Goal: Information Seeking & Learning: Check status

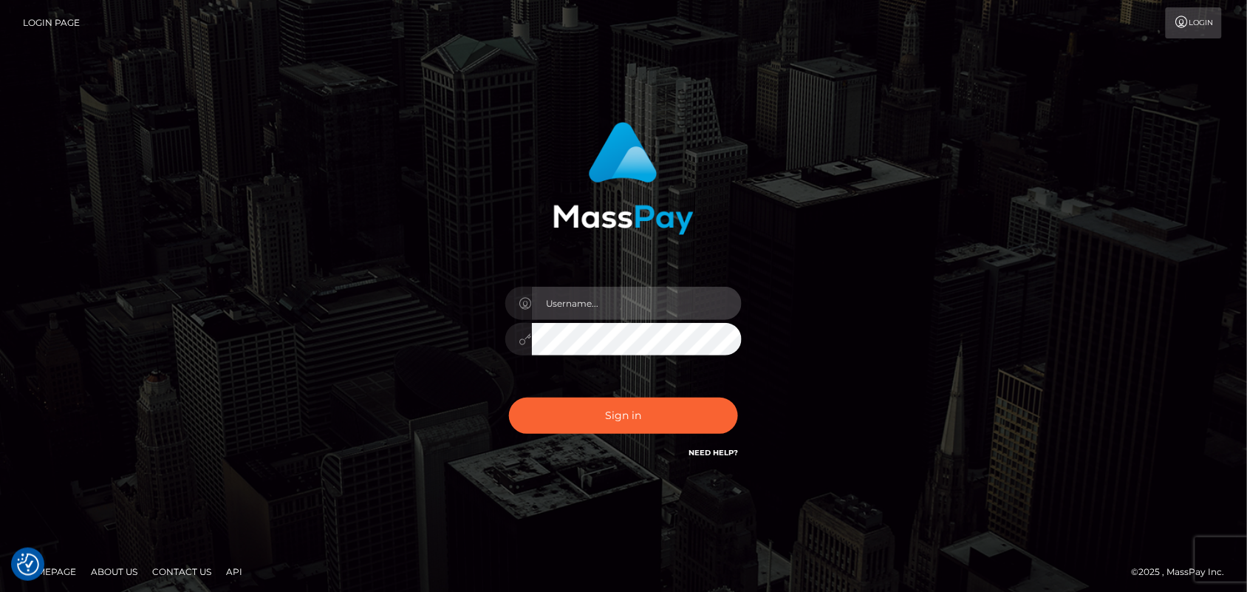
type input "[DOMAIN_NAME]"
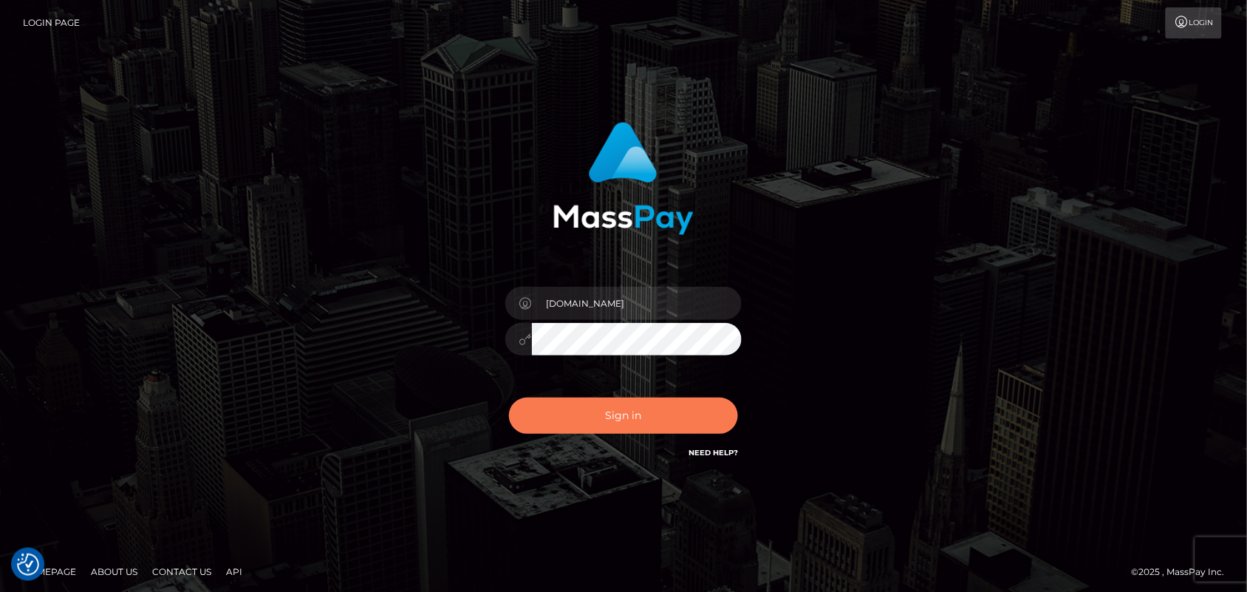
click at [597, 420] on button "Sign in" at bounding box center [623, 415] width 229 height 36
click at [615, 414] on button "Sign in" at bounding box center [623, 415] width 229 height 36
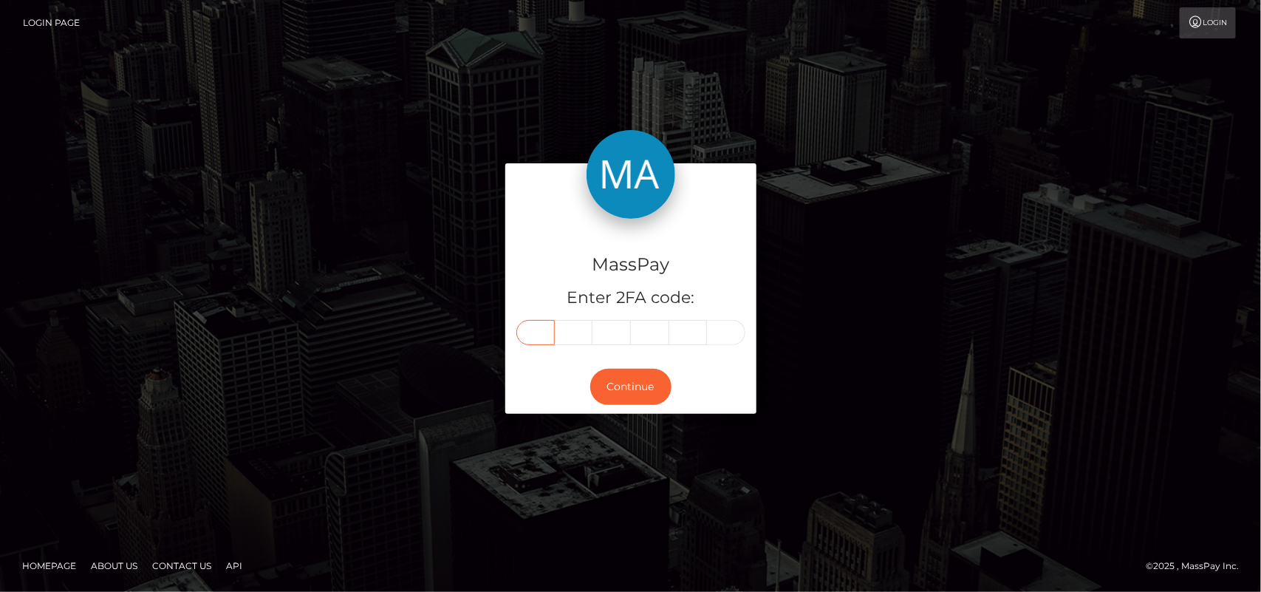
click at [530, 341] on input "text" at bounding box center [535, 332] width 38 height 25
type input "0"
type input "1"
type input "5"
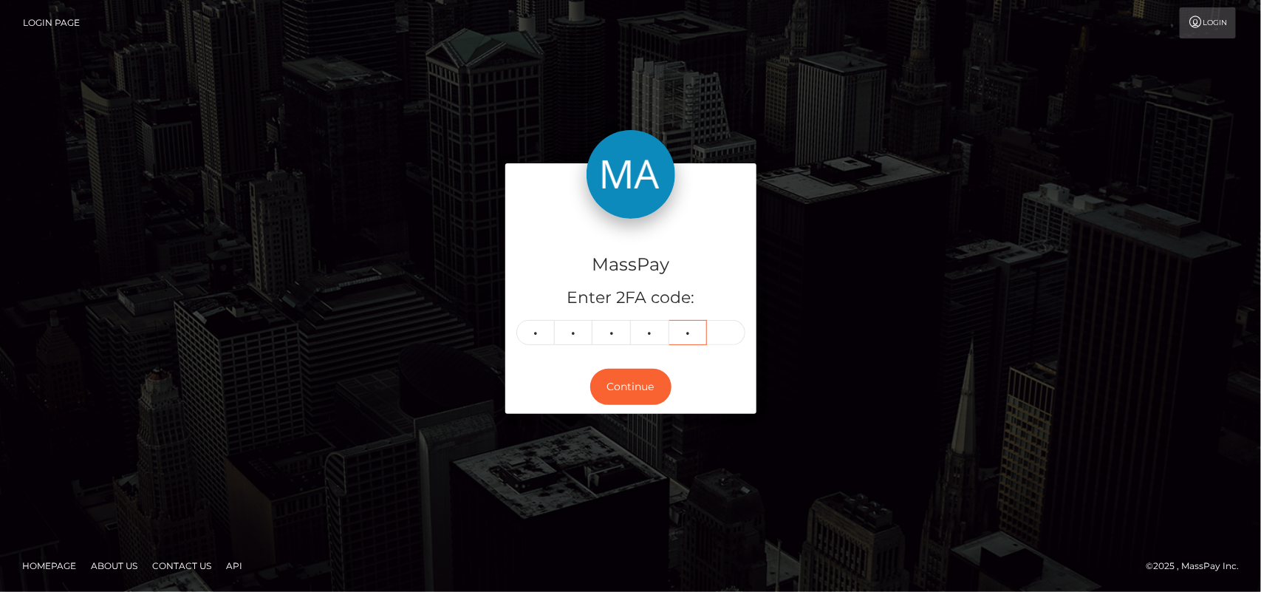
type input "2"
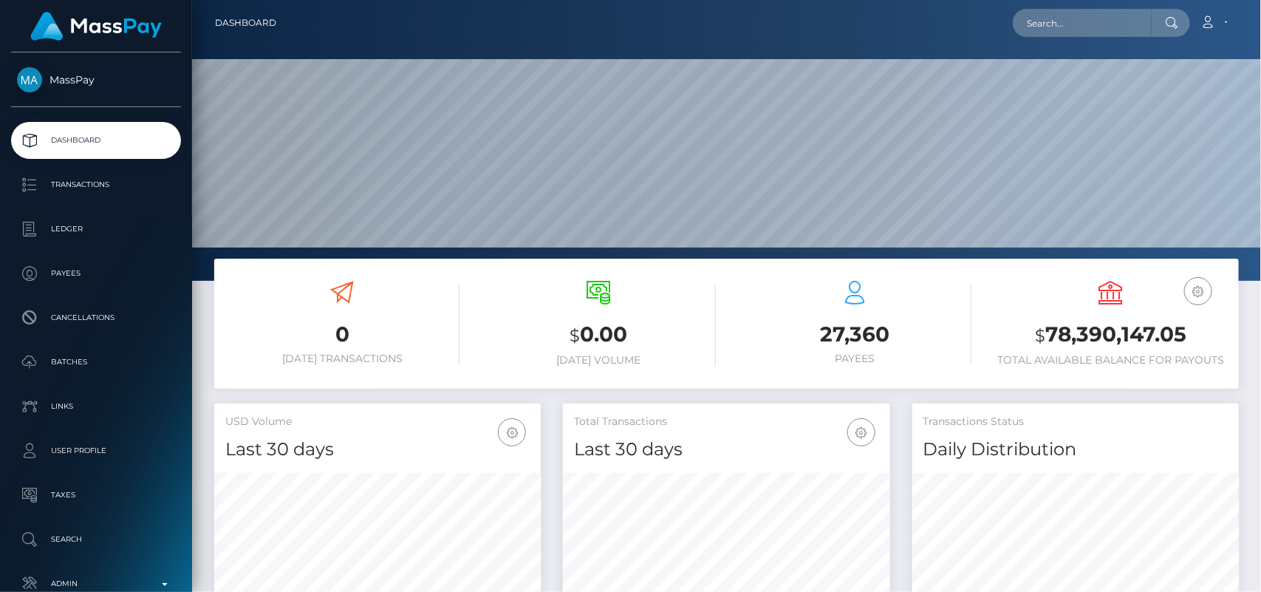
scroll to position [440, 327]
click at [1061, 18] on input "text" at bounding box center [1082, 23] width 139 height 28
paste input "[EMAIL_ADDRESS][DOMAIN_NAME]"
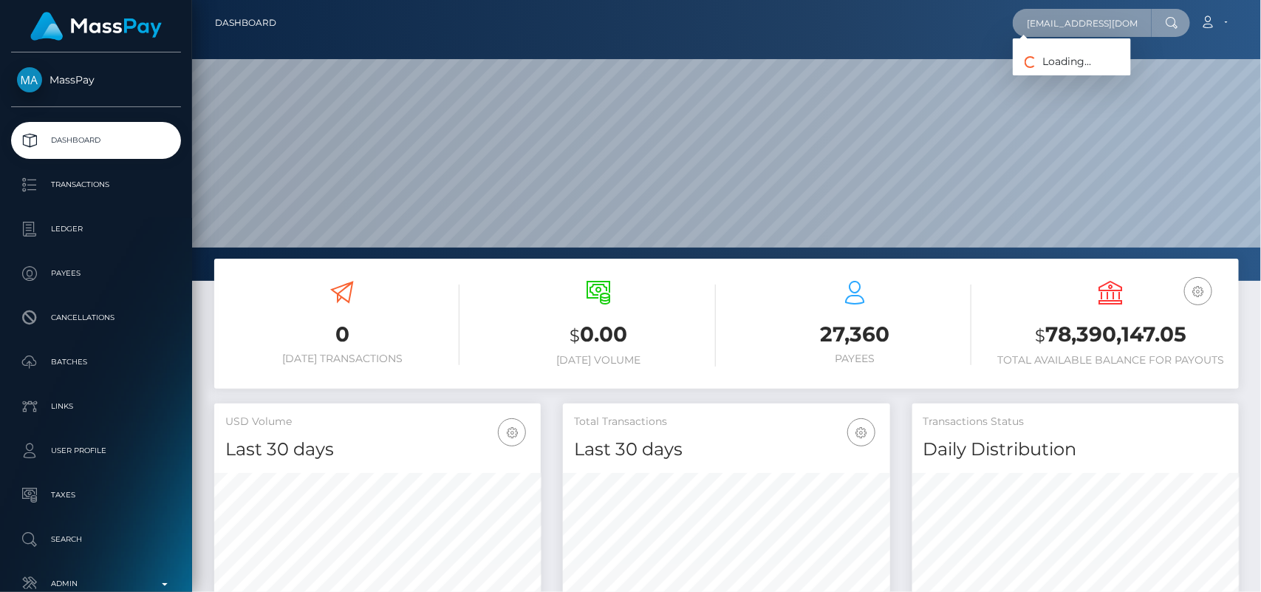
scroll to position [0, 22]
paste input "[EMAIL_ADDRESS][DOMAIN_NAME]"
type input "t"
paste input "[EMAIL_ADDRESS][DOMAIN_NAME]"
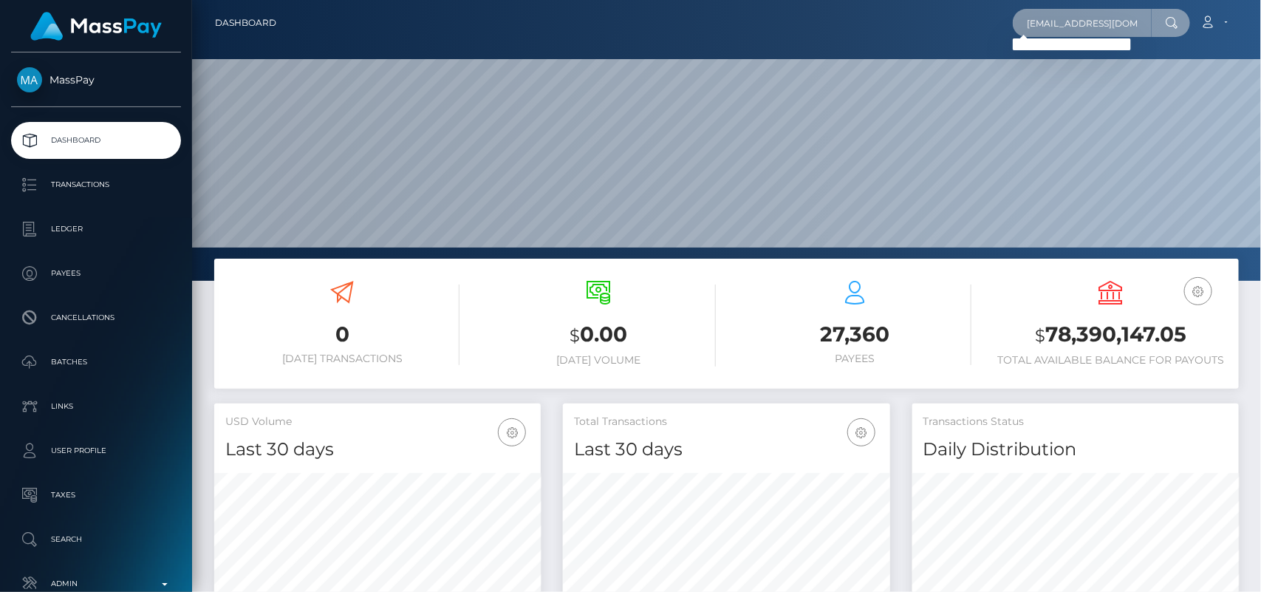
scroll to position [0, 22]
type input "[EMAIL_ADDRESS][DOMAIN_NAME]"
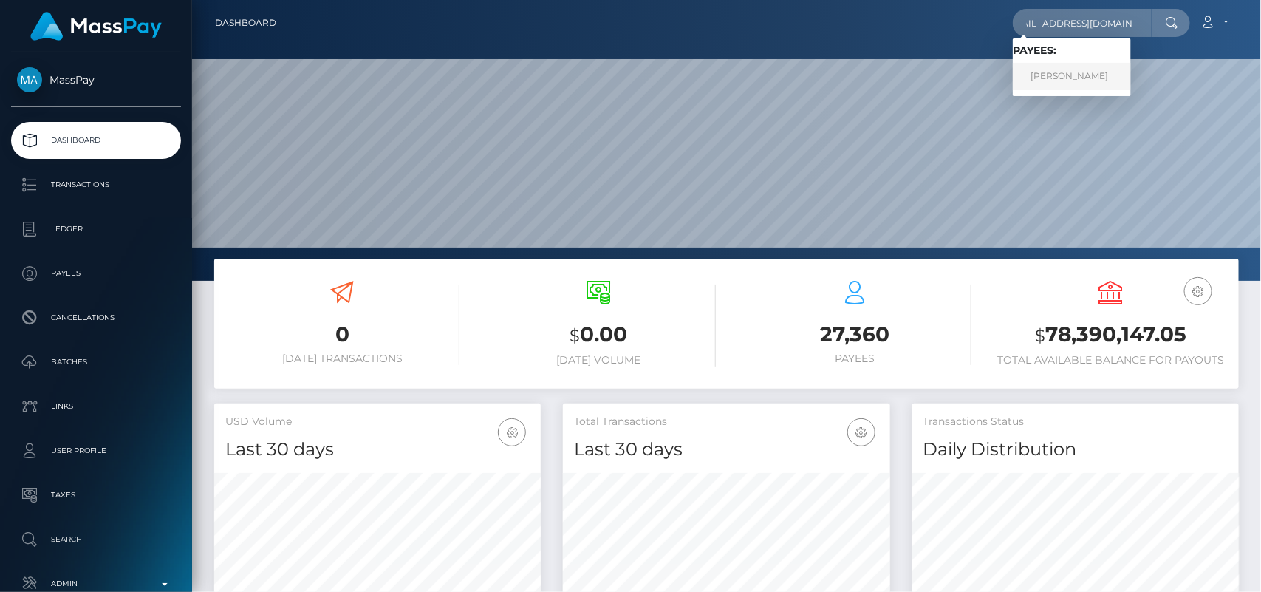
scroll to position [0, 0]
click at [1025, 76] on link "Neelam Pokhrel" at bounding box center [1072, 76] width 118 height 27
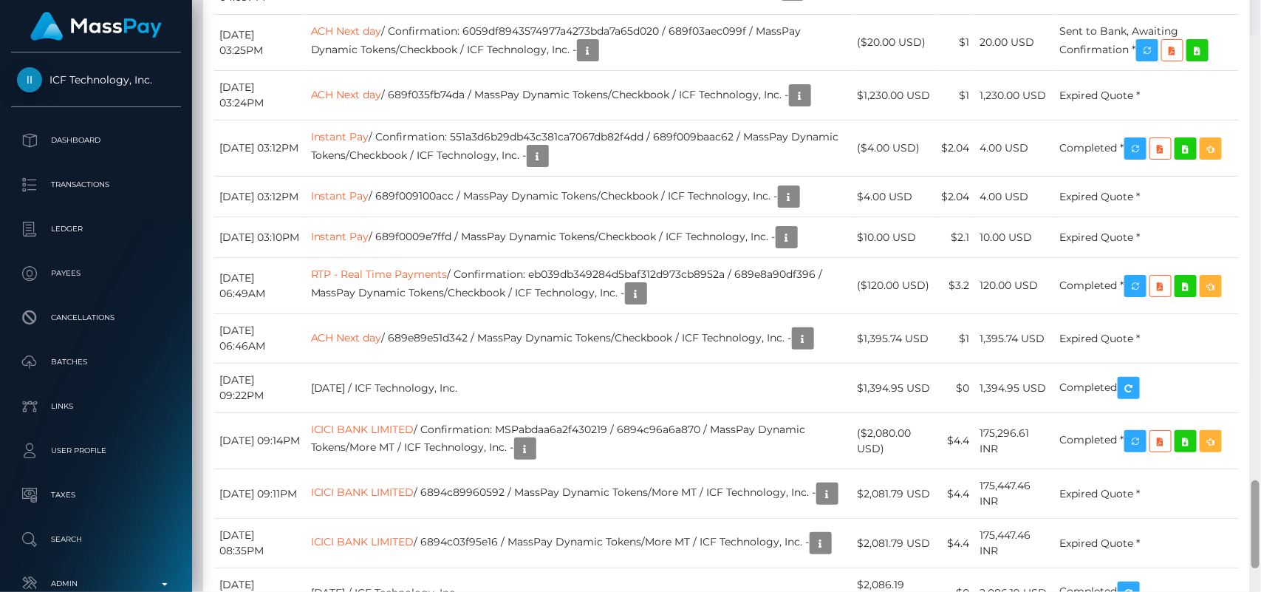
scroll to position [3002, 0]
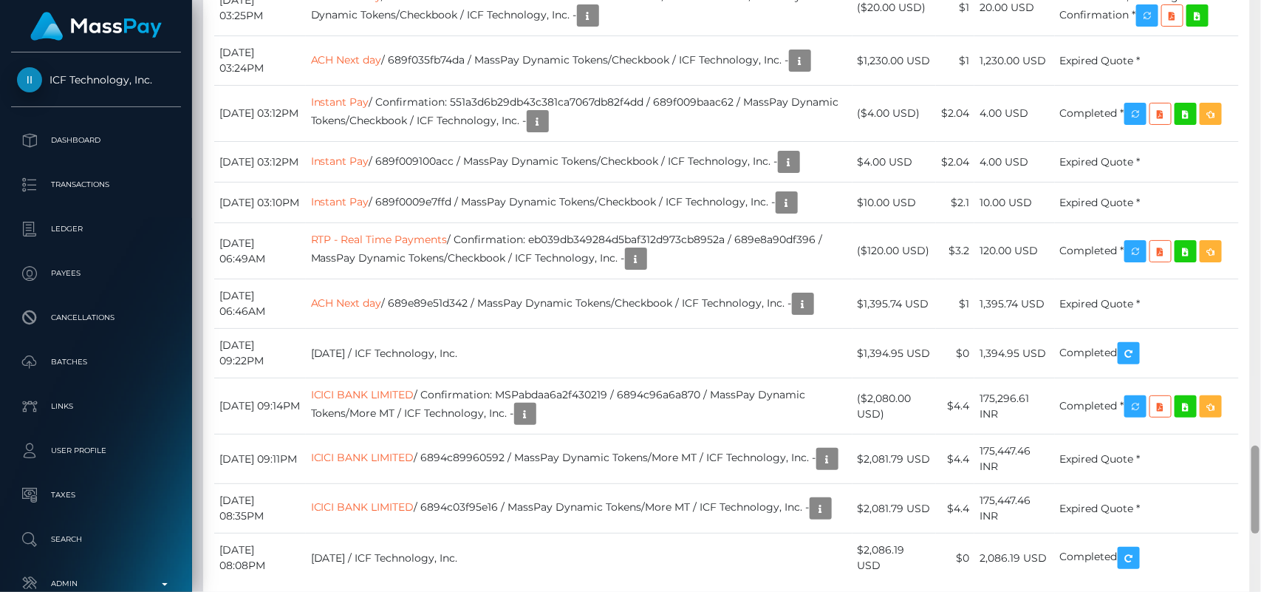
drag, startPoint x: 1260, startPoint y: 58, endPoint x: 1260, endPoint y: 471, distance: 413.0
click at [1260, 471] on div at bounding box center [1255, 296] width 11 height 592
click at [1153, 25] on icon "button" at bounding box center [1147, 16] width 18 height 18
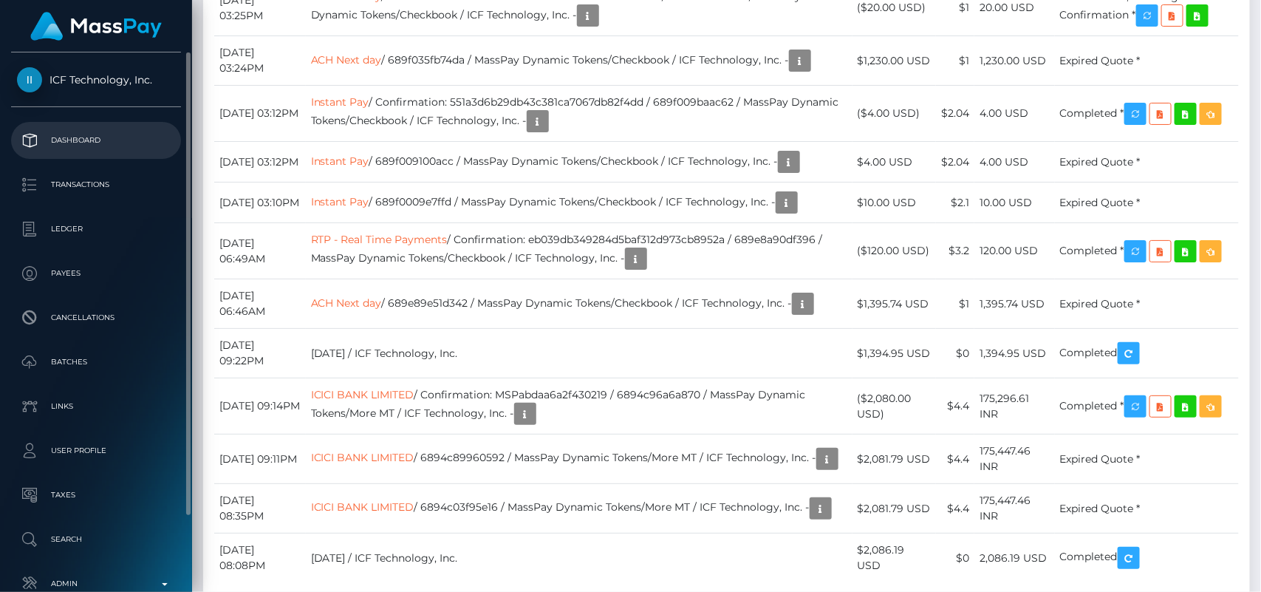
click at [81, 143] on p "Dashboard" at bounding box center [96, 140] width 158 height 22
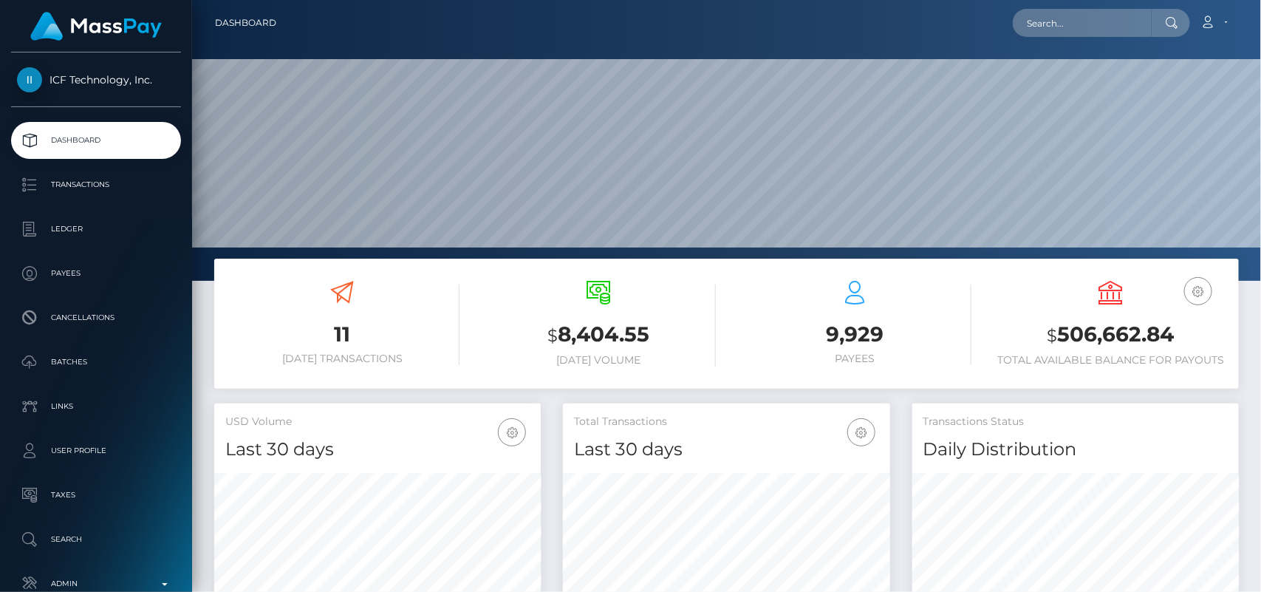
scroll to position [261, 327]
click at [1044, 13] on input "text" at bounding box center [1082, 23] width 139 height 28
paste input "Hi Neelan, The transaction is still being processed. It may take anywhere from …"
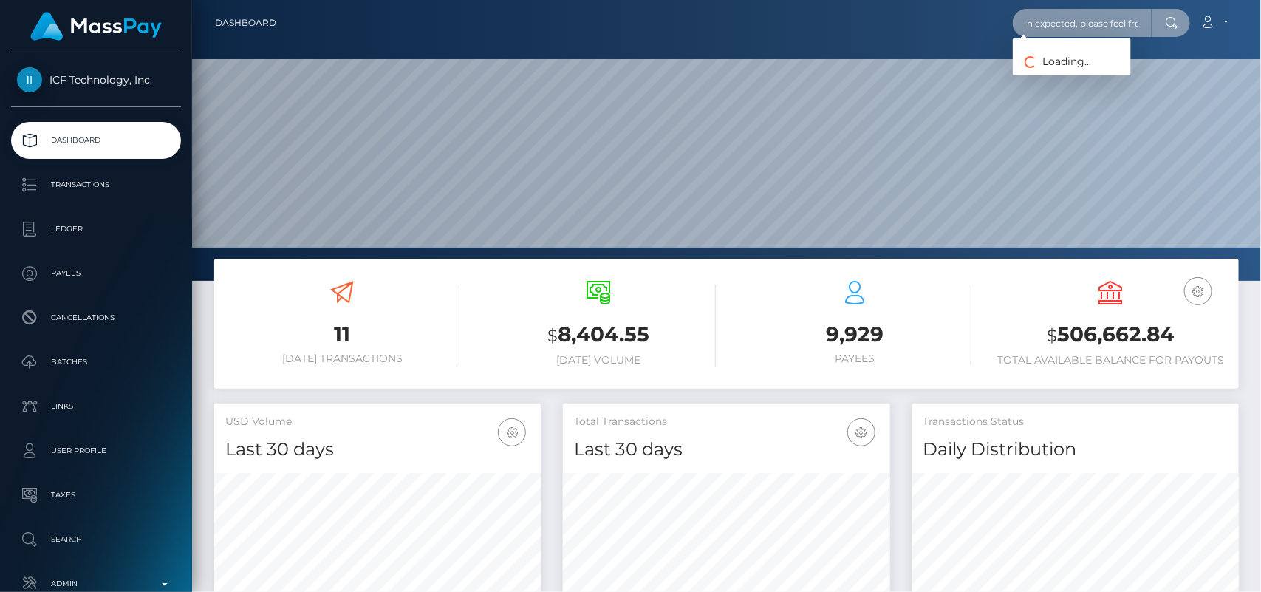
type input "Hi Neelan, The transaction is still being processed. It may take anywhere from …"
click at [1044, 13] on input "Hi Neelan, The transaction is still being processed. It may take anywhere from …" at bounding box center [1082, 23] width 139 height 28
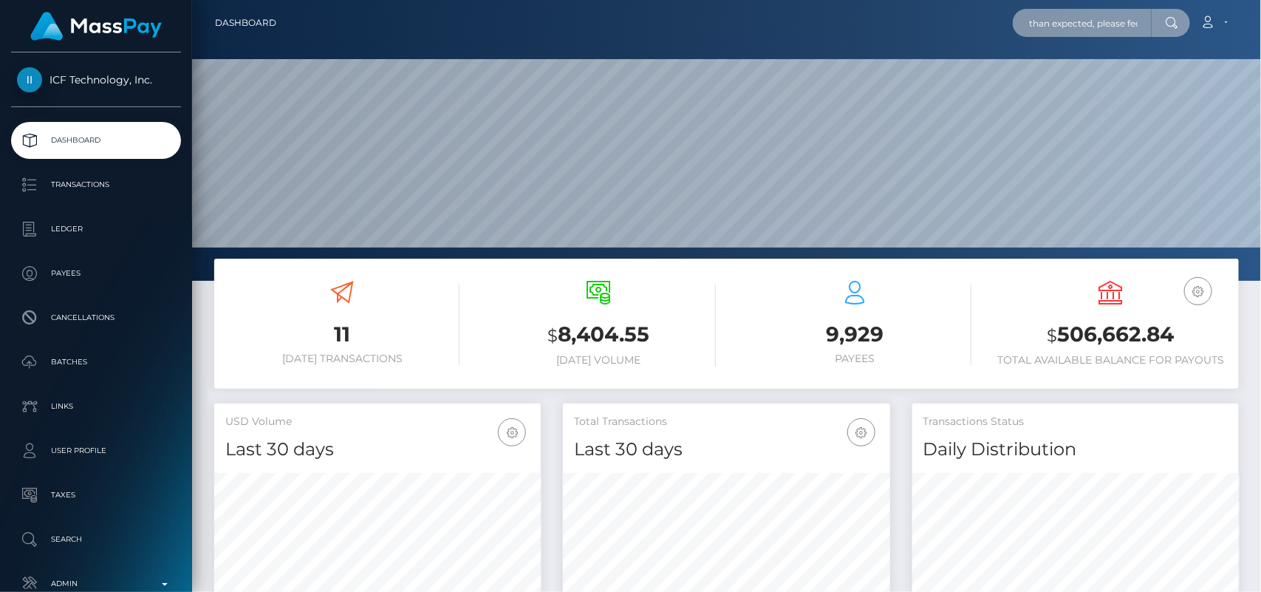
click at [1044, 13] on input "Hi Neelan, The transaction is still being processed. It may take anywhere from …" at bounding box center [1082, 23] width 139 height 28
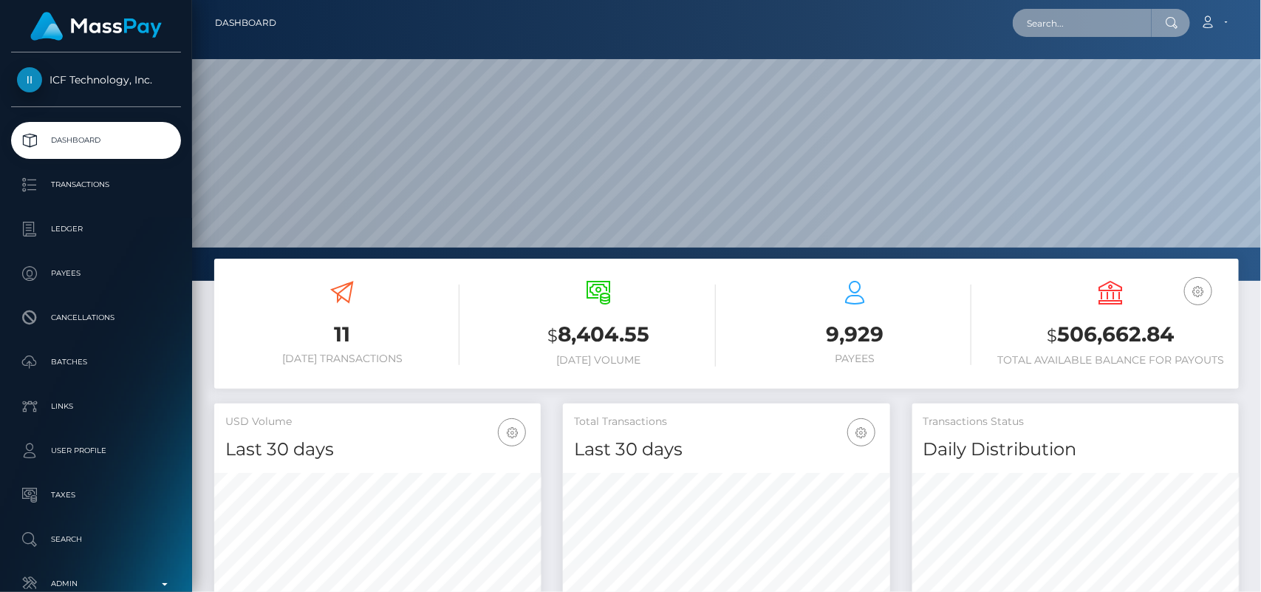
paste input "thenaughtynoori@gmail.com"
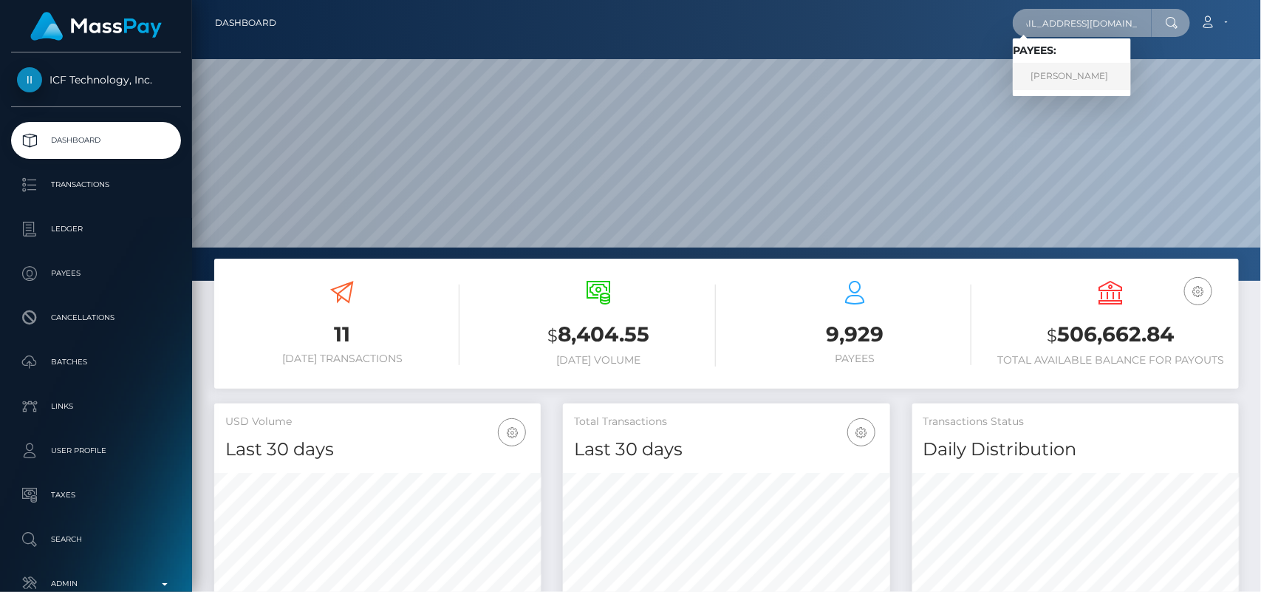
type input "thenaughtynoori@gmail.com"
click at [1027, 79] on link "Neelam Pokhrel" at bounding box center [1072, 76] width 118 height 27
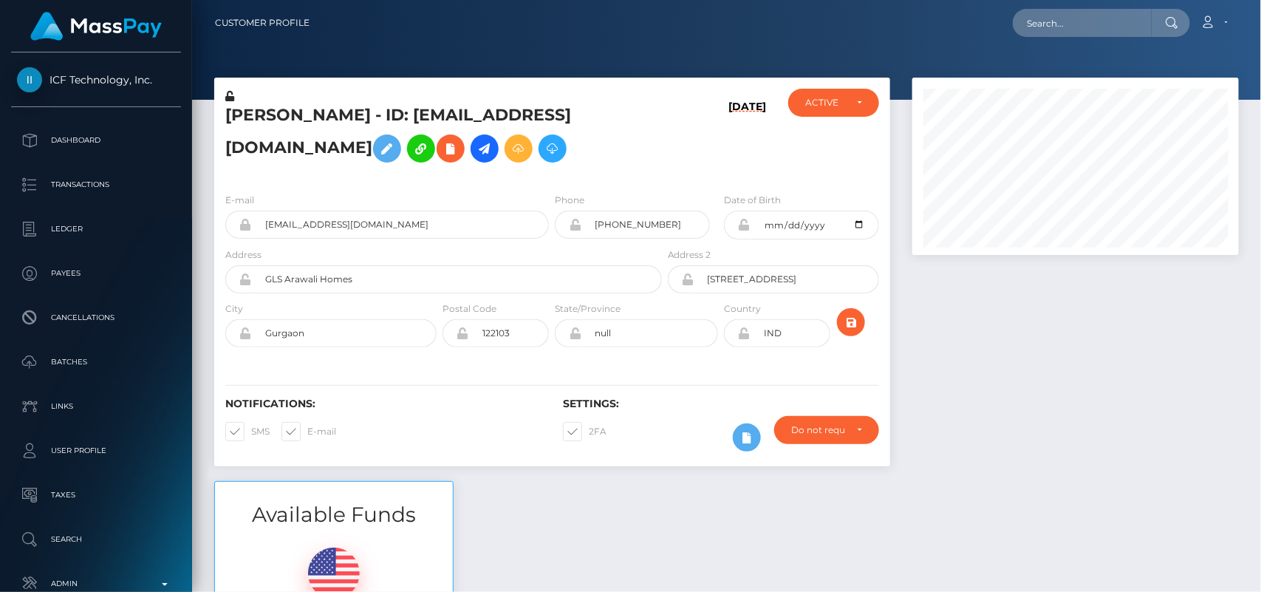
scroll to position [177, 327]
click at [1098, 10] on input "text" at bounding box center [1082, 23] width 139 height 28
paste input "[EMAIL_ADDRESS][DOMAIN_NAME]"
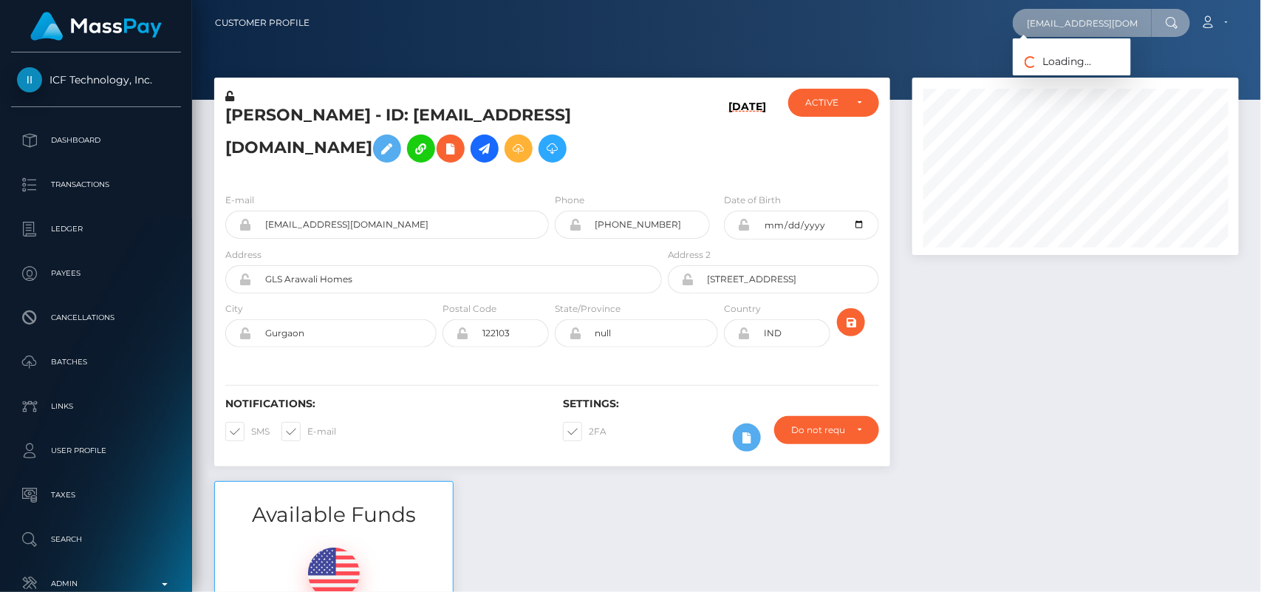
scroll to position [0, 22]
paste input "[EMAIL_ADDRESS][DOMAIN_NAME]"
type input "c"
paste input "[EMAIL_ADDRESS][DOMAIN_NAME]"
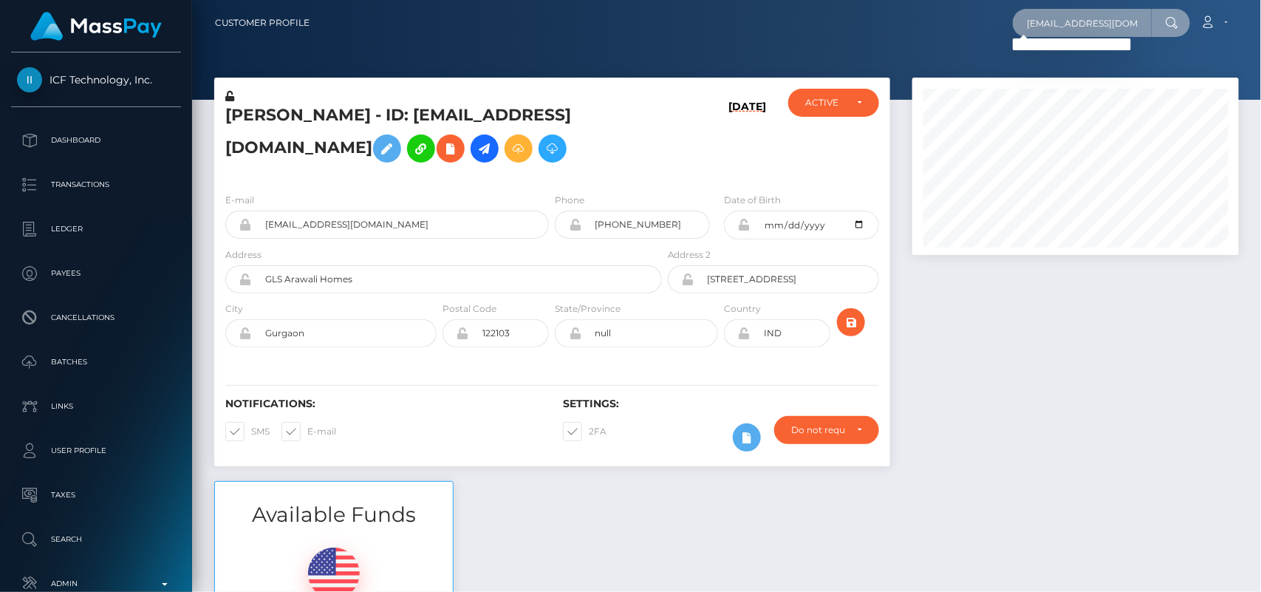
scroll to position [0, 22]
type input "charltonjewels34@gmail.com"
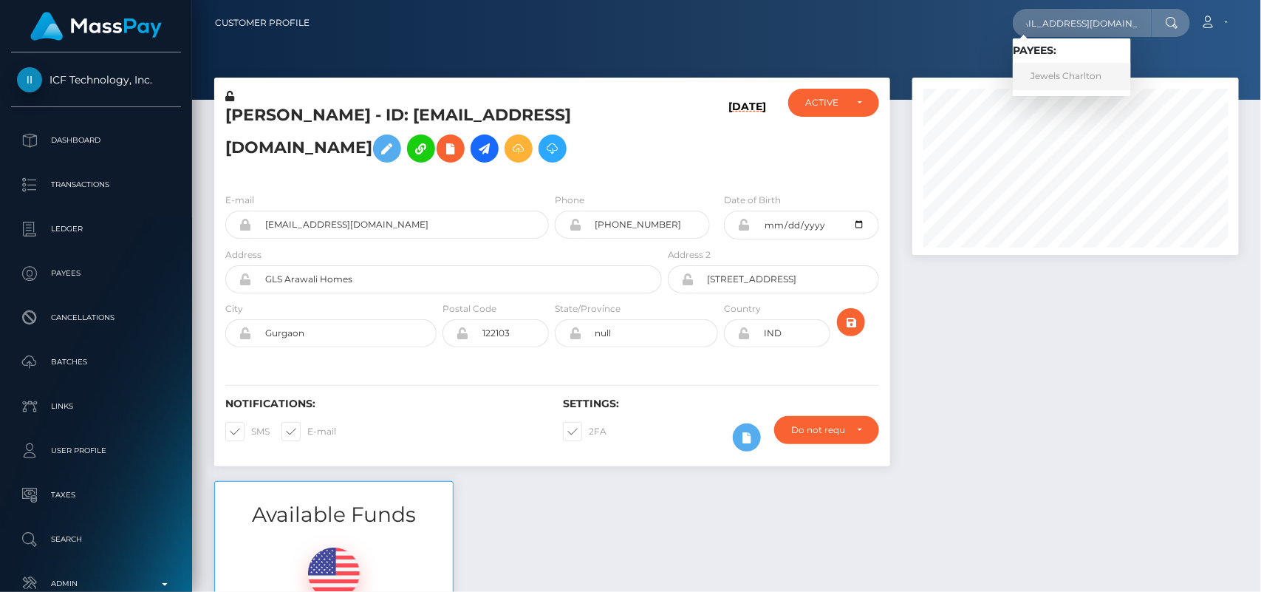
scroll to position [0, 0]
click at [1055, 76] on link "Jewels Charlton" at bounding box center [1072, 76] width 118 height 27
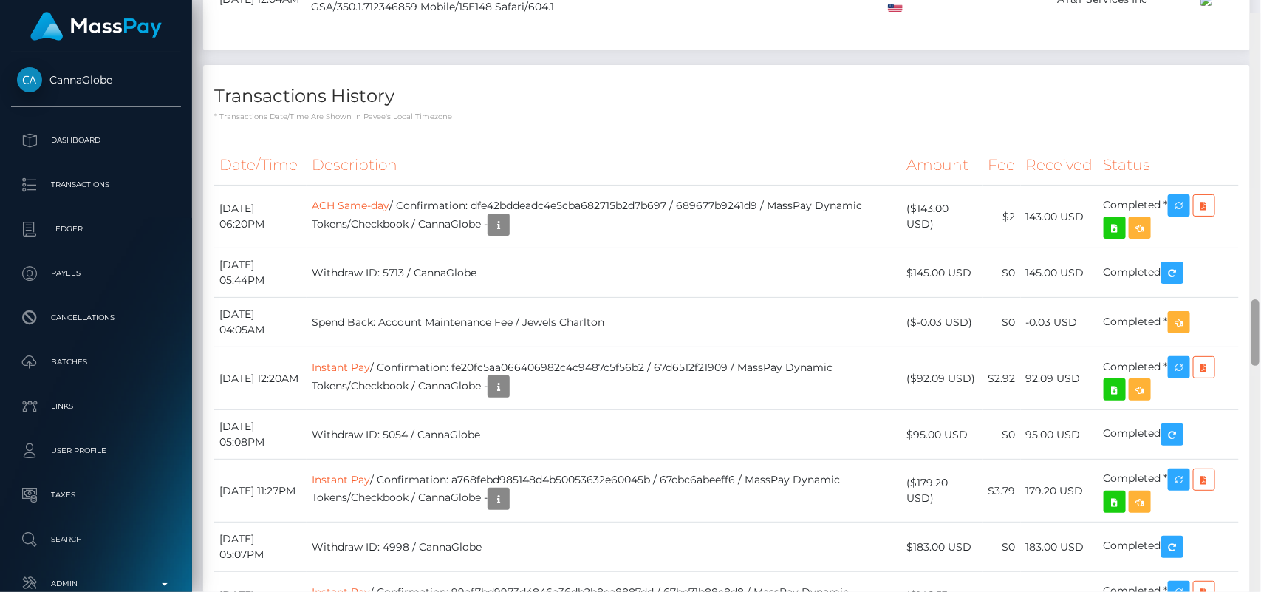
scroll to position [2529, 0]
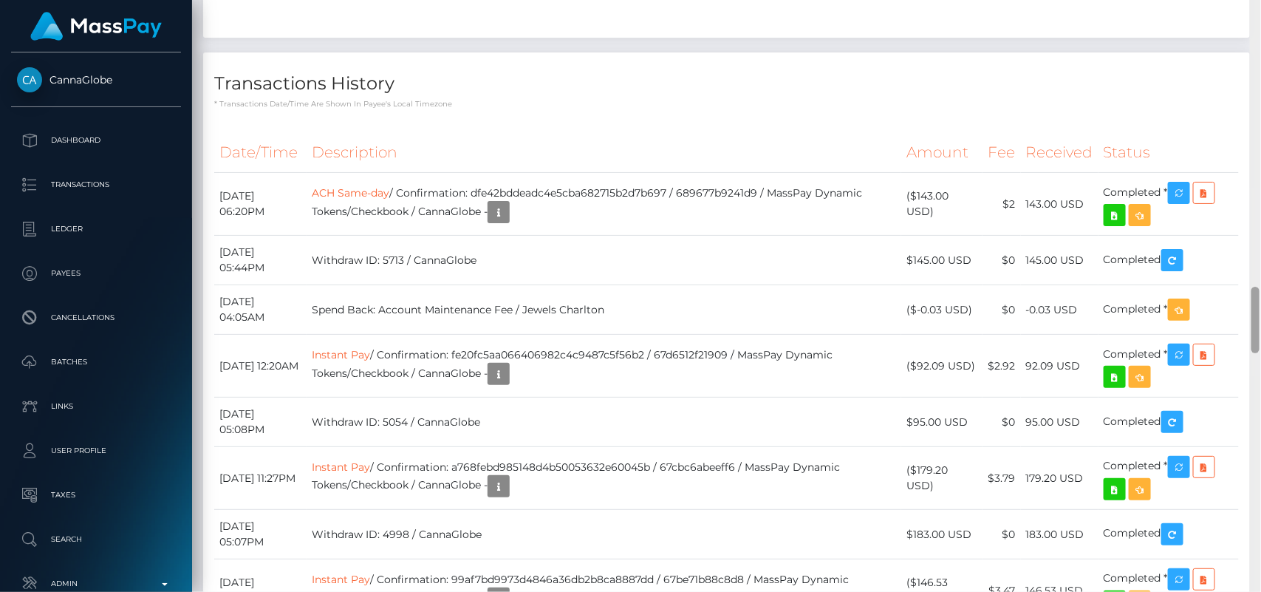
drag, startPoint x: 1260, startPoint y: 74, endPoint x: 1260, endPoint y: 346, distance: 271.9
click at [1260, 346] on div at bounding box center [1255, 296] width 11 height 592
click at [1183, 202] on icon "button" at bounding box center [1179, 193] width 18 height 18
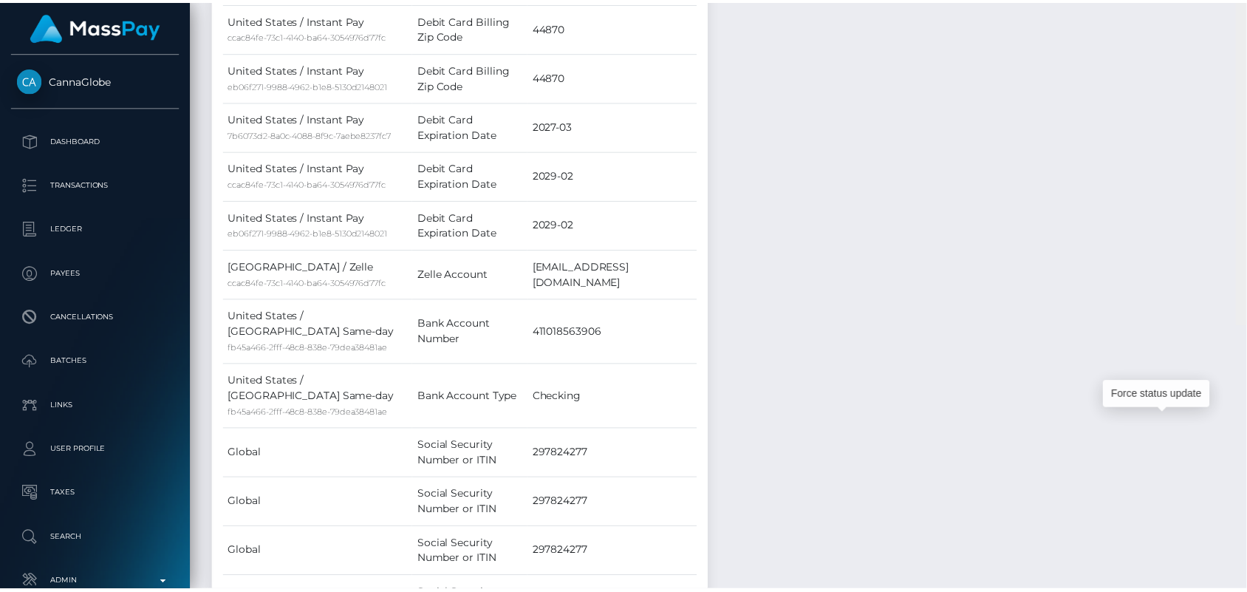
scroll to position [621, 0]
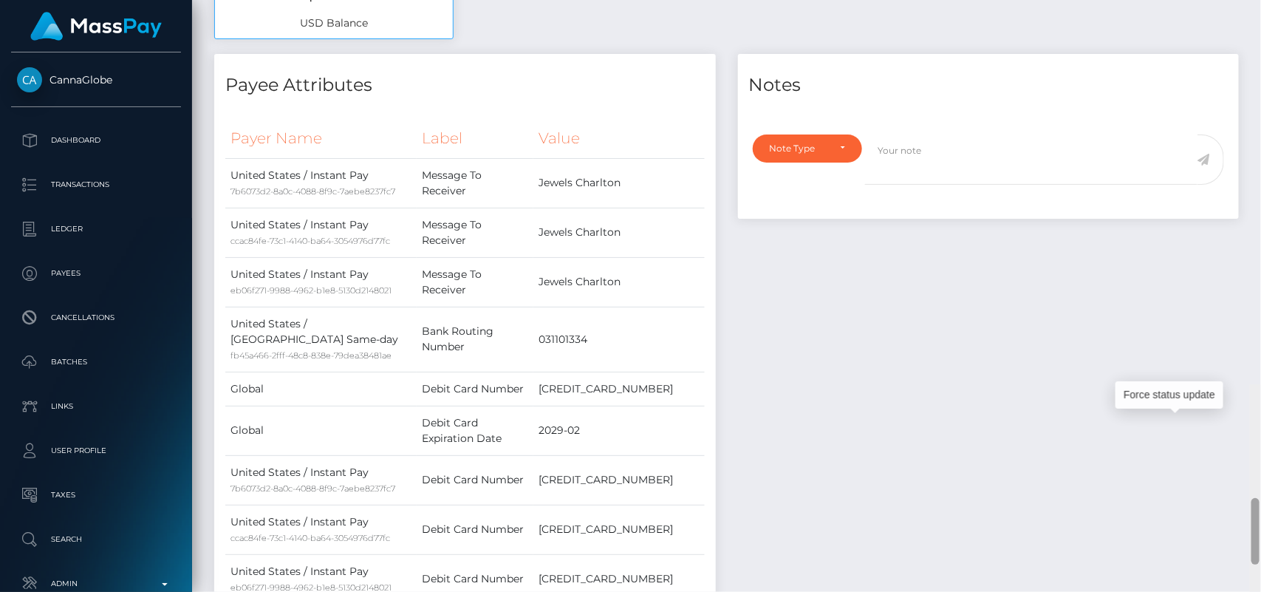
drag, startPoint x: 1254, startPoint y: 299, endPoint x: 1195, endPoint y: 83, distance: 224.4
click at [1195, 83] on div "Customer Profile Loading... Loading..." at bounding box center [726, 296] width 1069 height 592
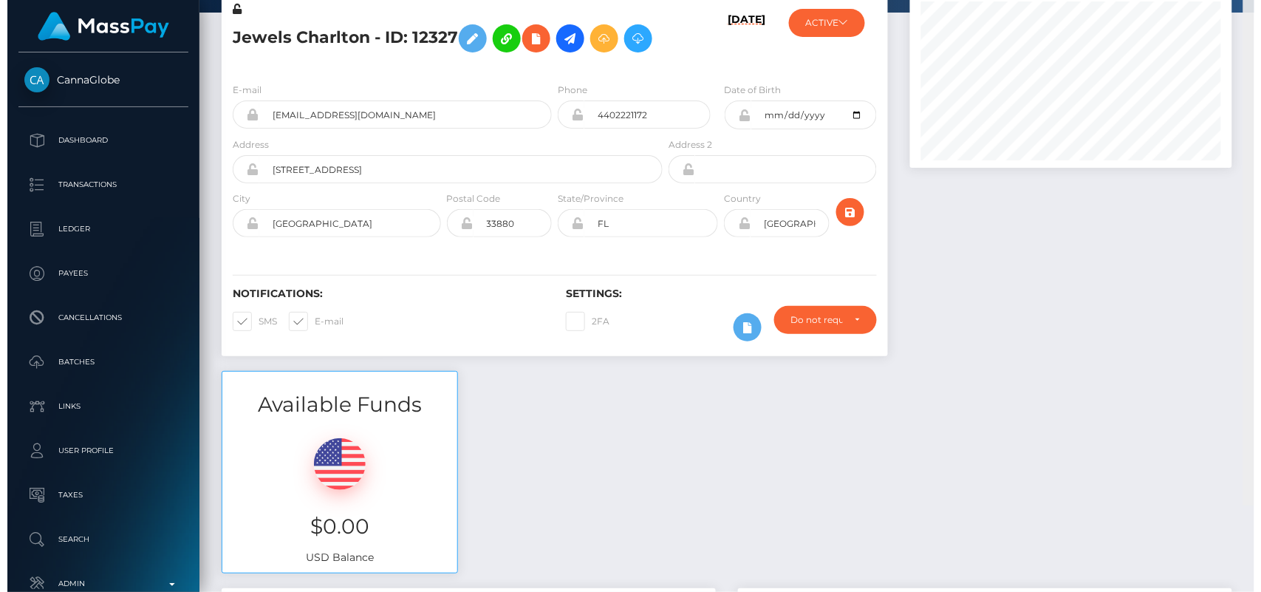
scroll to position [0, 0]
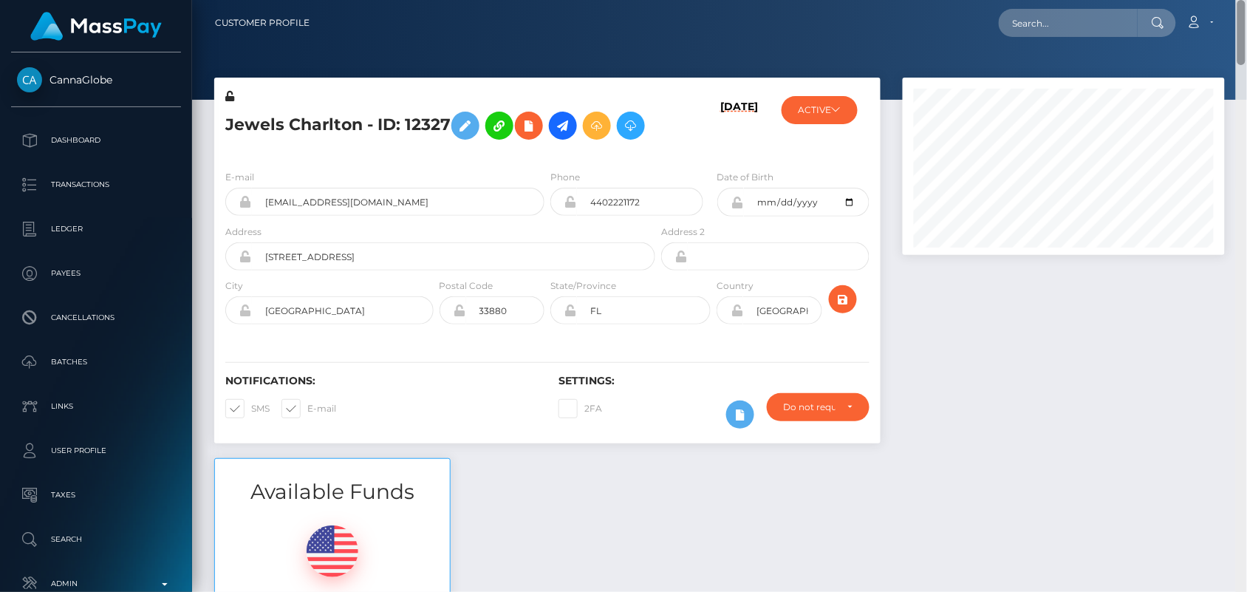
drag, startPoint x: 1238, startPoint y: 117, endPoint x: 1219, endPoint y: 6, distance: 112.5
click at [1219, 6] on div "Customer Profile Loading... Loading..." at bounding box center [719, 296] width 1055 height 592
click at [1139, 24] on div at bounding box center [1157, 23] width 38 height 28
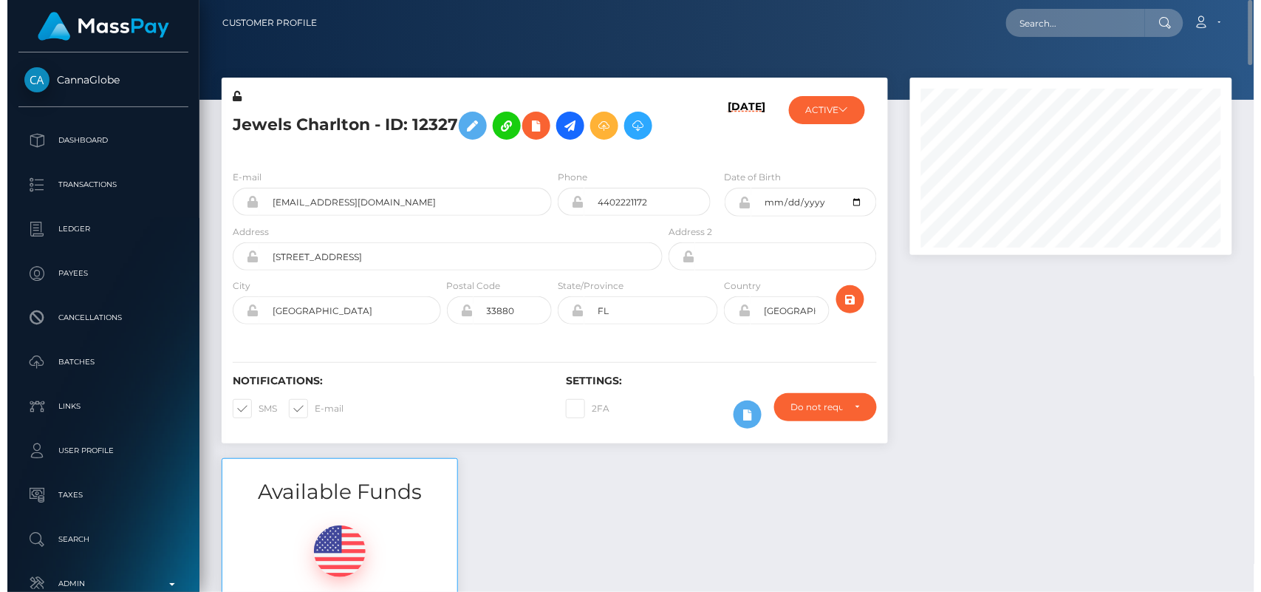
scroll to position [177, 327]
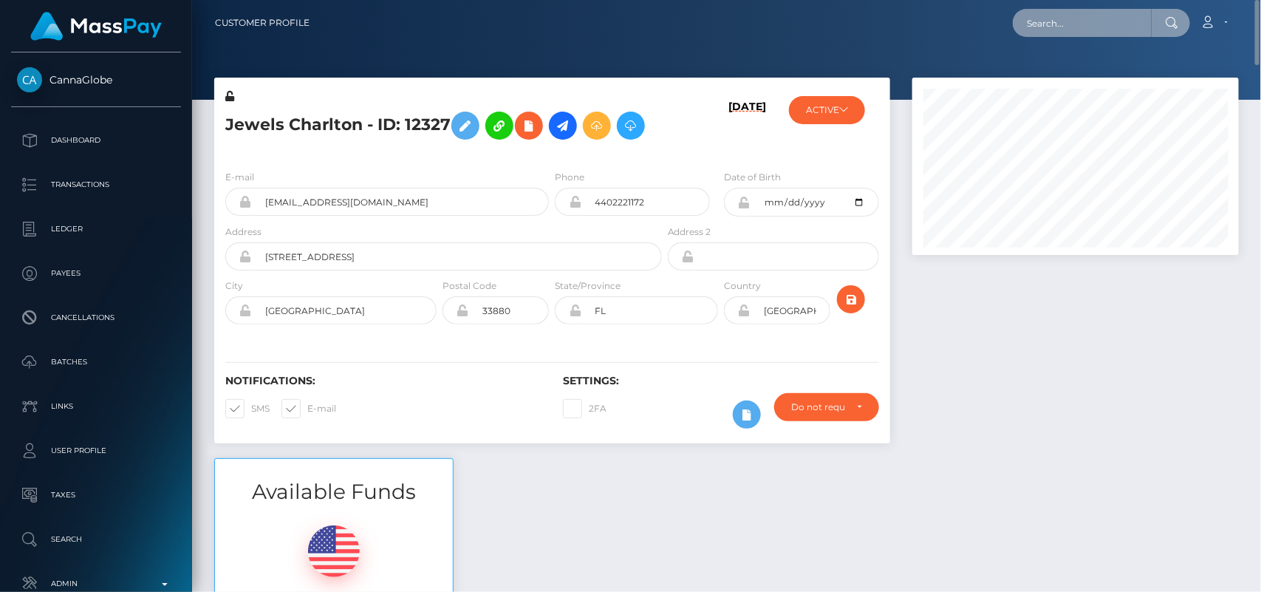
click at [1097, 21] on input "text" at bounding box center [1082, 23] width 139 height 28
paste input "sussanisambo@gmail.com"
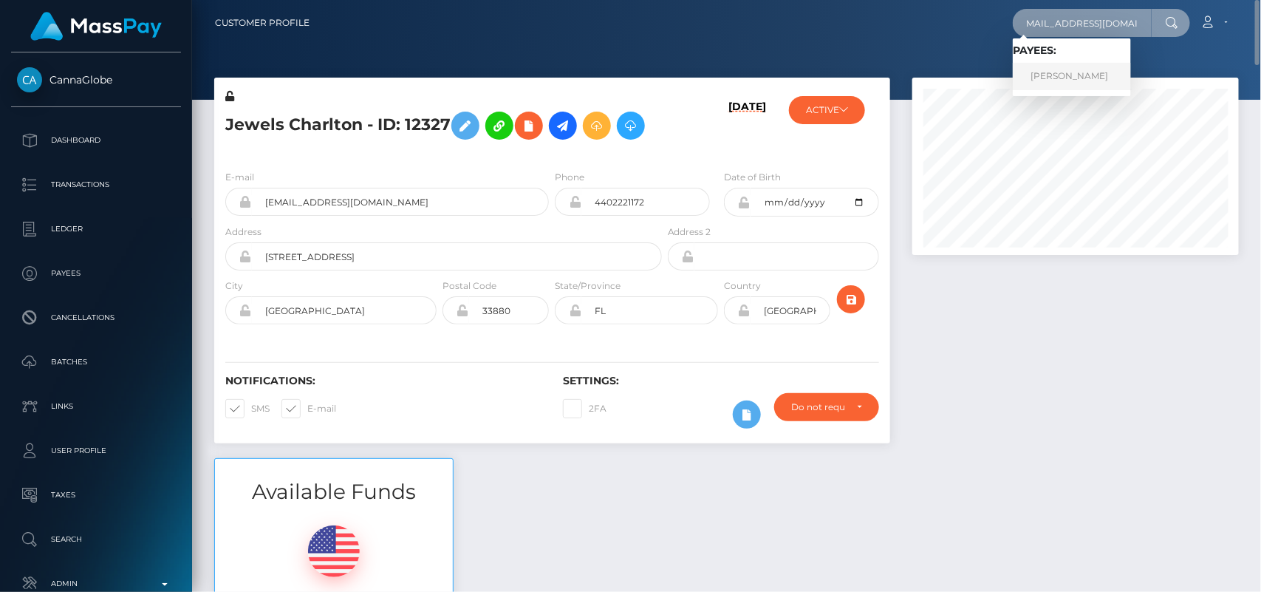
type input "sussanisambo@gmail.com"
click at [1076, 72] on link "Sussan Itumeleng Sambo" at bounding box center [1072, 76] width 118 height 27
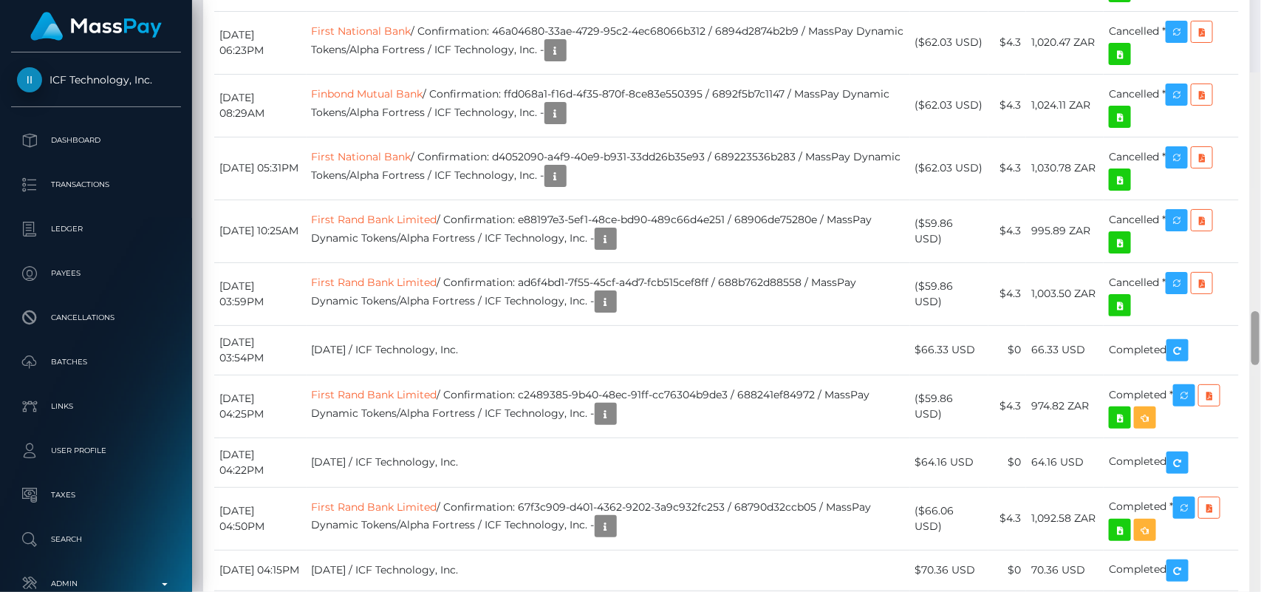
scroll to position [2458, 0]
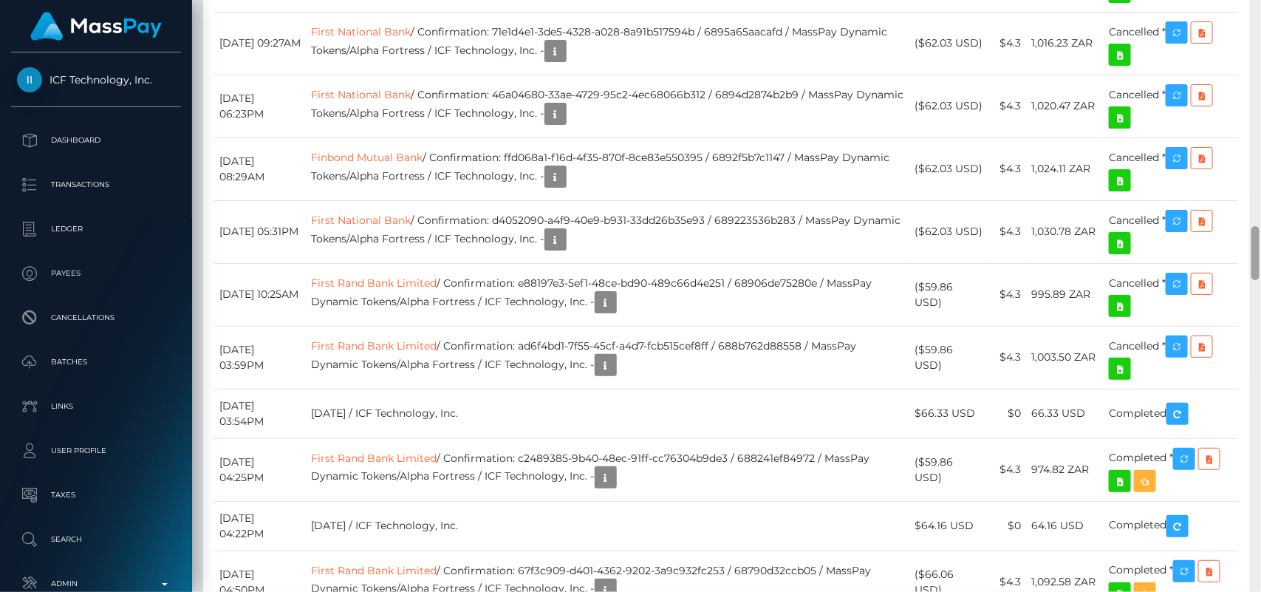
drag, startPoint x: 1260, startPoint y: 50, endPoint x: 1251, endPoint y: 259, distance: 208.5
click at [1251, 259] on div at bounding box center [1255, 253] width 8 height 54
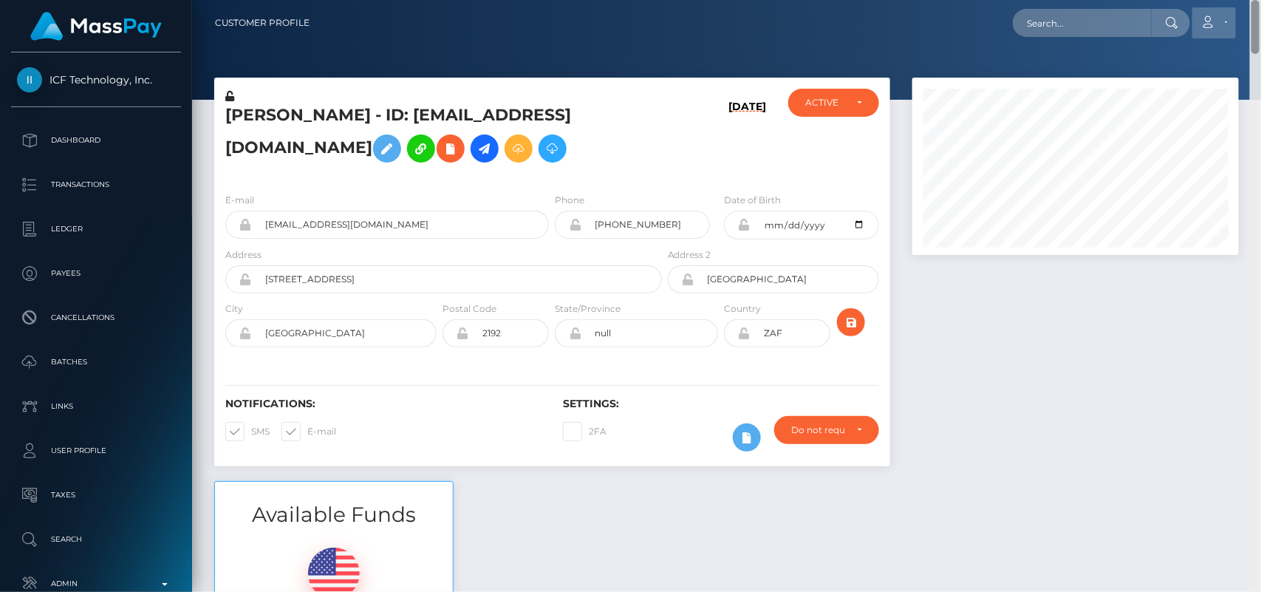
scroll to position [177, 327]
drag, startPoint x: 1254, startPoint y: 250, endPoint x: 1216, endPoint y: 6, distance: 246.7
click at [1216, 6] on div "Customer Profile Loading... Loading..." at bounding box center [726, 296] width 1069 height 592
click at [1131, 19] on input "text" at bounding box center [1082, 23] width 139 height 28
paste input "[EMAIL_ADDRESS][DOMAIN_NAME]"
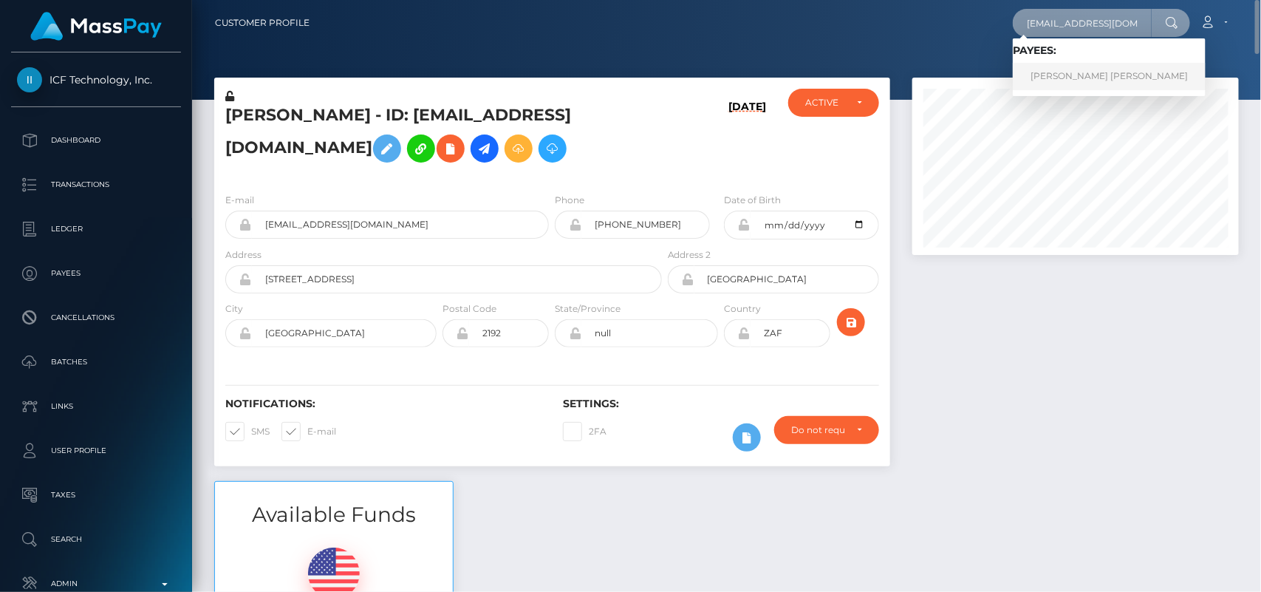
type input "[EMAIL_ADDRESS][DOMAIN_NAME]"
click at [1050, 65] on link "Gleise rodrigues maciel da silva" at bounding box center [1109, 76] width 193 height 27
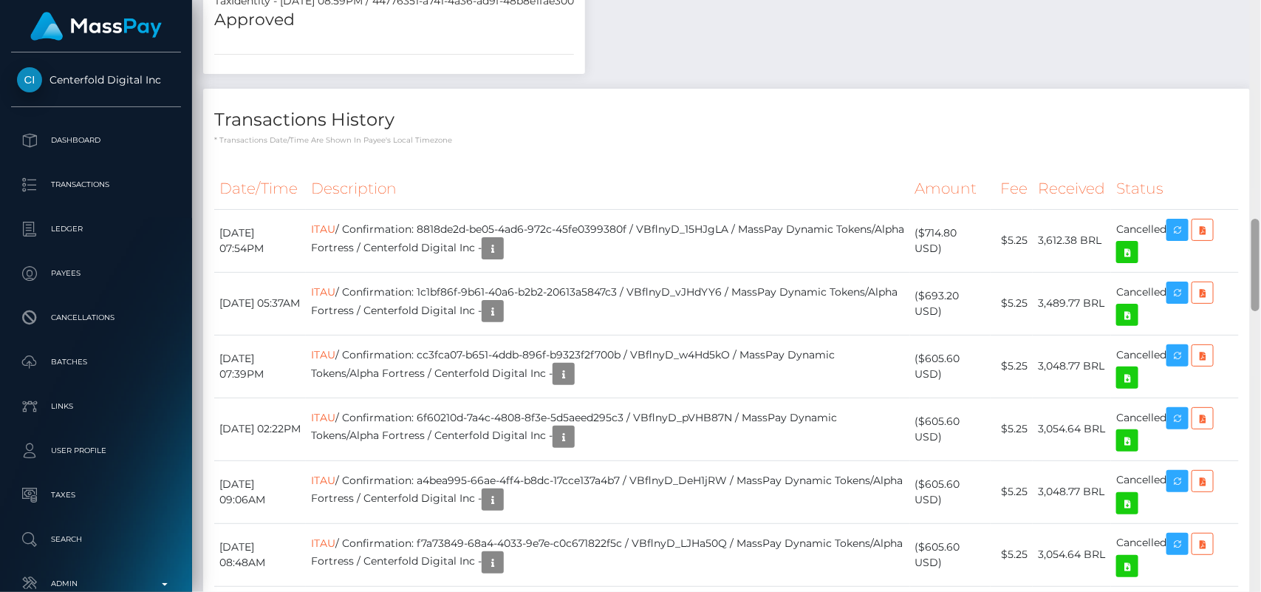
scroll to position [1383, 0]
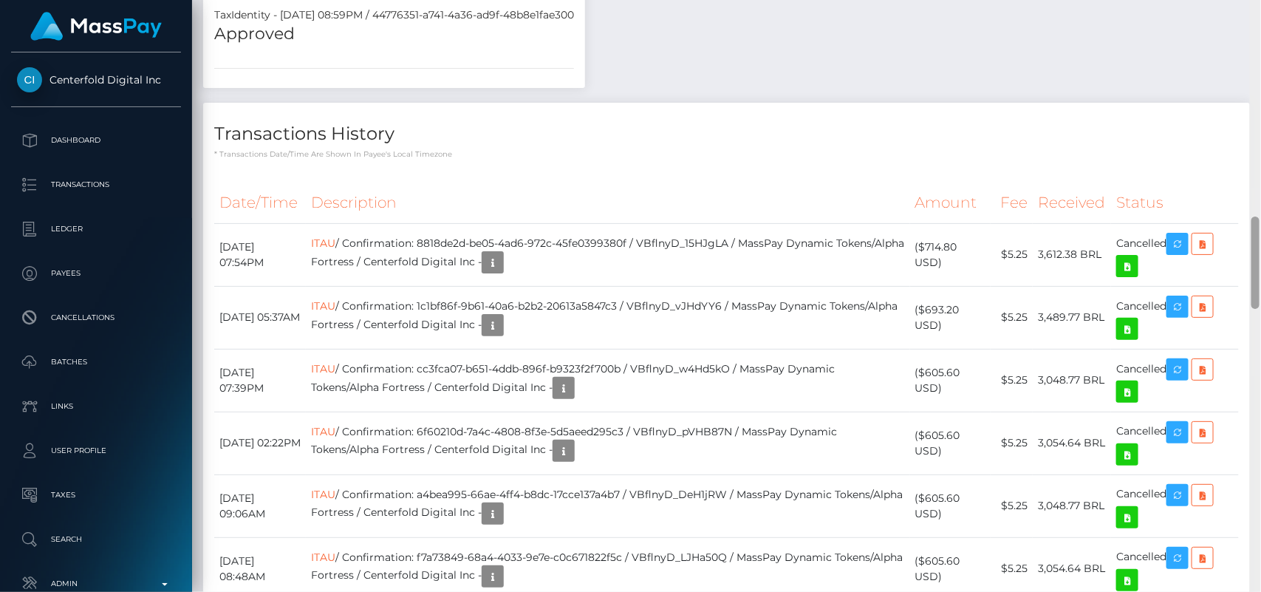
drag, startPoint x: 1256, startPoint y: 96, endPoint x: 1250, endPoint y: 257, distance: 161.2
click at [1250, 257] on div at bounding box center [1255, 296] width 11 height 592
click at [1179, 235] on icon "button" at bounding box center [1178, 244] width 18 height 18
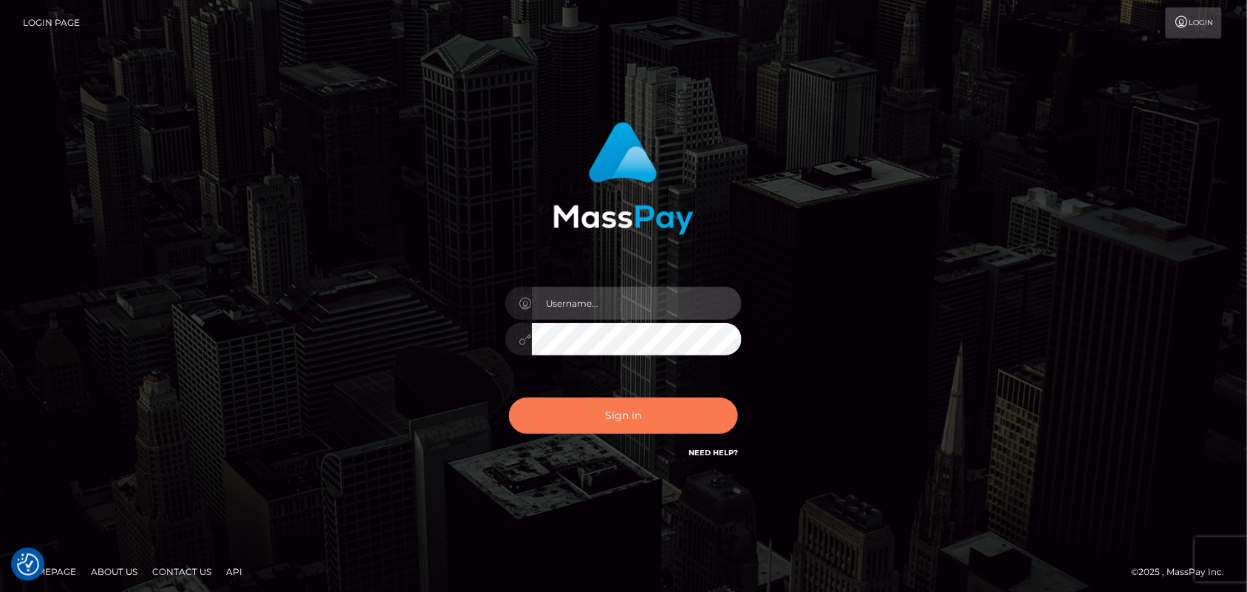
type input "[DOMAIN_NAME]"
click at [596, 412] on button "Sign in" at bounding box center [623, 415] width 229 height 36
type input "[DOMAIN_NAME]"
click at [632, 423] on button "Sign in" at bounding box center [623, 415] width 229 height 36
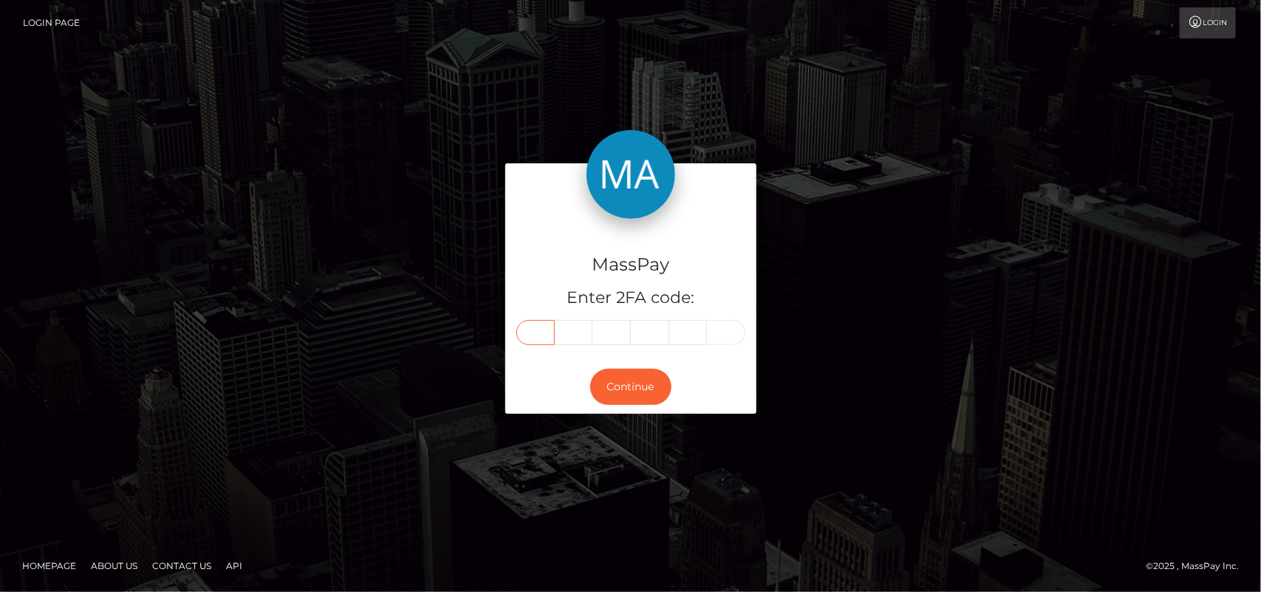
click at [534, 335] on input "text" at bounding box center [535, 332] width 38 height 25
type input "5"
type input "6"
type input "8"
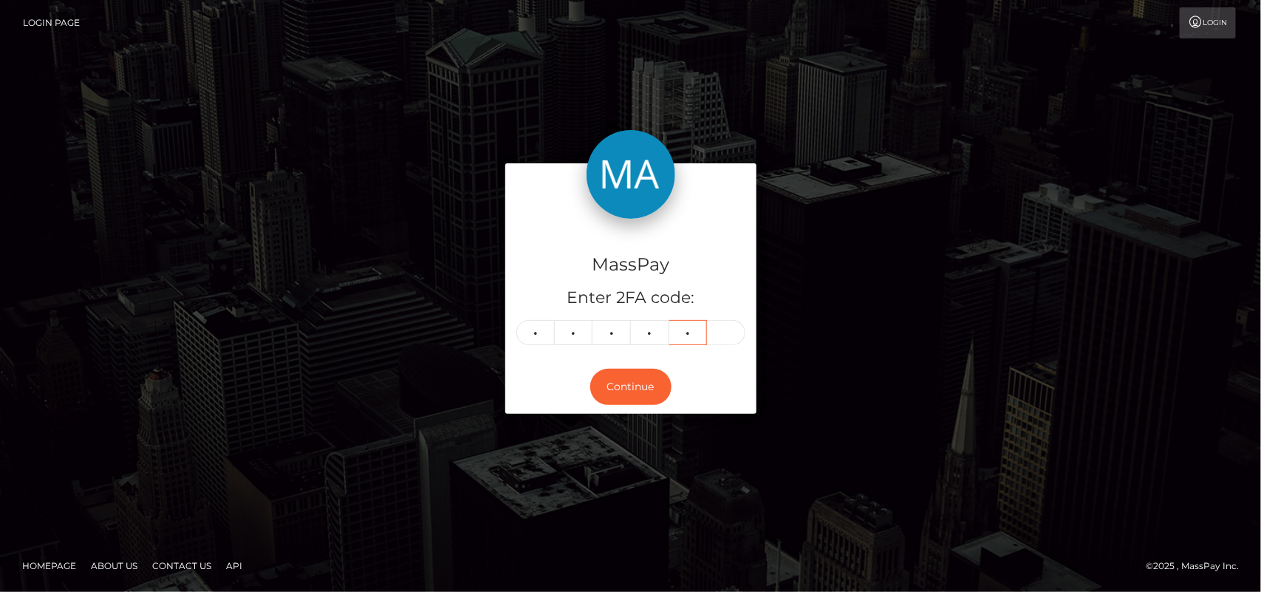
type input "8"
type input "0"
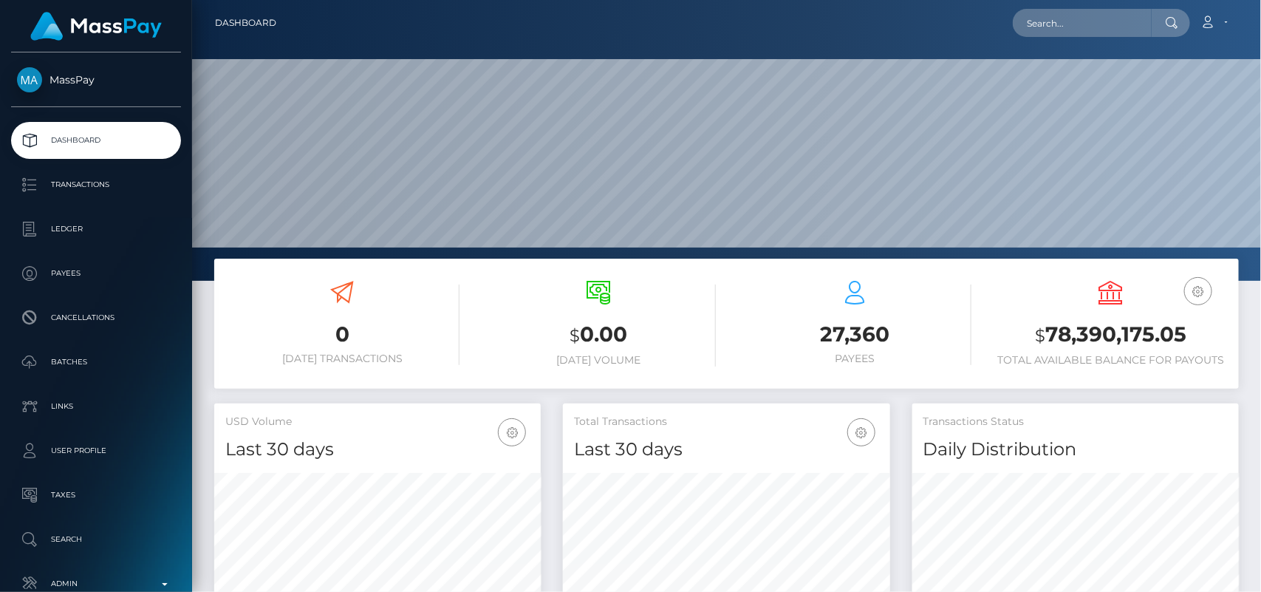
scroll to position [261, 327]
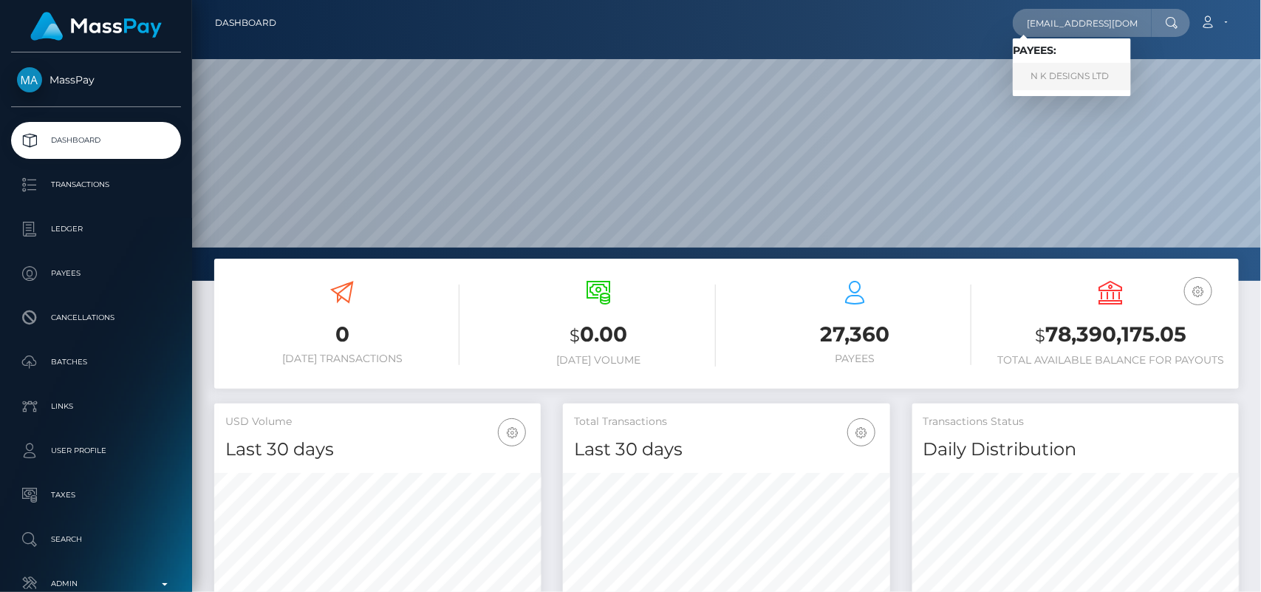
type input "[EMAIL_ADDRESS][DOMAIN_NAME]"
click at [1073, 67] on link "N K DESIGNS LTD" at bounding box center [1072, 76] width 118 height 27
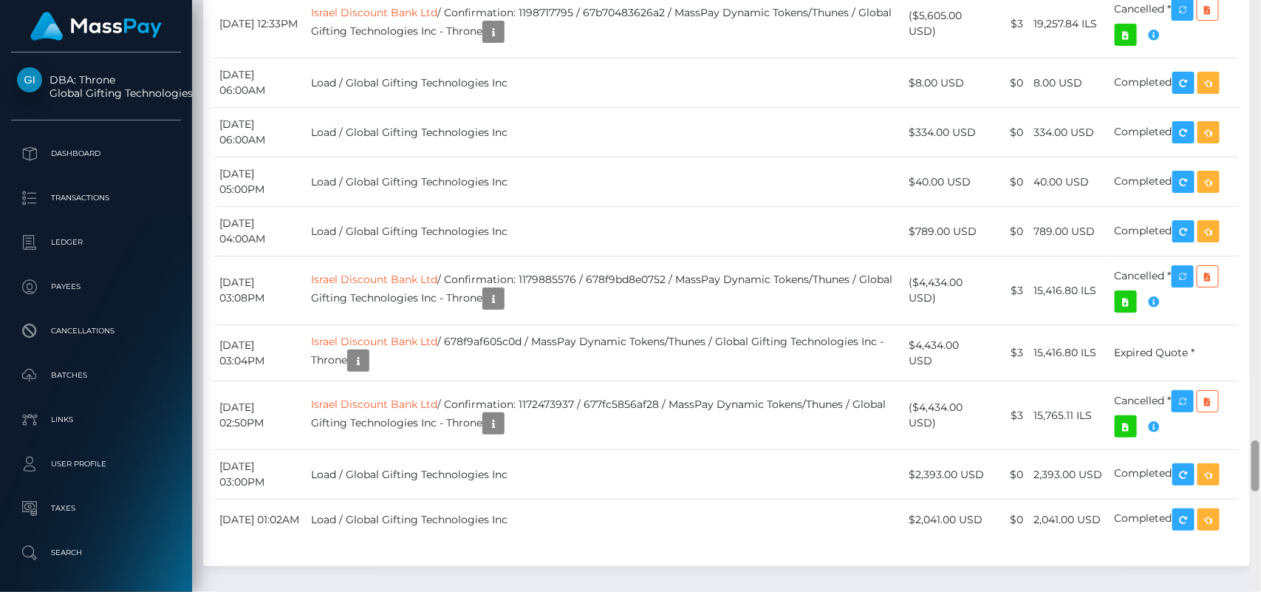
scroll to position [5048, 0]
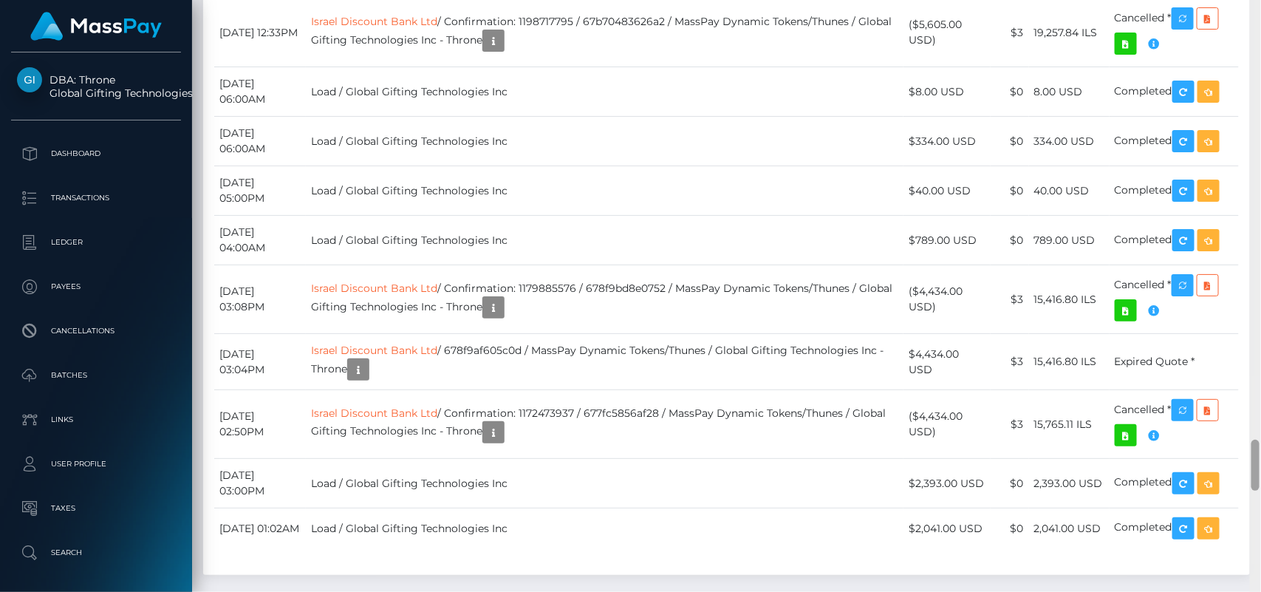
drag, startPoint x: 1260, startPoint y: 26, endPoint x: 1260, endPoint y: 451, distance: 424.8
click at [1260, 451] on div at bounding box center [1255, 296] width 11 height 592
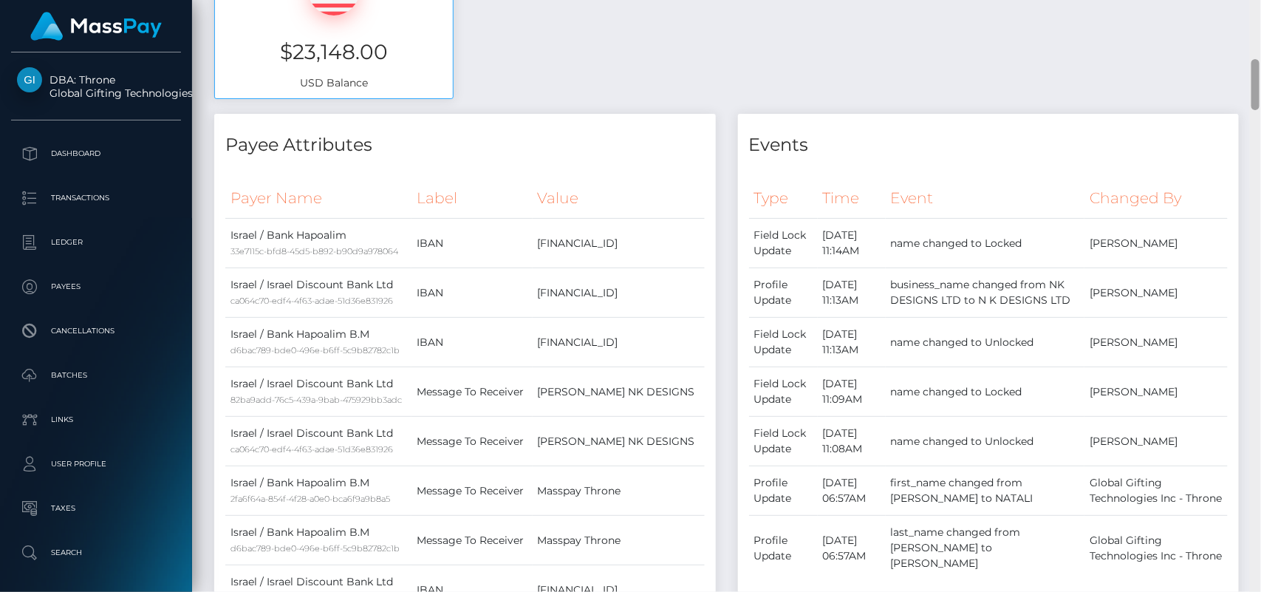
scroll to position [0, 0]
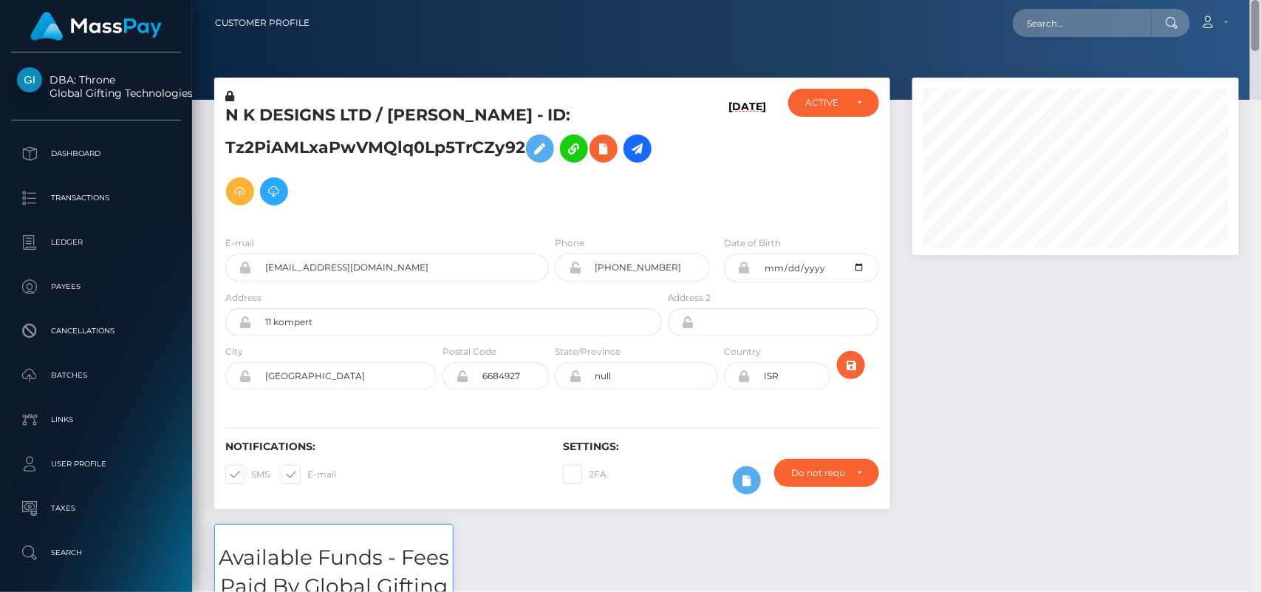
drag, startPoint x: 1257, startPoint y: 451, endPoint x: 1169, endPoint y: -11, distance: 470.6
click at [1169, 0] on html "DBA: Throne Global Gifting Technologies Inc Dashboard Transactions Ledger Payee…" at bounding box center [630, 296] width 1261 height 592
click at [1110, 23] on input "text" at bounding box center [1082, 23] width 139 height 28
paste input "[EMAIL_ADDRESS][DOMAIN_NAME]"
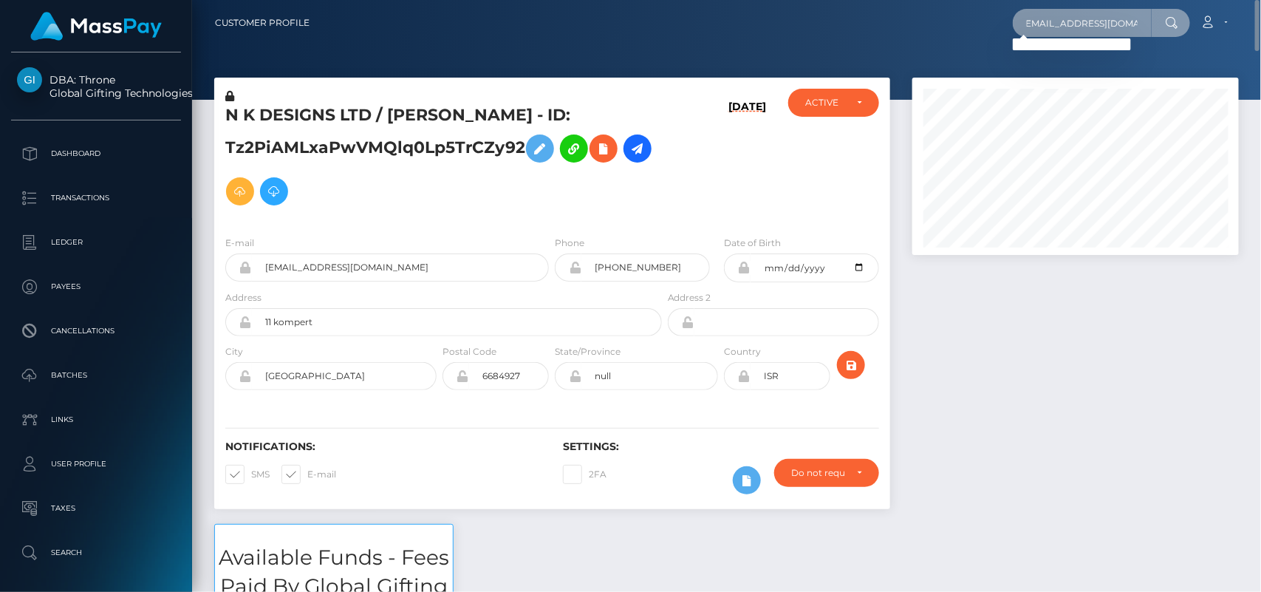
type input "[EMAIL_ADDRESS][DOMAIN_NAME]"
click at [1056, 26] on input "[EMAIL_ADDRESS][DOMAIN_NAME]" at bounding box center [1082, 23] width 139 height 28
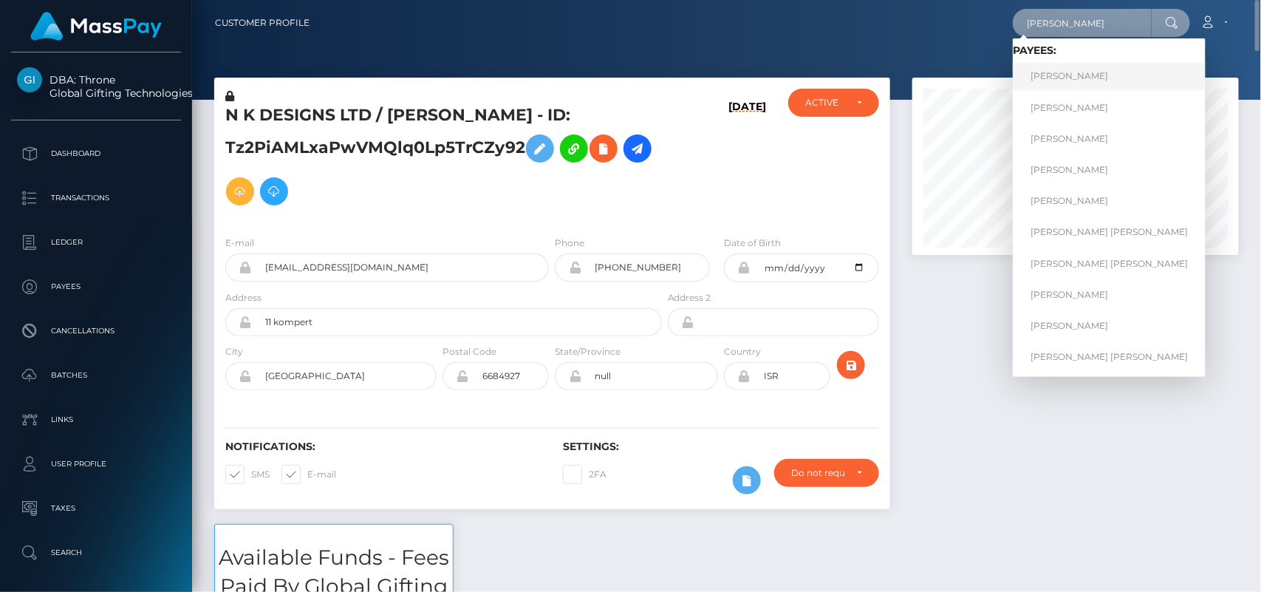
type input "[PERSON_NAME]"
click at [1061, 72] on link "[PERSON_NAME]" at bounding box center [1109, 76] width 193 height 27
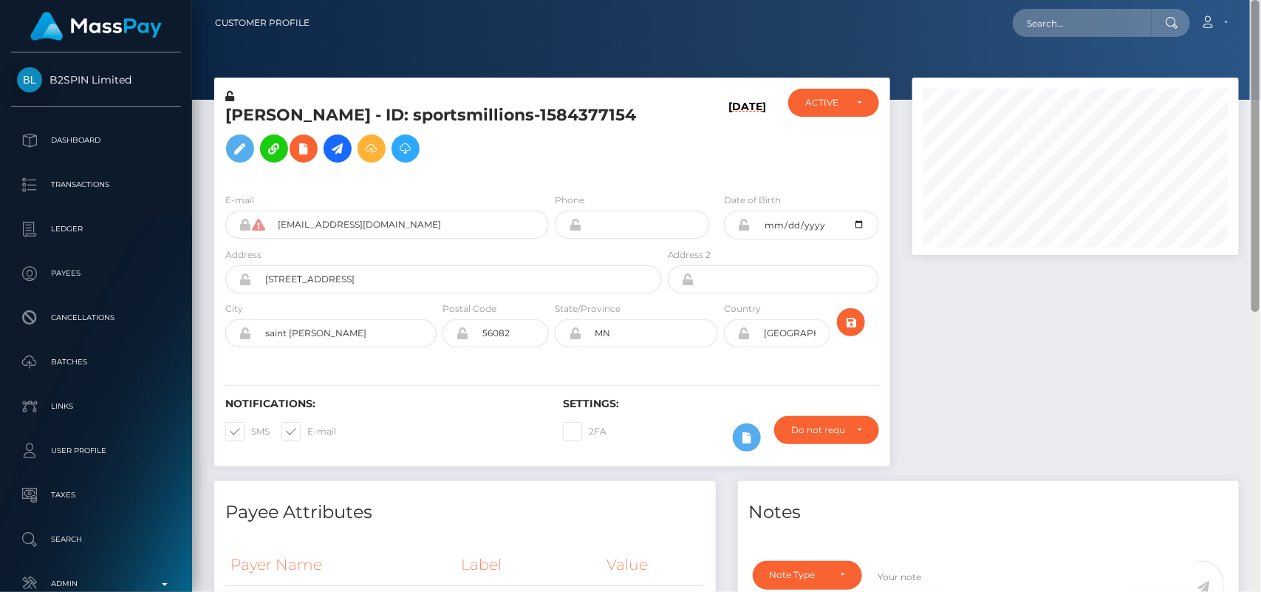
drag, startPoint x: 1258, startPoint y: 109, endPoint x: 1217, endPoint y: -5, distance: 121.8
click at [1217, 0] on html "B2SPIN Limited Dashboard Transactions Ledger Payees Cancellations" at bounding box center [630, 296] width 1261 height 592
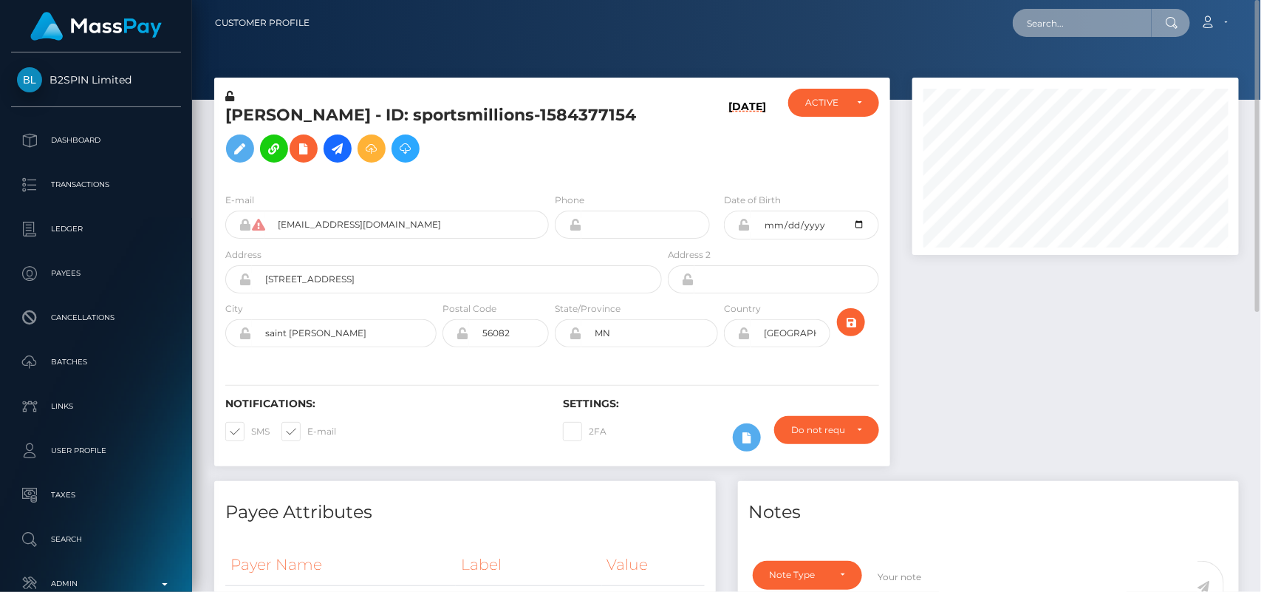
click at [1080, 18] on input "text" at bounding box center [1082, 23] width 139 height 28
paste input "karpdosalfm@icloud.com"
type input "k"
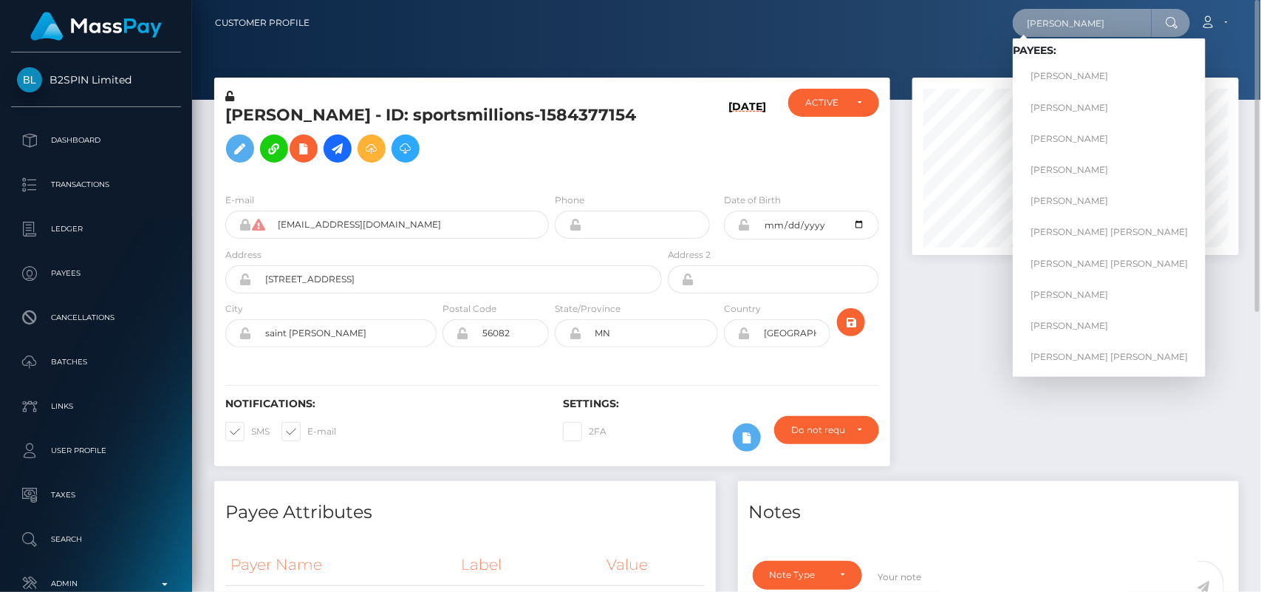
type input "Amanda Lee"
click at [1061, 107] on link "[PERSON_NAME]" at bounding box center [1109, 107] width 193 height 27
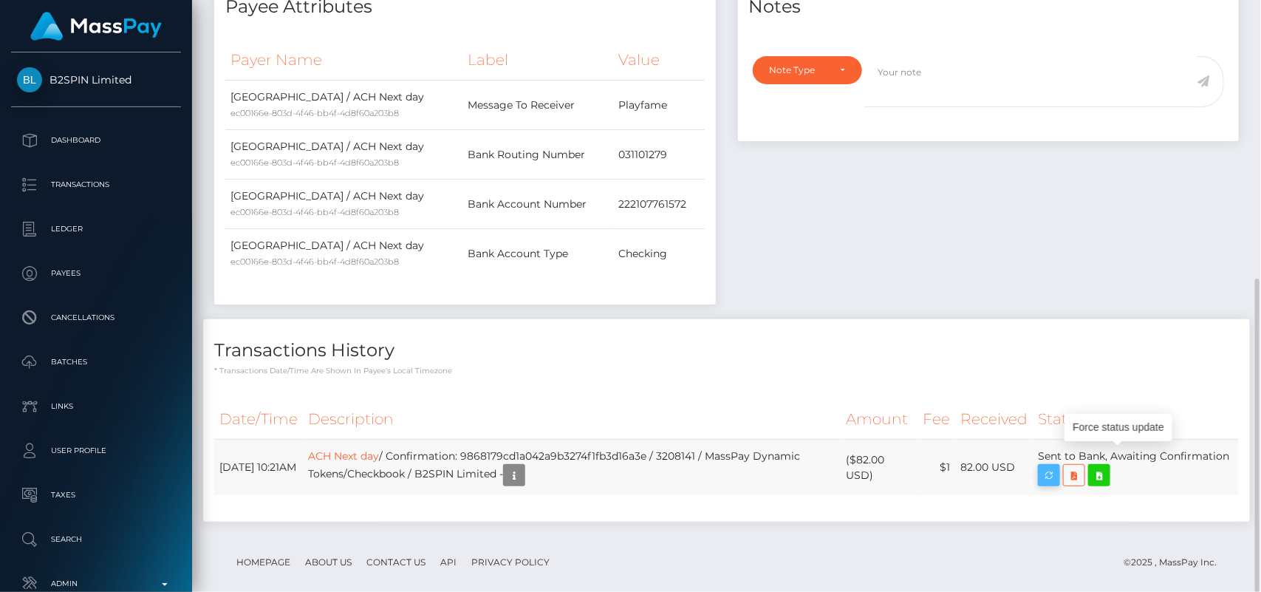
scroll to position [177, 327]
click at [1058, 466] on icon "button" at bounding box center [1049, 475] width 18 height 18
click at [1183, 202] on div "Notes Note Type Compliance Clear Compliance General Note Type" at bounding box center [989, 148] width 524 height 344
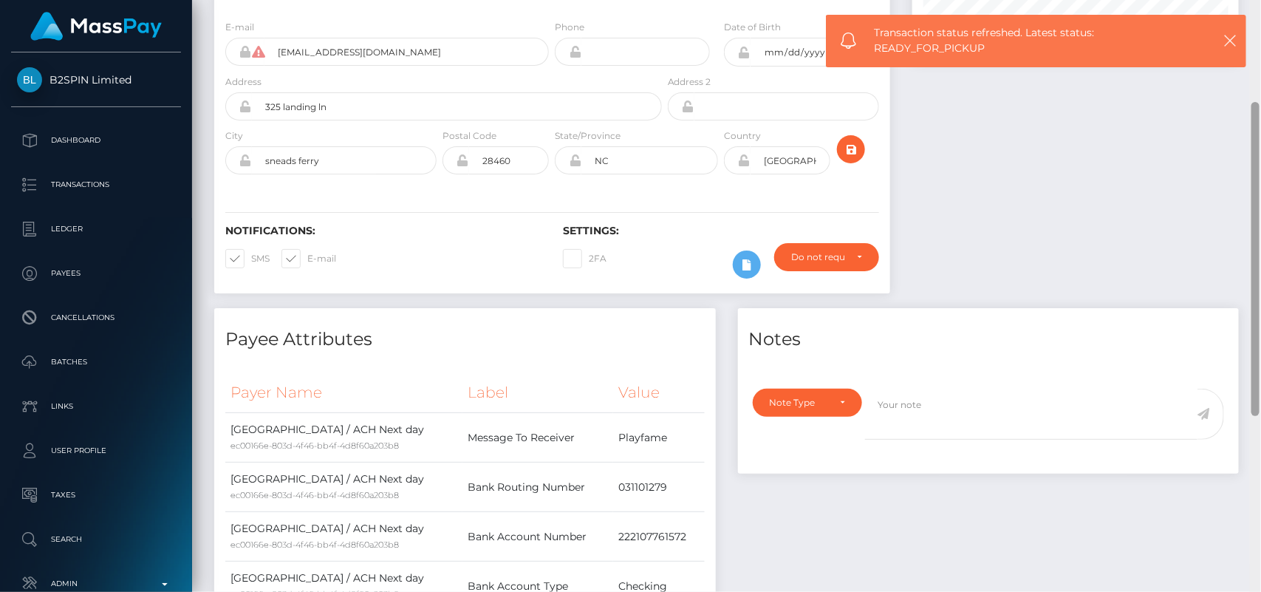
scroll to position [525, 0]
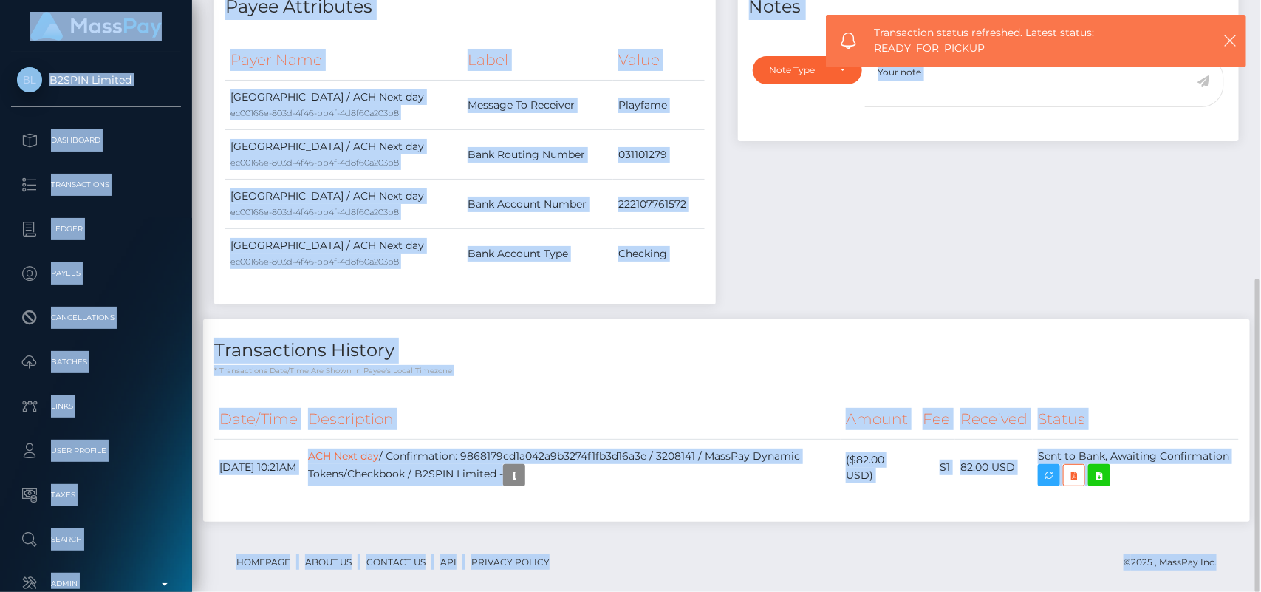
drag, startPoint x: 1260, startPoint y: 214, endPoint x: 1217, endPoint y: -6, distance: 224.4
click at [1217, 0] on html "B2SPIN Limited Dashboard Transactions Ledger Payees Cancellations" at bounding box center [630, 296] width 1261 height 592
click at [1198, 112] on div "Note Type Compliance Clear Compliance General Note Type" at bounding box center [989, 94] width 502 height 94
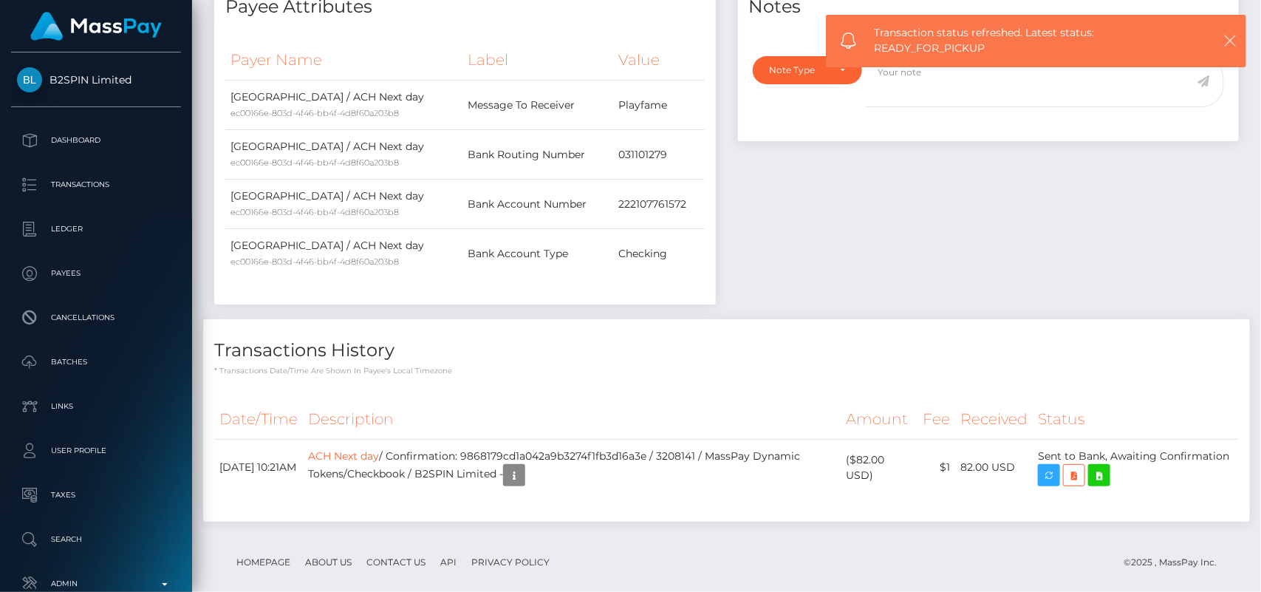
click at [1232, 43] on icon "button" at bounding box center [1230, 40] width 15 height 15
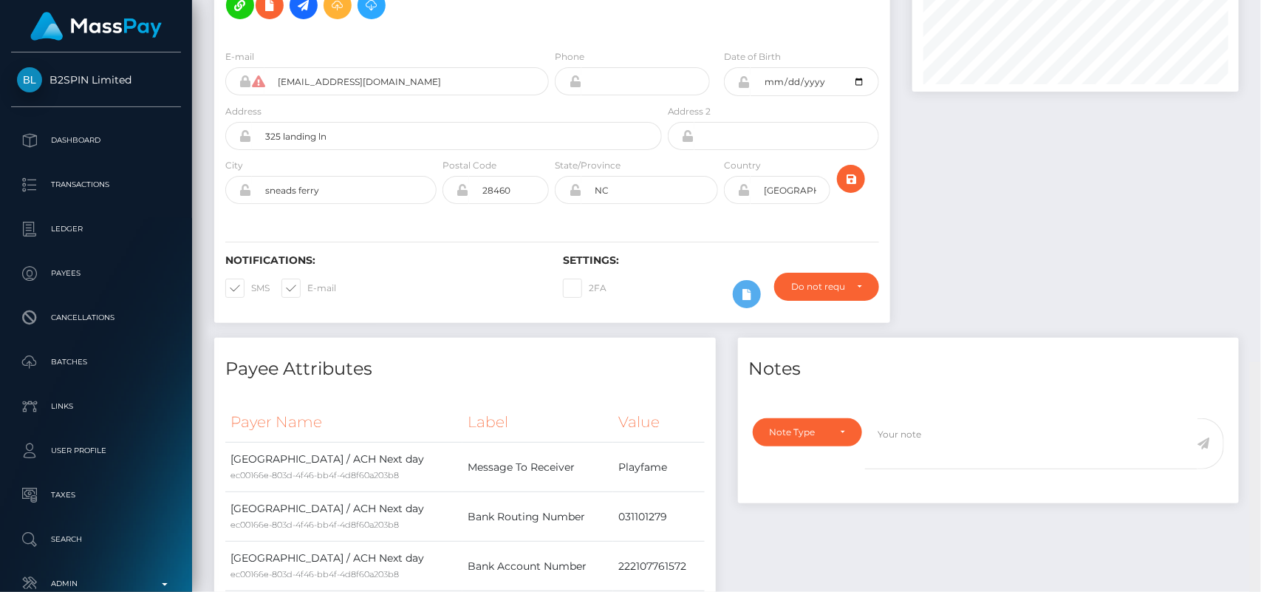
scroll to position [0, 0]
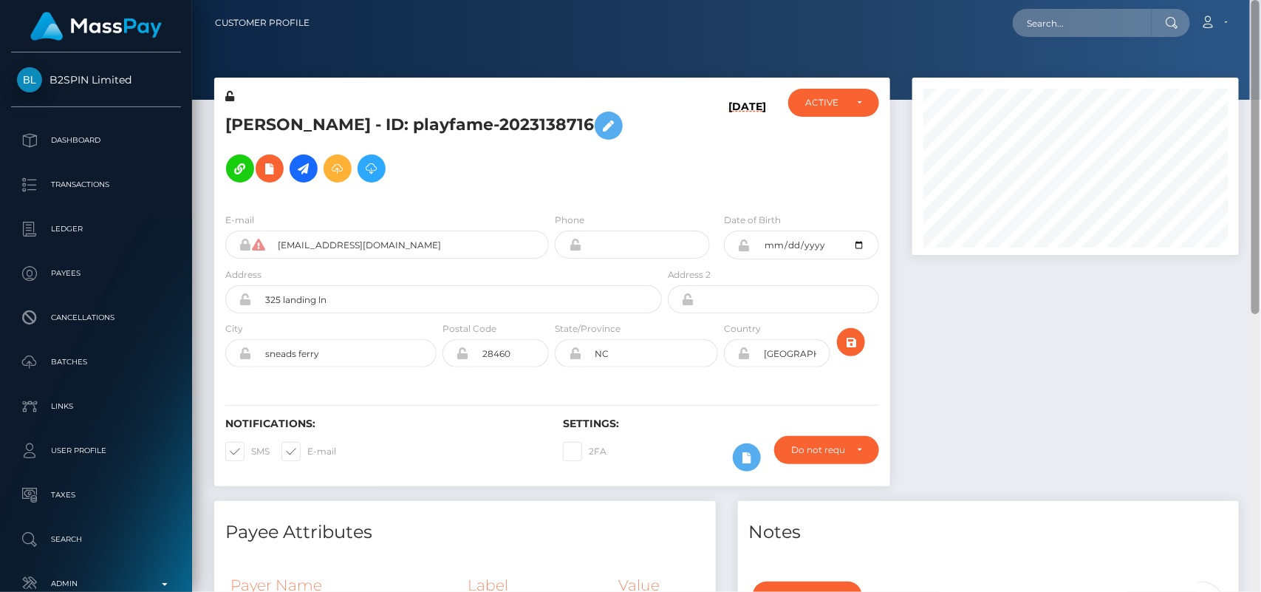
drag, startPoint x: 1257, startPoint y: 318, endPoint x: 1201, endPoint y: -2, distance: 325.4
click at [1201, 0] on html "B2SPIN Limited Dashboard Transactions Ledger Payees Cancellations" at bounding box center [630, 296] width 1261 height 592
click at [1130, 24] on input "text" at bounding box center [1082, 23] width 139 height 28
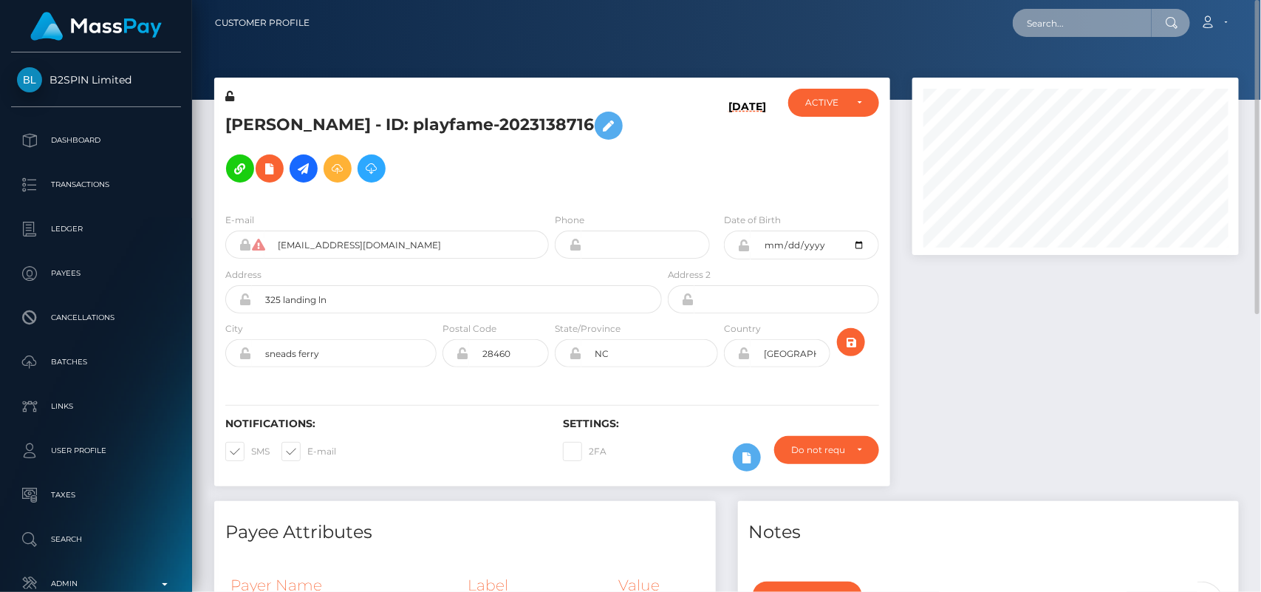
paste input "[EMAIL_ADDRESS][DOMAIN_NAME]"
type input "k"
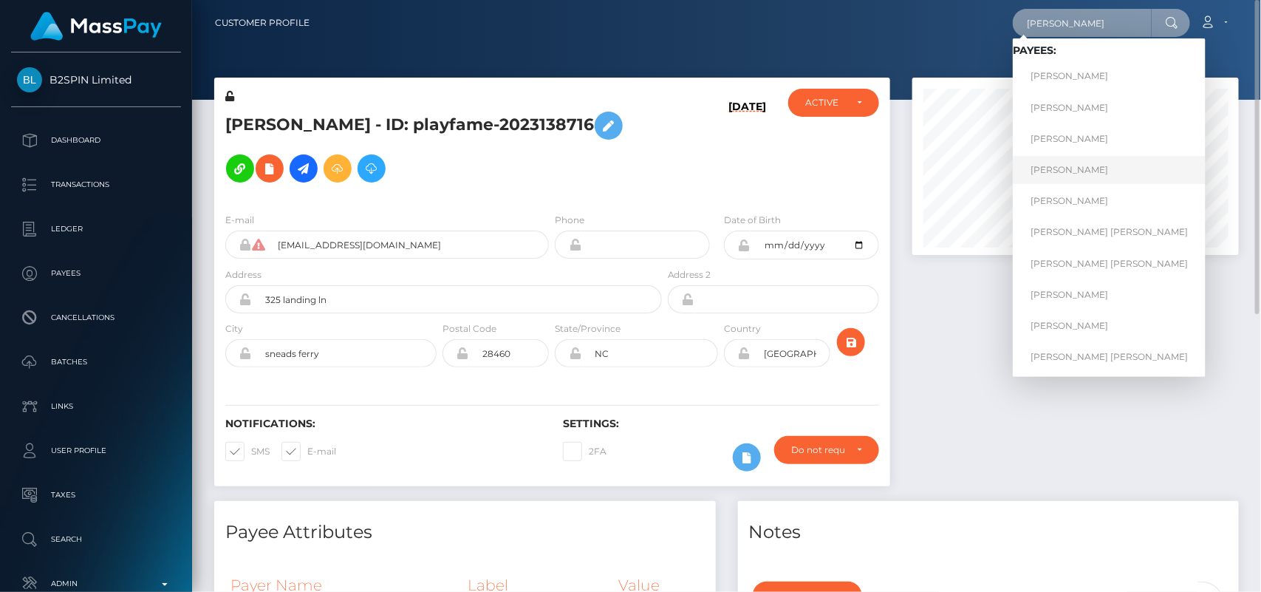
type input "[PERSON_NAME]"
click at [1083, 160] on link "[PERSON_NAME]" at bounding box center [1109, 169] width 193 height 27
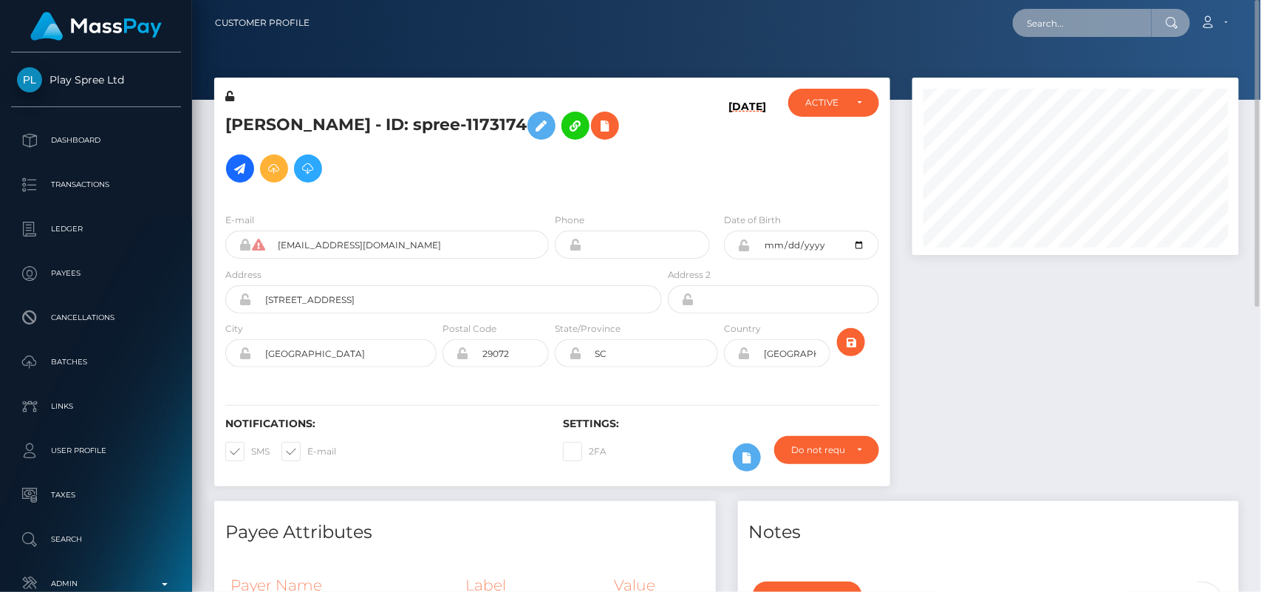
click at [1054, 27] on input "text" at bounding box center [1082, 23] width 139 height 28
paste input "karpdosalfm@icloud.com"
click at [1114, 22] on input "karpdosalfm@icloud.comlee" at bounding box center [1082, 23] width 139 height 28
click at [1059, 24] on input "karpdosalfm@icloud.comlee" at bounding box center [1082, 23] width 139 height 28
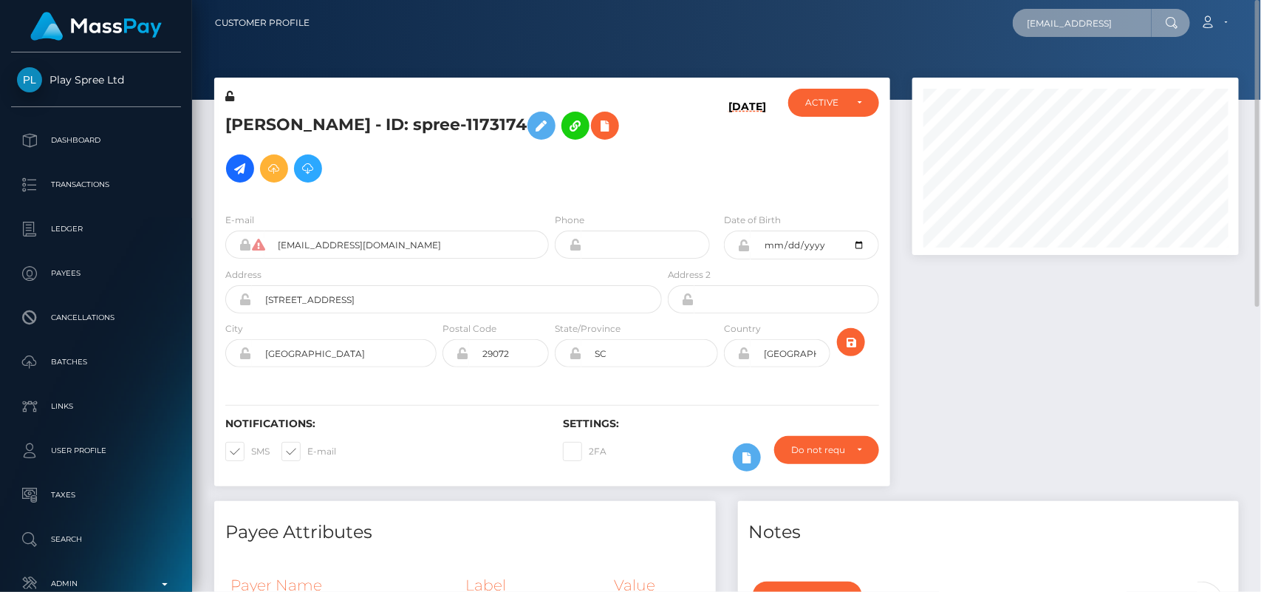
scroll to position [0, 0]
click at [1059, 24] on input "m@icloud.comlee" at bounding box center [1082, 23] width 139 height 28
click at [1017, 30] on div "m@icloud.comlee Loading... Loading..." at bounding box center [1101, 23] width 177 height 28
drag, startPoint x: 1033, startPoint y: 19, endPoint x: 1021, endPoint y: 16, distance: 12.2
click at [1021, 16] on input ".comlee" at bounding box center [1082, 23] width 139 height 28
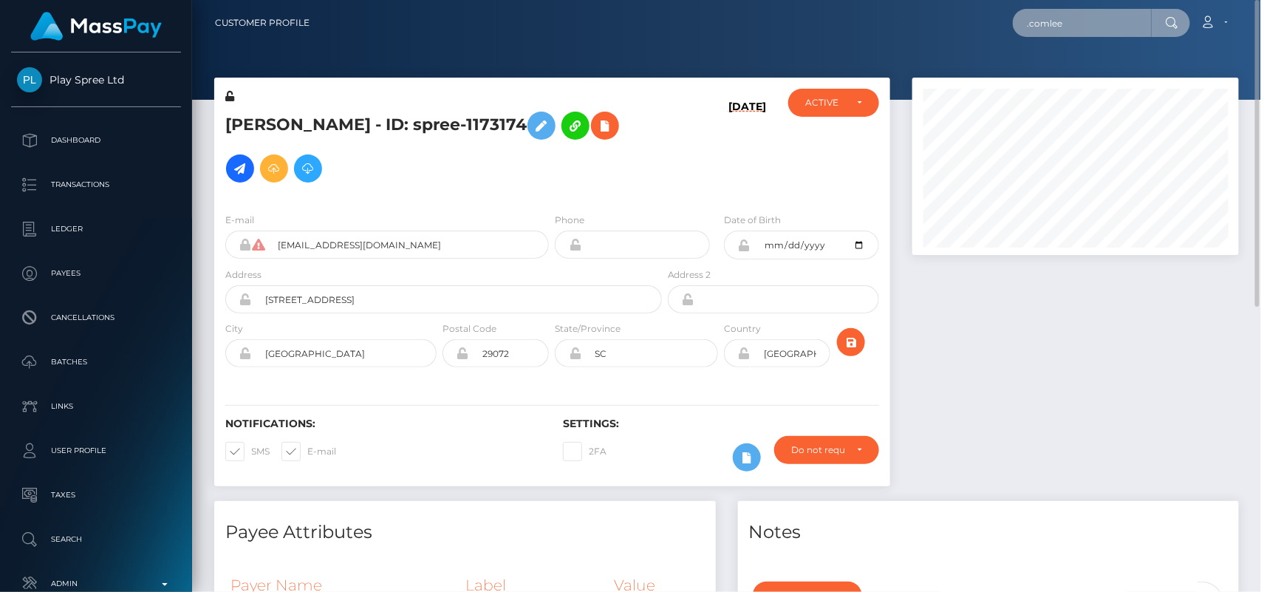
click at [1050, 24] on input ".comlee" at bounding box center [1082, 23] width 139 height 28
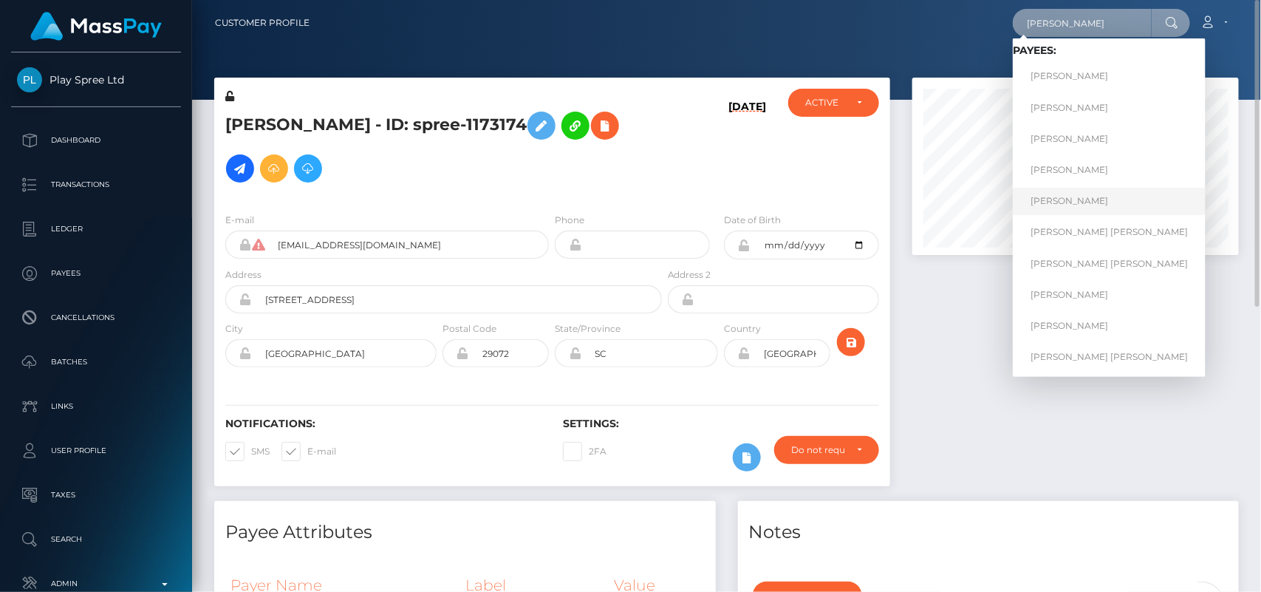
type input "Amanda lee"
click at [1087, 190] on link "AMANDA LEE TINNELL" at bounding box center [1109, 201] width 193 height 27
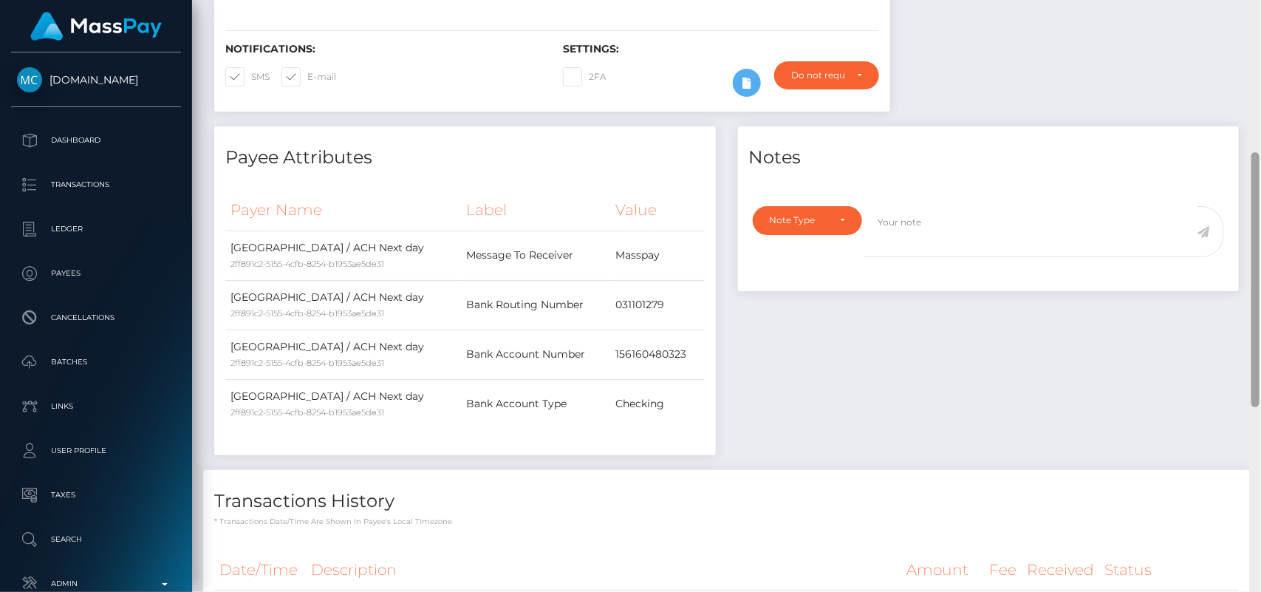
scroll to position [784, 0]
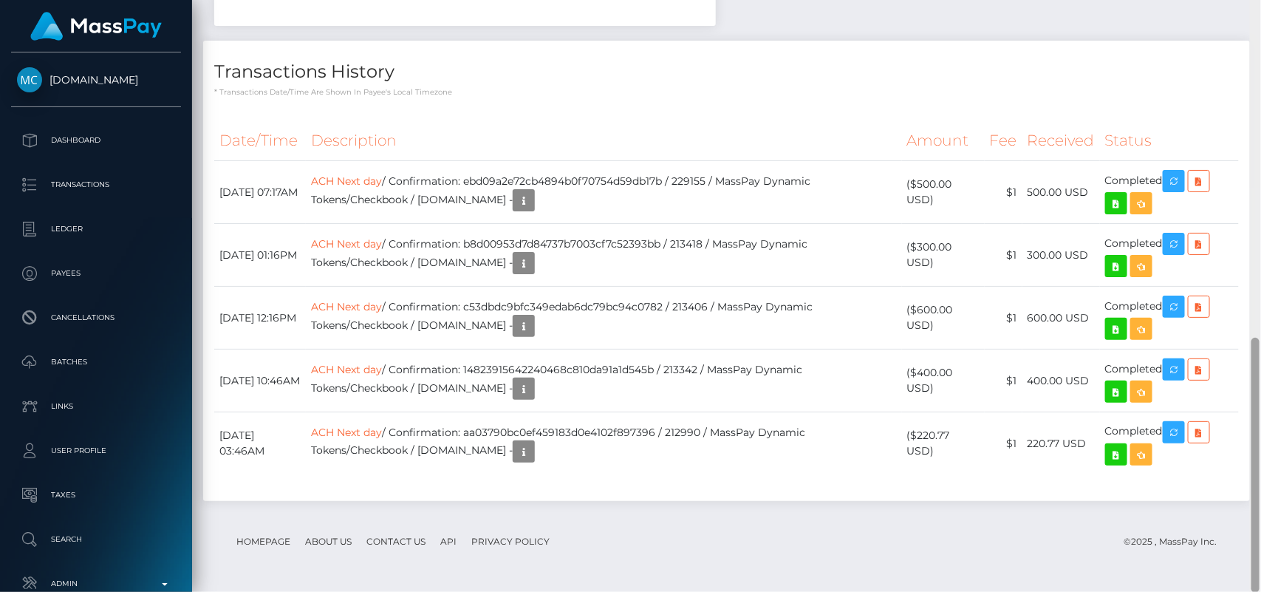
drag, startPoint x: 1260, startPoint y: 208, endPoint x: 1260, endPoint y: 323, distance: 115.2
click at [1260, 323] on div at bounding box center [1255, 296] width 11 height 592
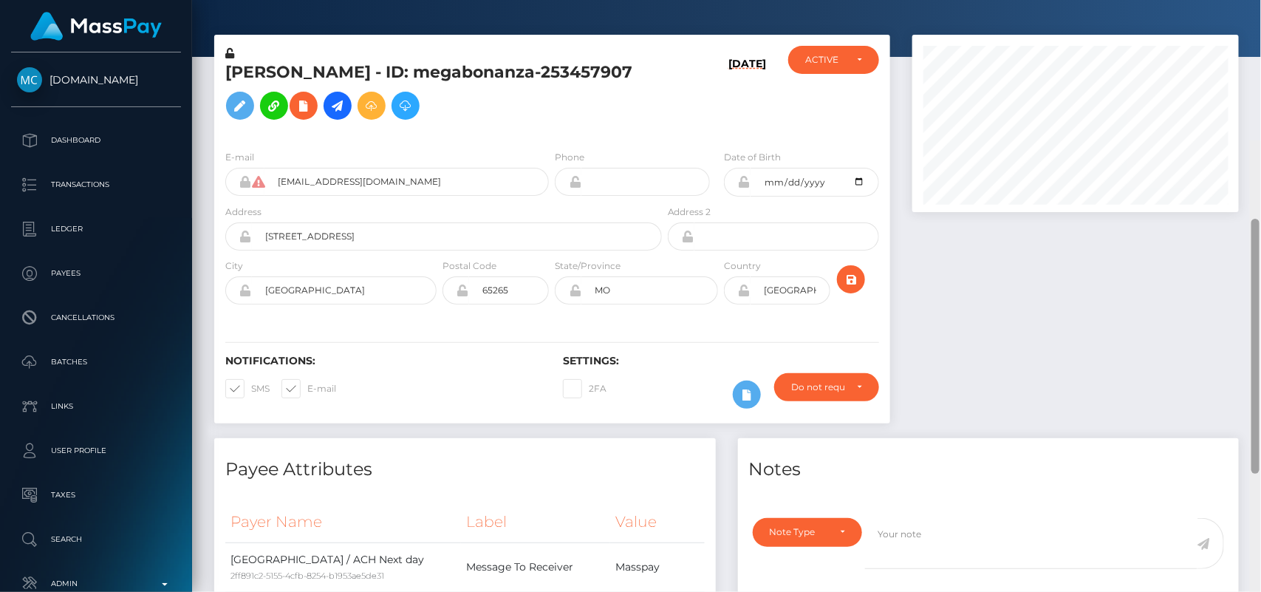
scroll to position [0, 0]
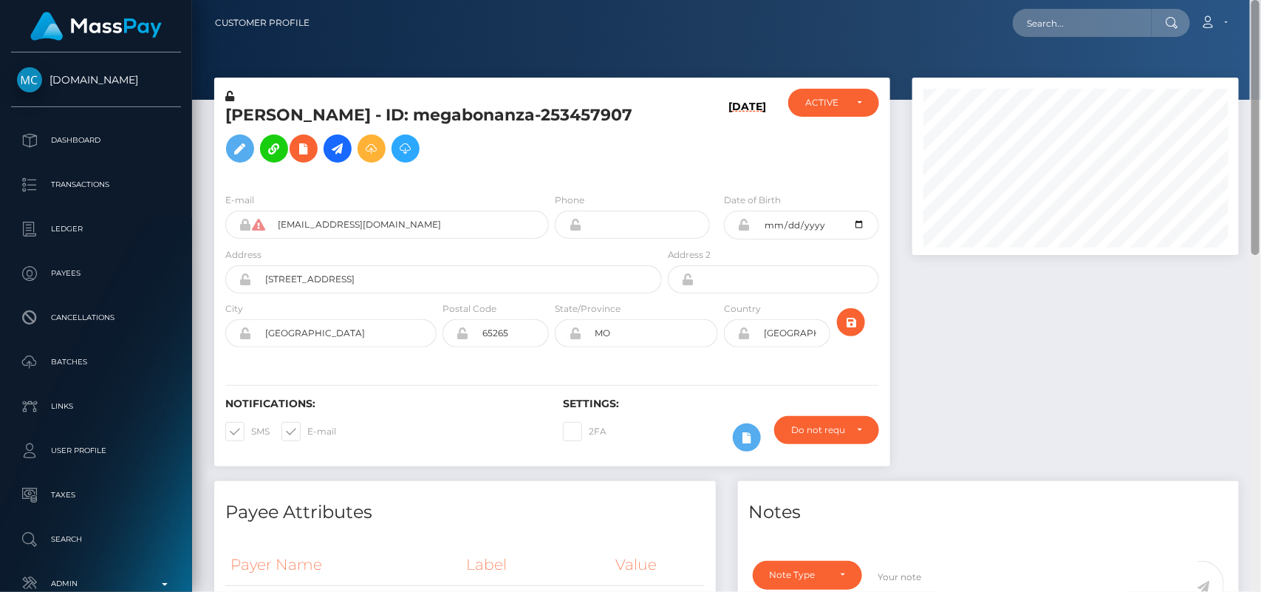
drag, startPoint x: 1257, startPoint y: 375, endPoint x: 1177, endPoint y: -36, distance: 418.6
click at [1177, 0] on html "McLuck.com Dashboard Transactions Ledger Payees Cancellations" at bounding box center [630, 296] width 1261 height 592
click at [1036, 9] on input "text" at bounding box center [1082, 23] width 139 height 28
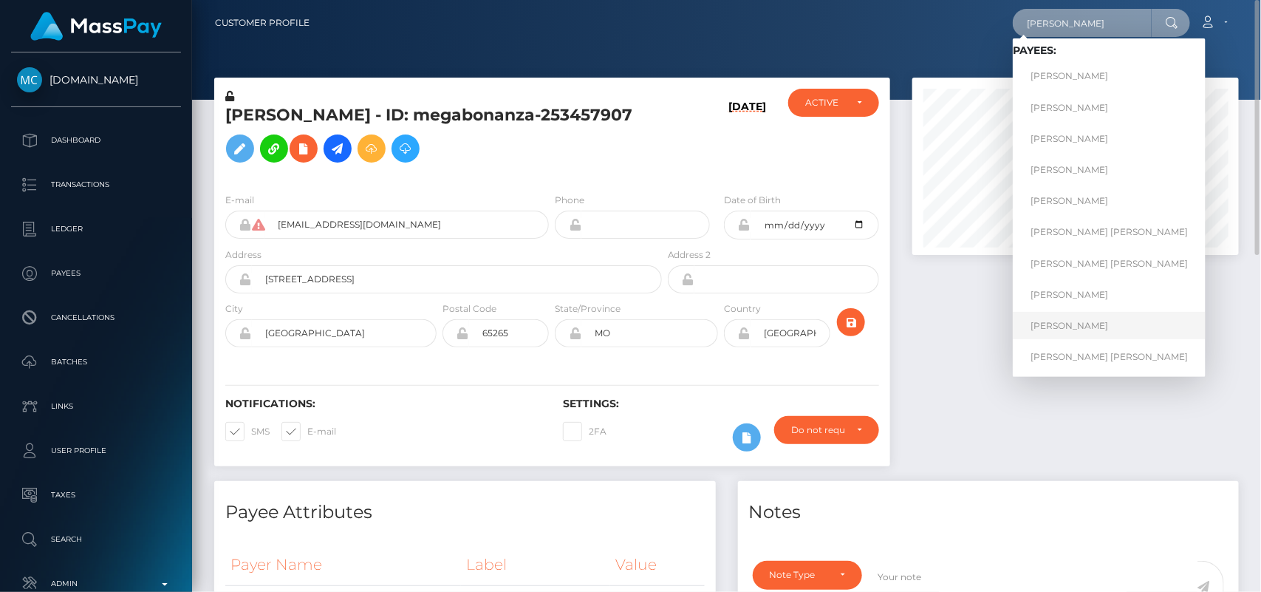
type input "[PERSON_NAME]"
click at [1114, 314] on link "[PERSON_NAME]" at bounding box center [1109, 325] width 193 height 27
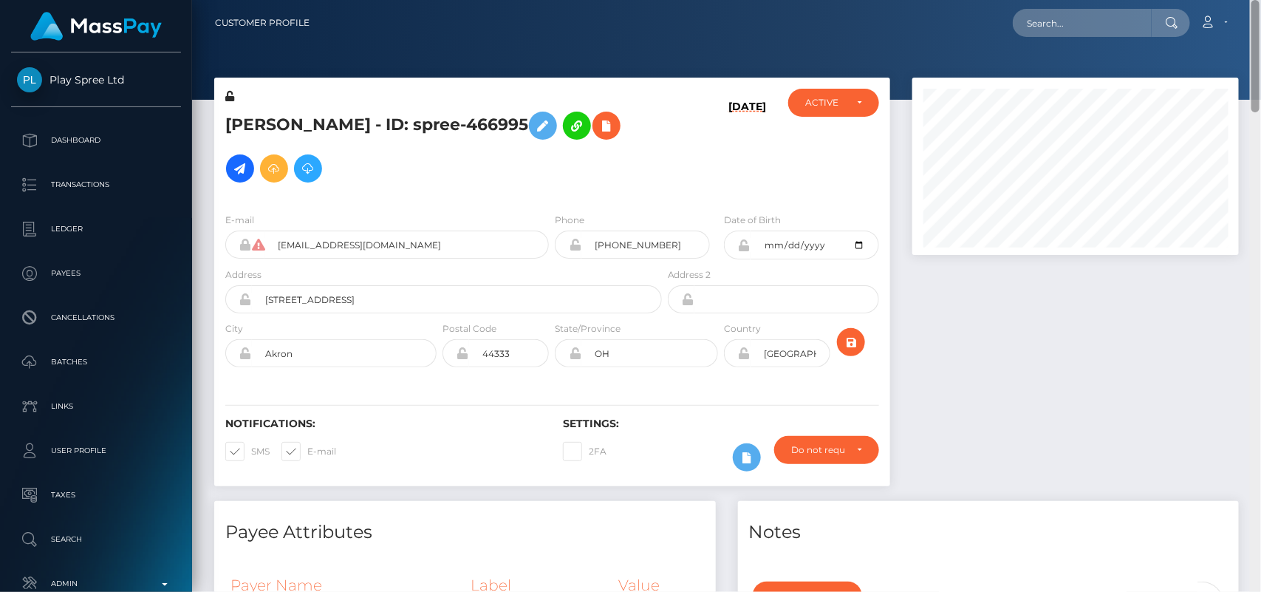
drag, startPoint x: 1260, startPoint y: 118, endPoint x: 1127, endPoint y: -63, distance: 224.2
click at [1127, 0] on html "Play Spree Ltd Dashboard Transactions Ledger Payees Cancellations" at bounding box center [630, 296] width 1261 height 592
click at [1081, 9] on input "text" at bounding box center [1082, 23] width 139 height 28
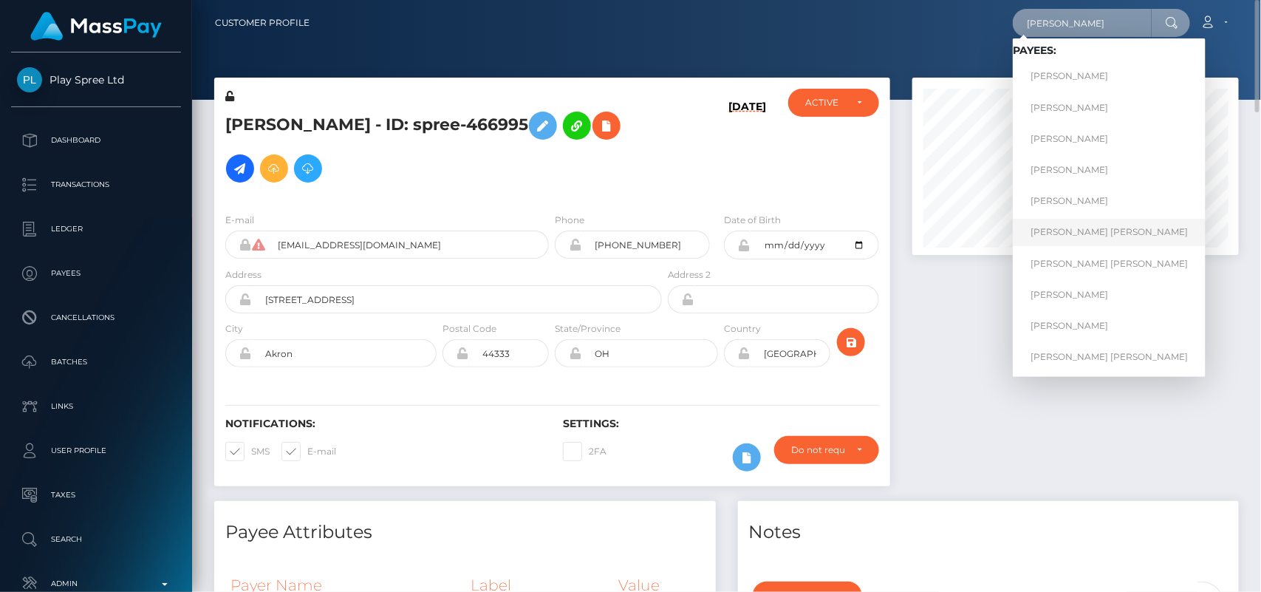
type input "Amanda lee"
click at [1101, 228] on link "AMANDA LEE FONTAN" at bounding box center [1109, 232] width 193 height 27
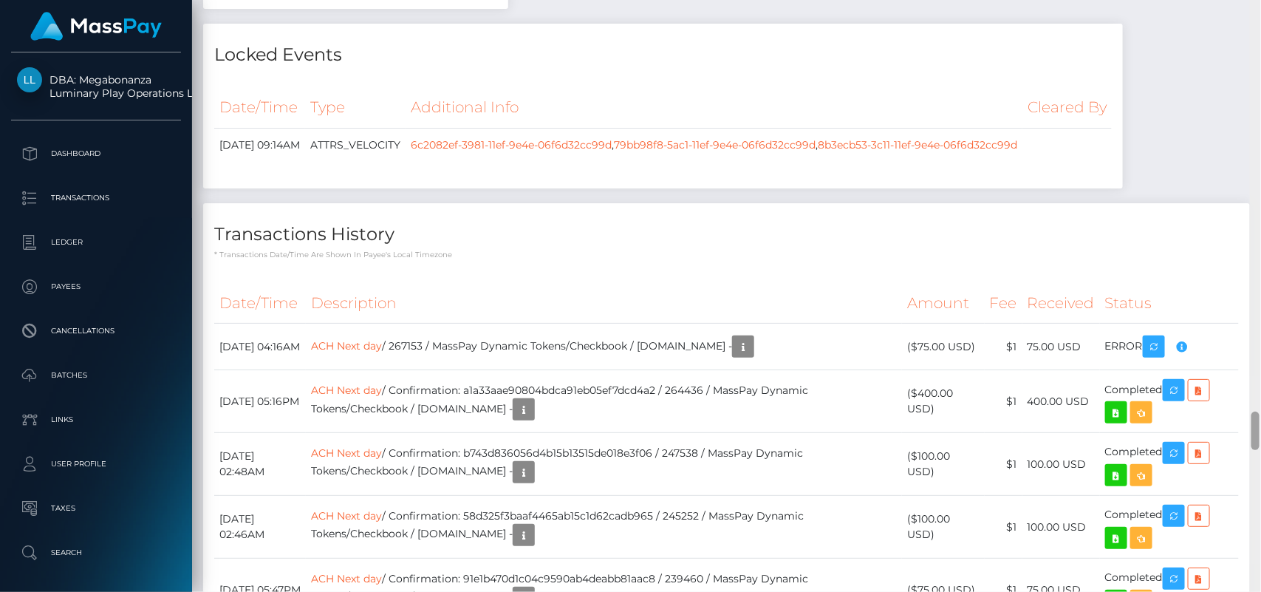
scroll to position [6316, 0]
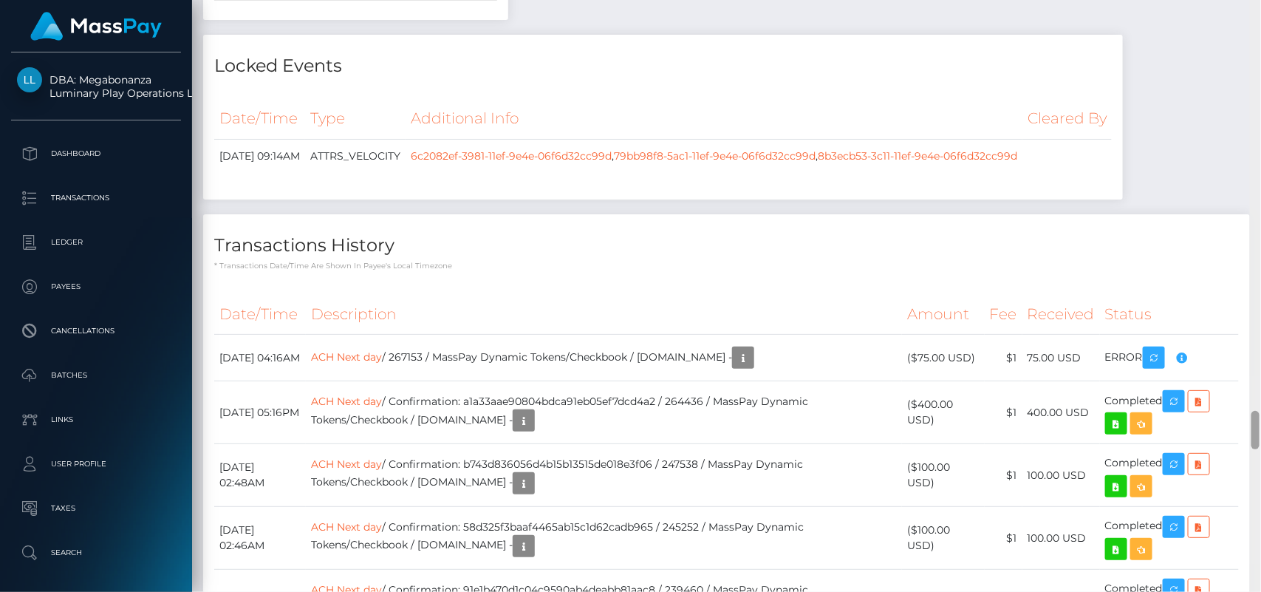
drag, startPoint x: 1257, startPoint y: 55, endPoint x: 1249, endPoint y: 432, distance: 376.9
click at [1249, 432] on div "Customer Profile Loading... Loading..." at bounding box center [726, 296] width 1069 height 592
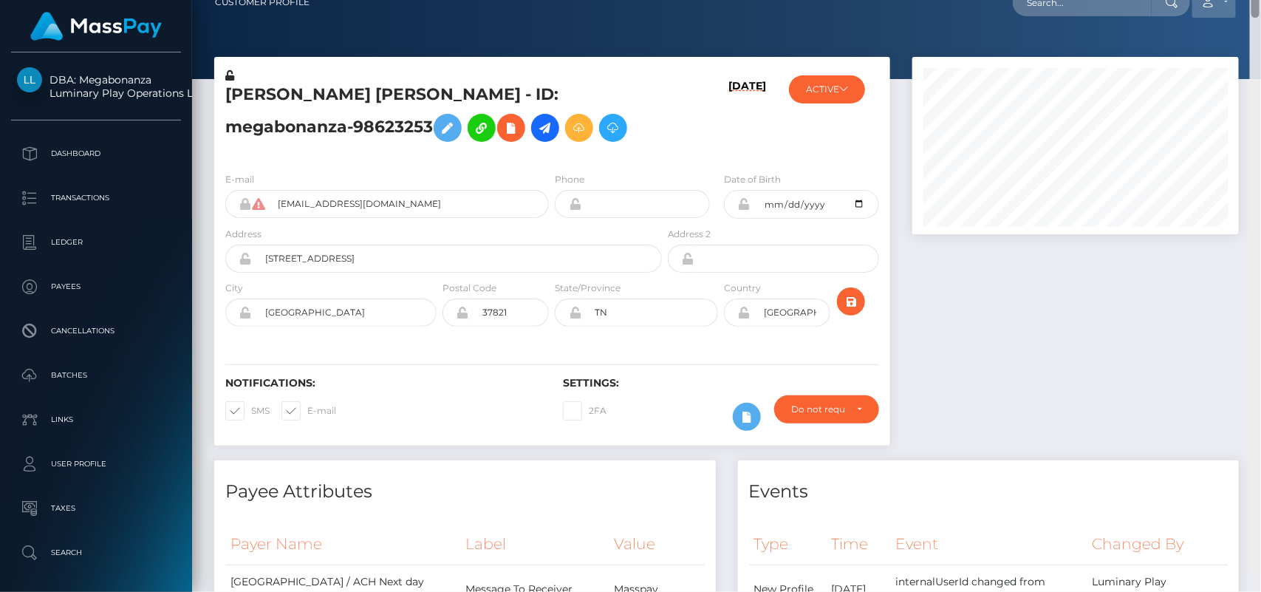
scroll to position [0, 0]
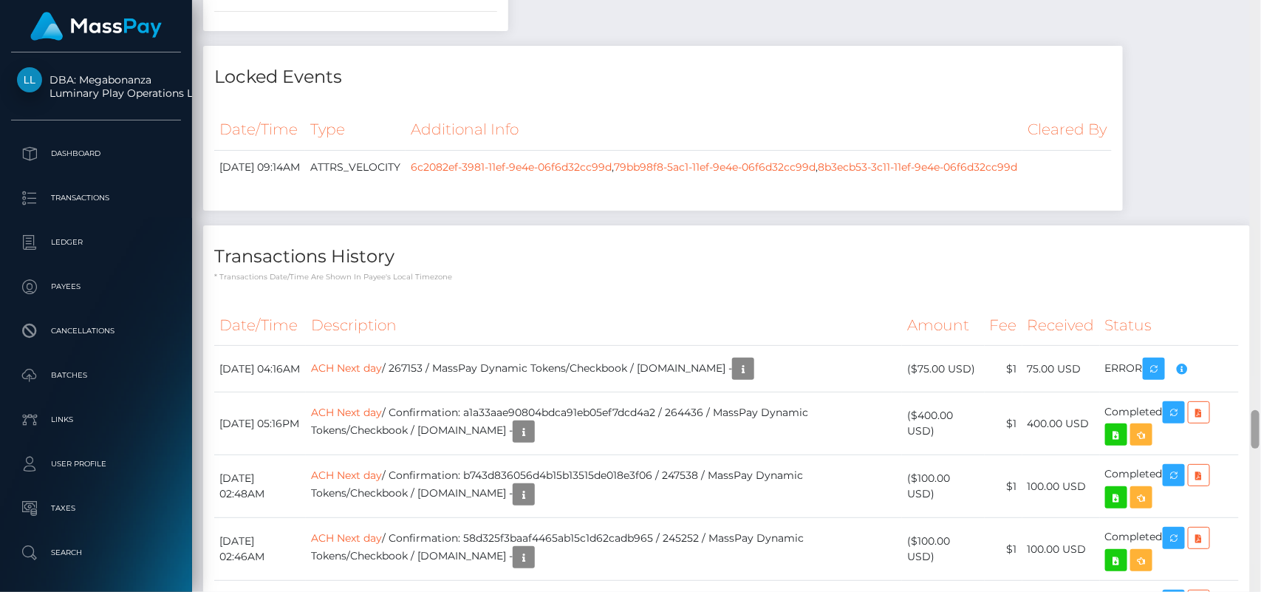
click at [1253, 426] on div at bounding box center [1255, 429] width 8 height 38
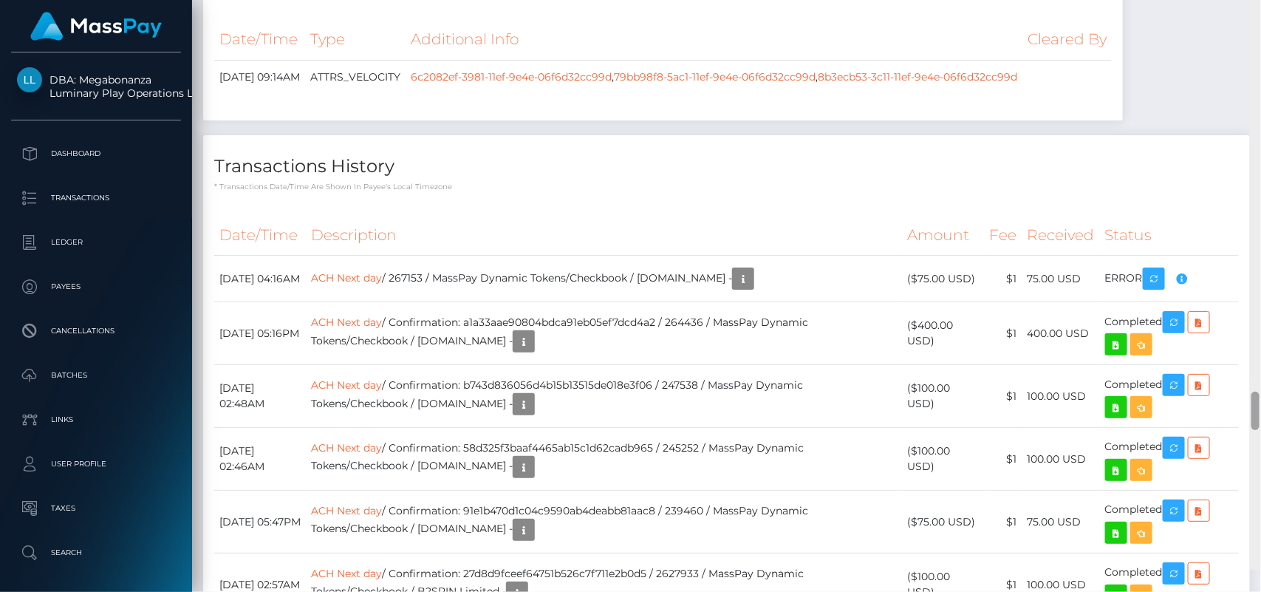
scroll to position [6407, 0]
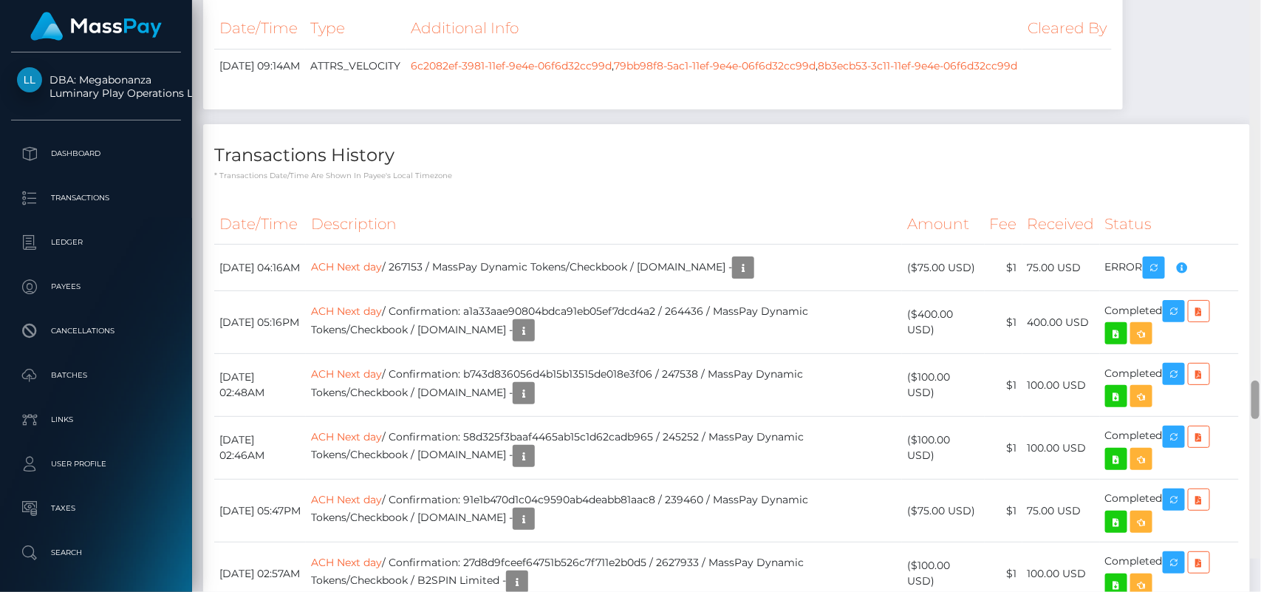
click at [1254, 419] on div at bounding box center [1255, 399] width 8 height 38
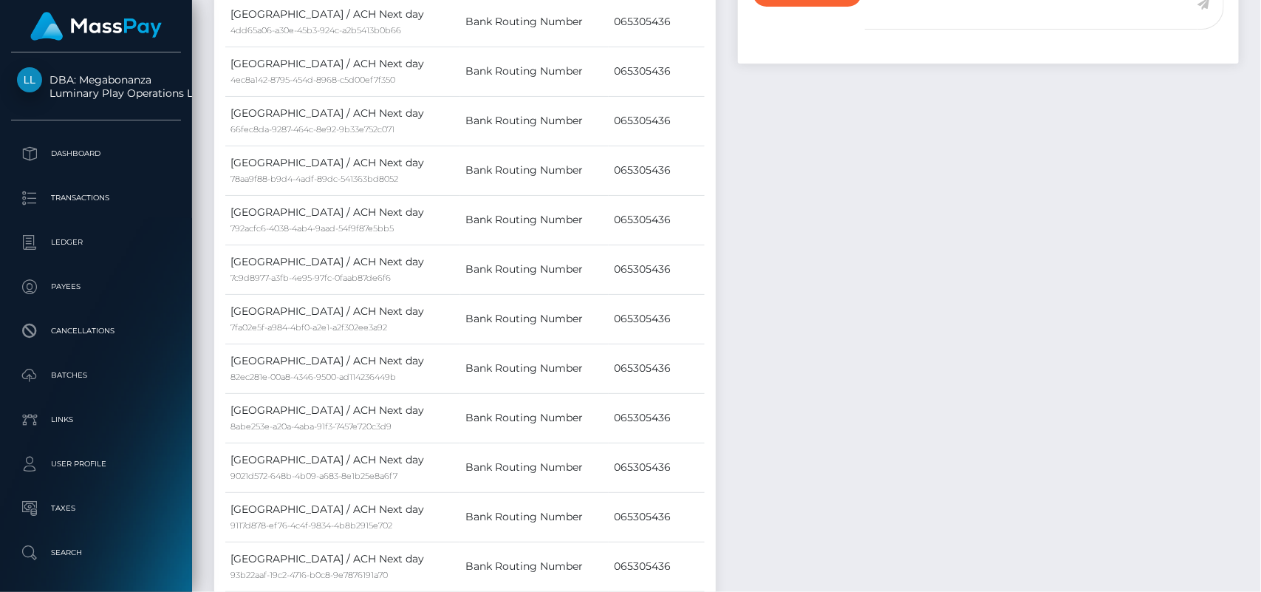
scroll to position [0, 0]
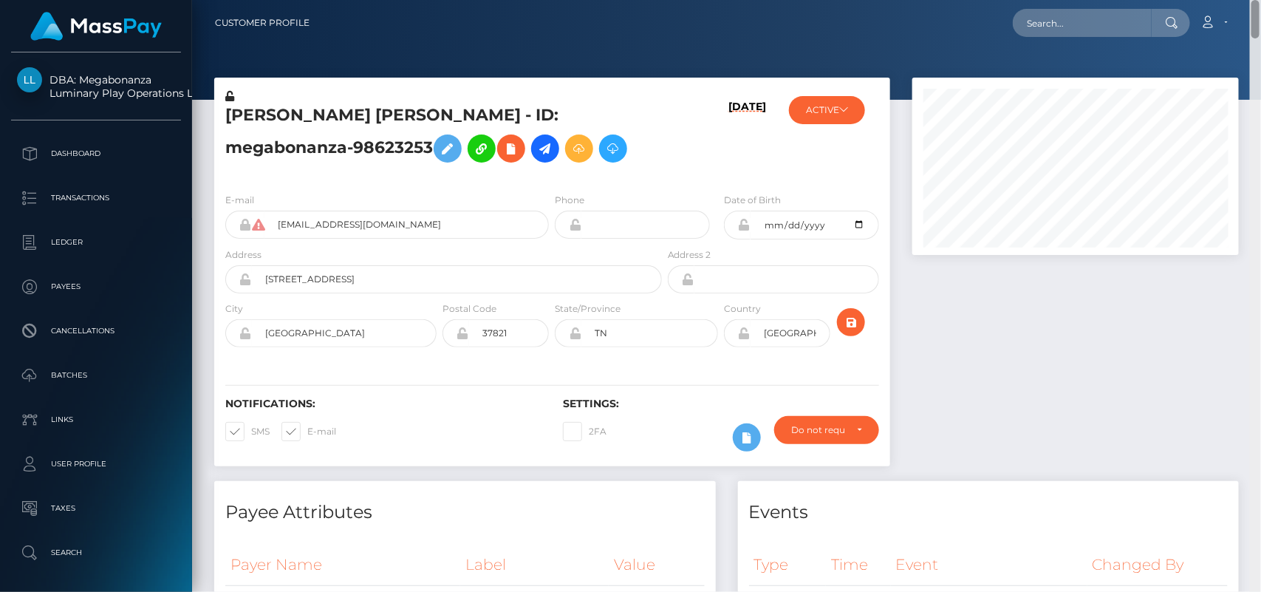
drag, startPoint x: 1258, startPoint y: 428, endPoint x: 1219, endPoint y: -4, distance: 433.9
click at [1219, 0] on html "DBA: Megabonanza Luminary Play Operations Limited Dashboard Transactions Ledger…" at bounding box center [630, 296] width 1261 height 592
click at [1070, 28] on input "text" at bounding box center [1082, 23] width 139 height 28
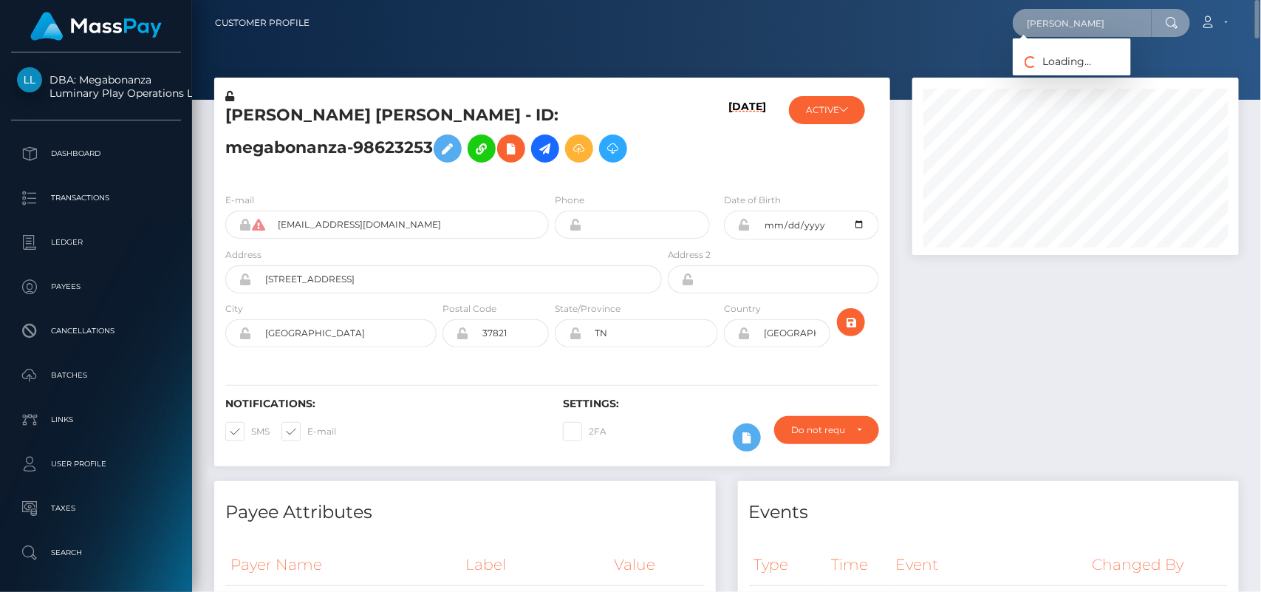
type input "Amanda lee"
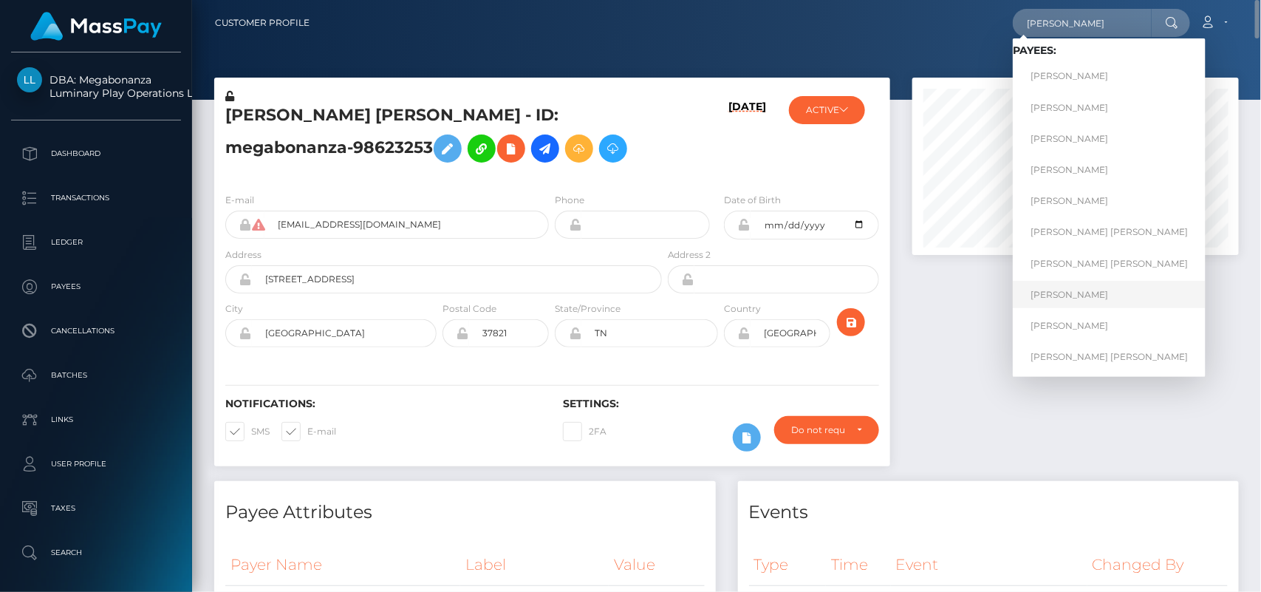
click at [1110, 290] on link "AMANDA LEE THOMPSON" at bounding box center [1109, 294] width 193 height 27
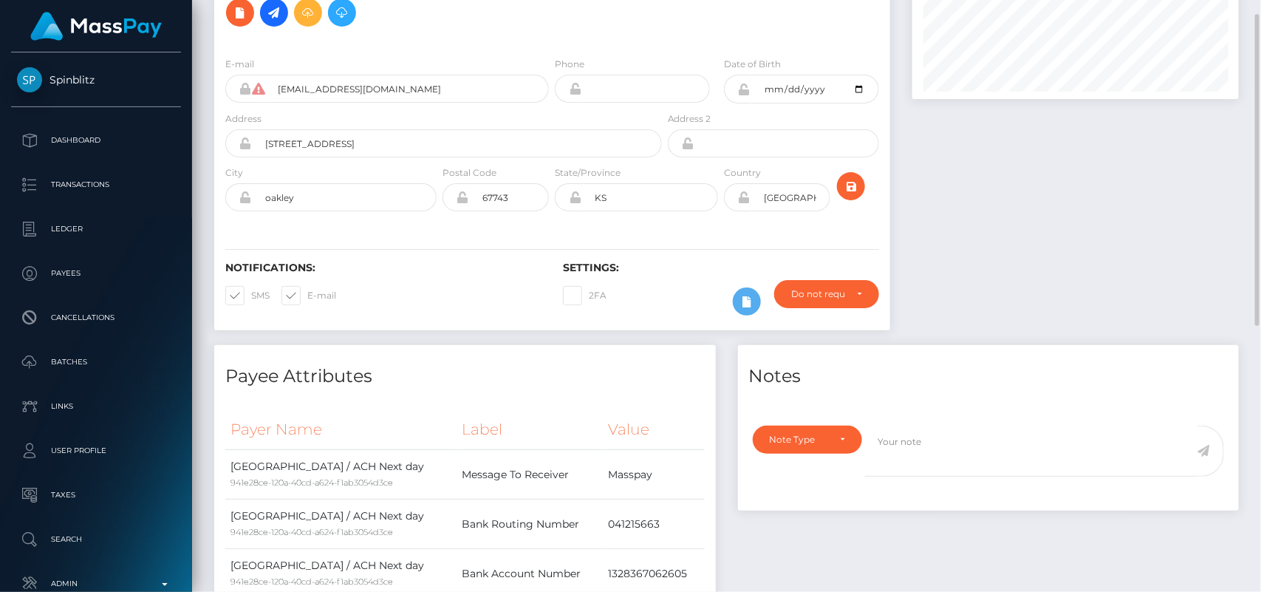
scroll to position [89, 0]
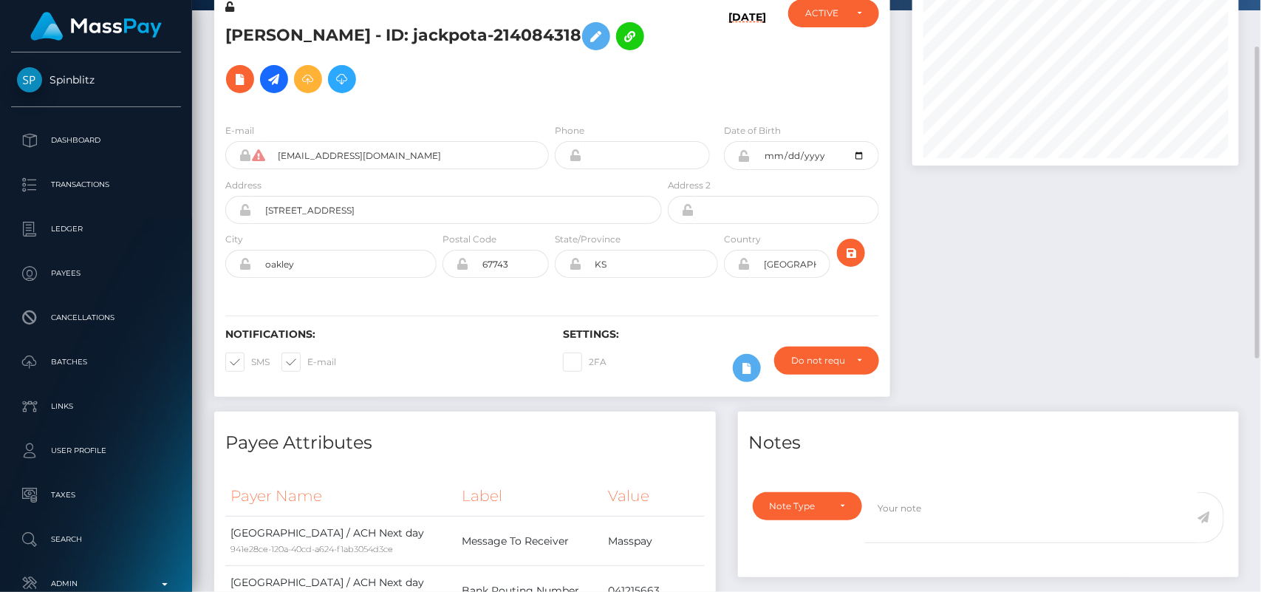
click at [193, 157] on div "[PERSON_NAME] - ID: jackpota-214084318 [DATE] DEACTIVE CLOSED ACTIVE" at bounding box center [726, 520] width 1069 height 1065
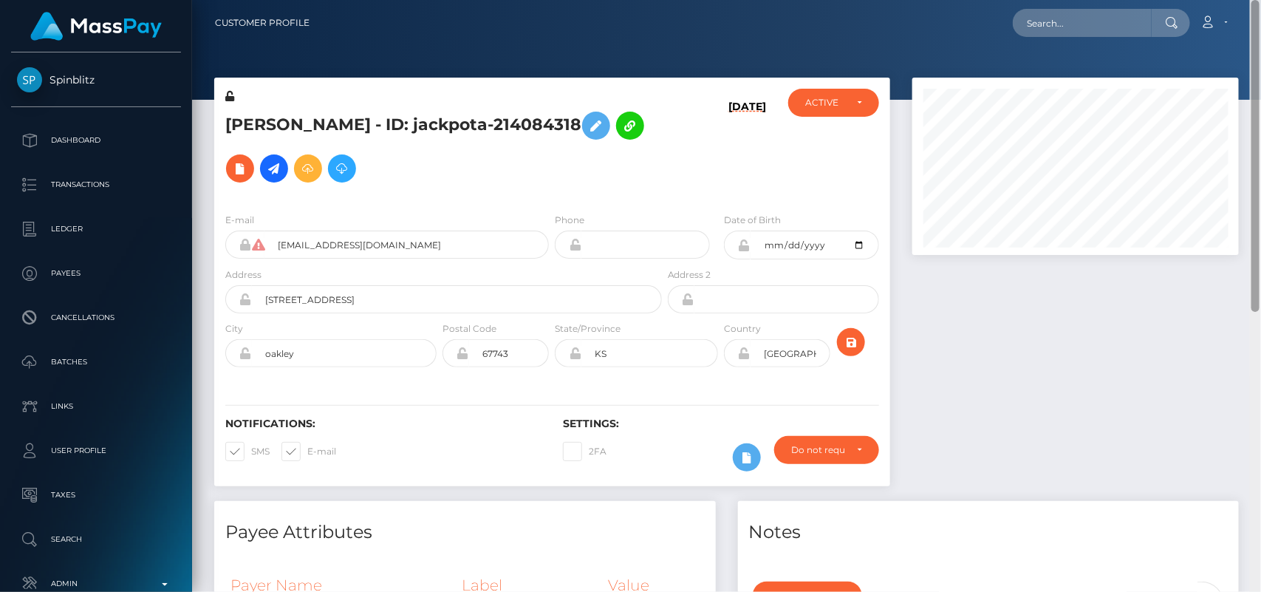
drag, startPoint x: 1256, startPoint y: 81, endPoint x: 1246, endPoint y: -15, distance: 96.5
click at [1246, 0] on html "Spinblitz Dashboard Transactions Ledger Payees Cancellations" at bounding box center [630, 296] width 1261 height 592
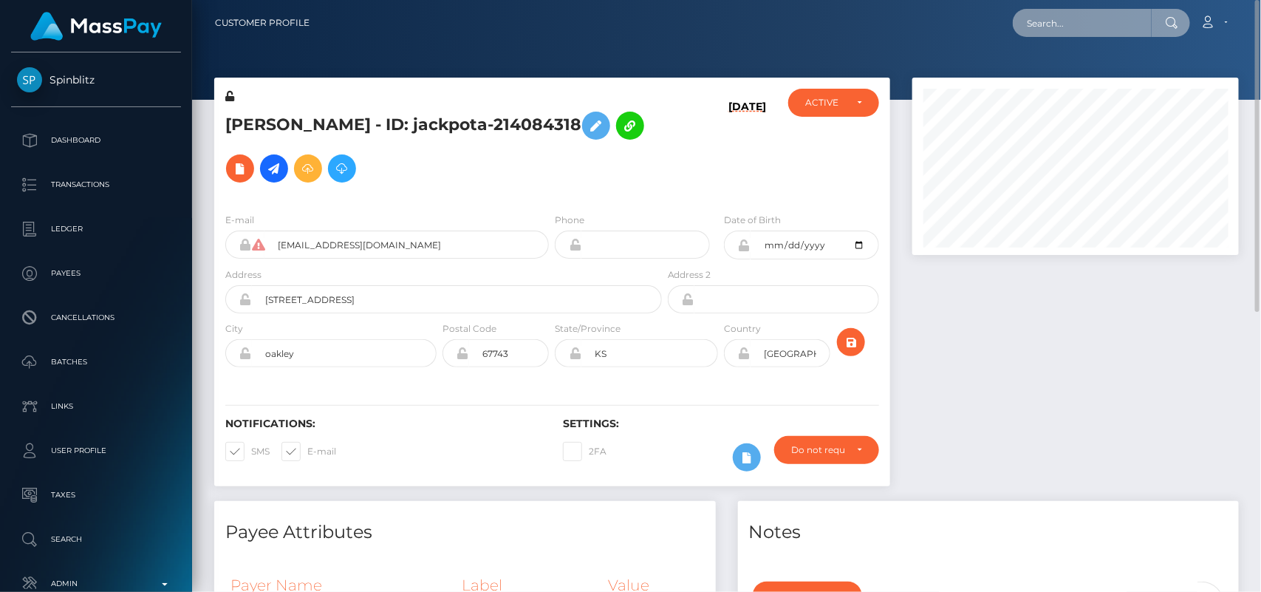
click at [1105, 33] on input "text" at bounding box center [1082, 23] width 139 height 28
paste input "[EMAIL_ADDRESS][DOMAIN_NAME]"
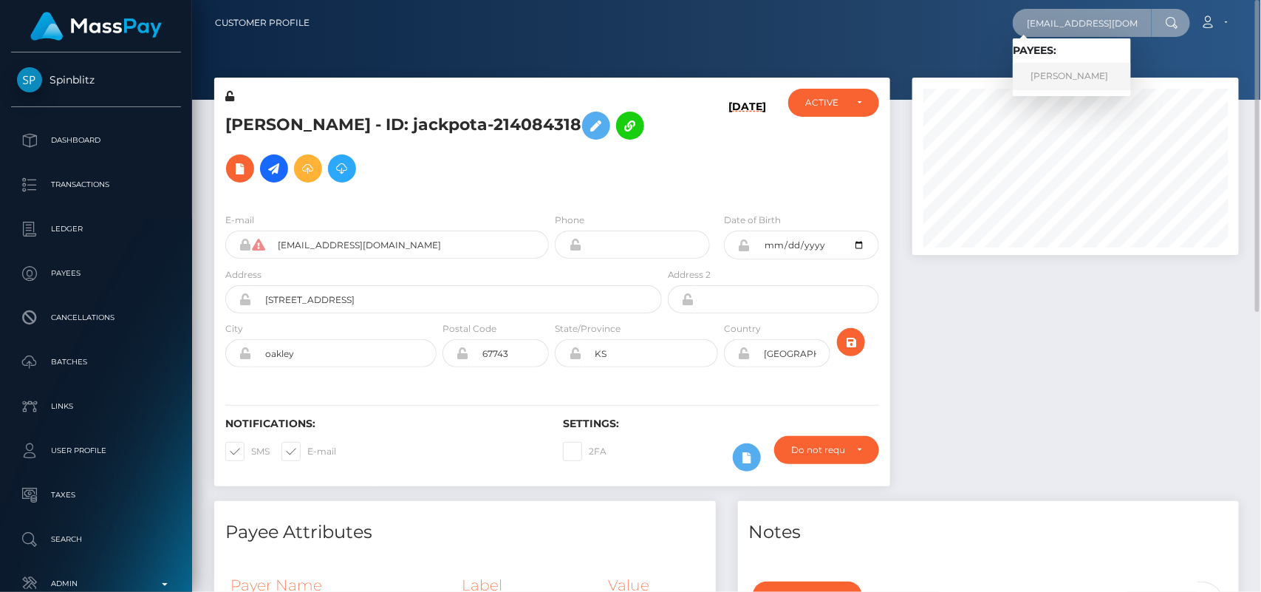
type input "[EMAIL_ADDRESS][DOMAIN_NAME]"
click at [1053, 79] on link "[PERSON_NAME]" at bounding box center [1072, 76] width 118 height 27
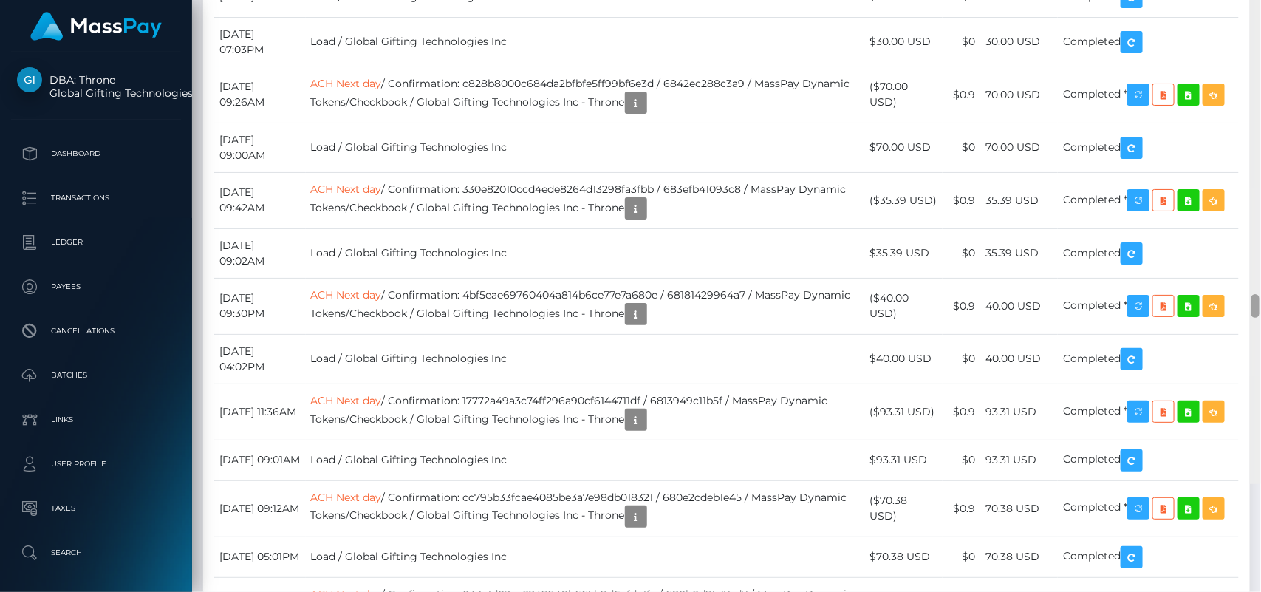
scroll to position [9925, 0]
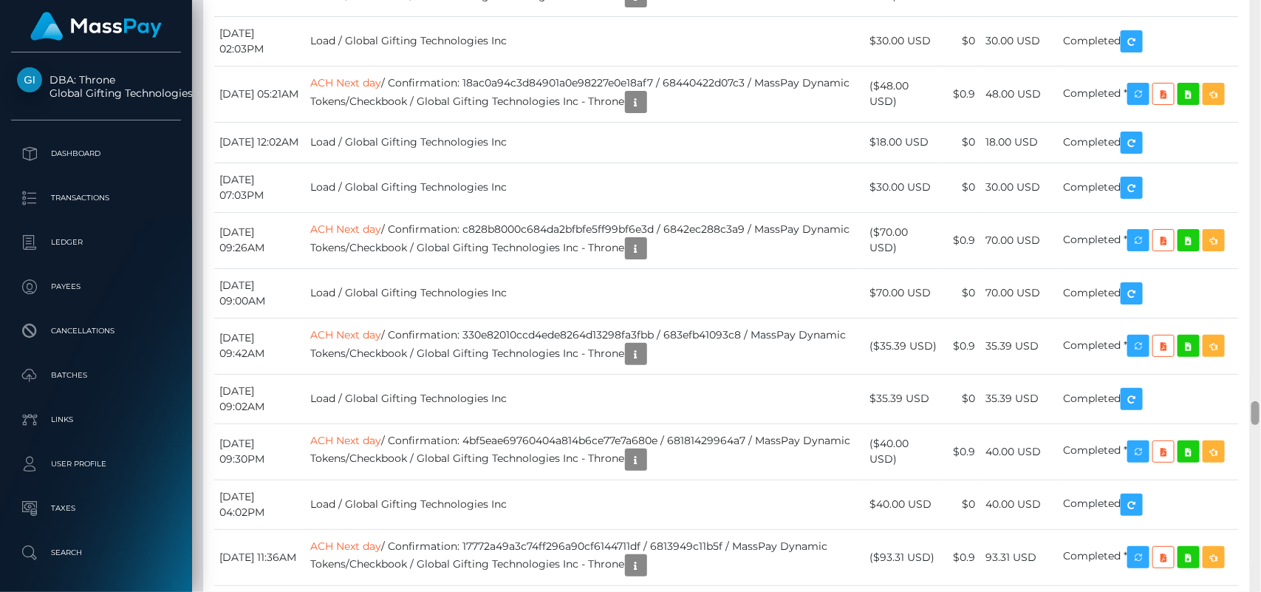
drag, startPoint x: 1257, startPoint y: 20, endPoint x: 1254, endPoint y: 410, distance: 390.1
click at [1254, 410] on div at bounding box center [1255, 413] width 8 height 24
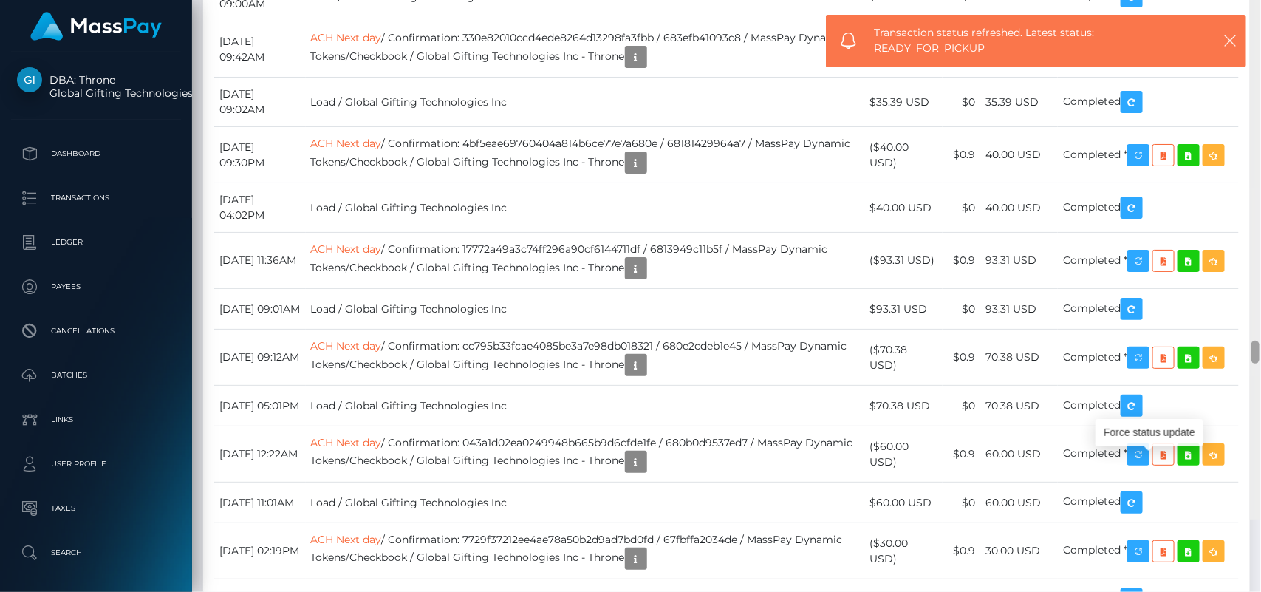
scroll to position [10509, 0]
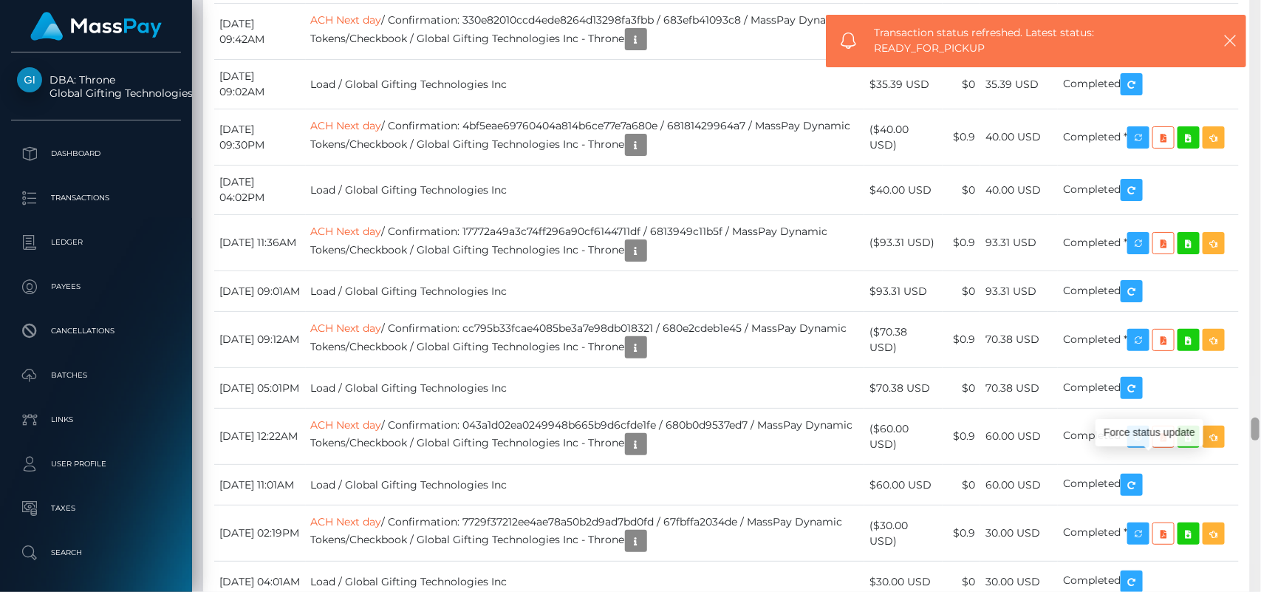
drag, startPoint x: 1257, startPoint y: 407, endPoint x: 1257, endPoint y: 431, distance: 23.6
click at [1257, 431] on div at bounding box center [1255, 428] width 8 height 23
click at [1232, 32] on button "button" at bounding box center [1229, 40] width 18 height 18
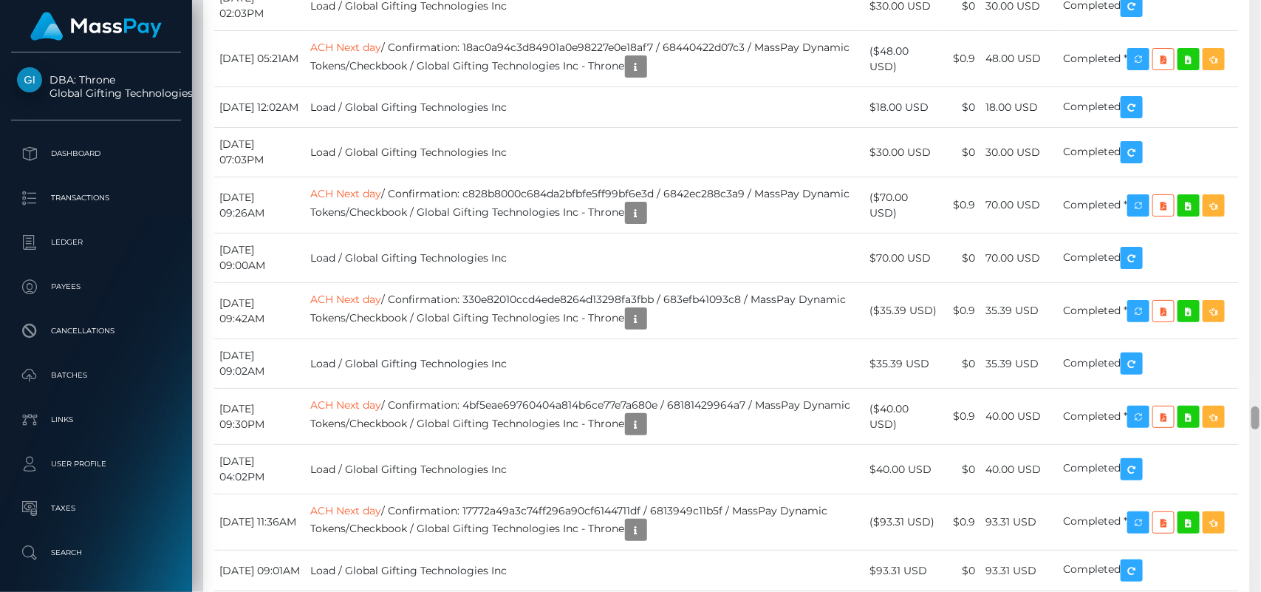
scroll to position [10193, 0]
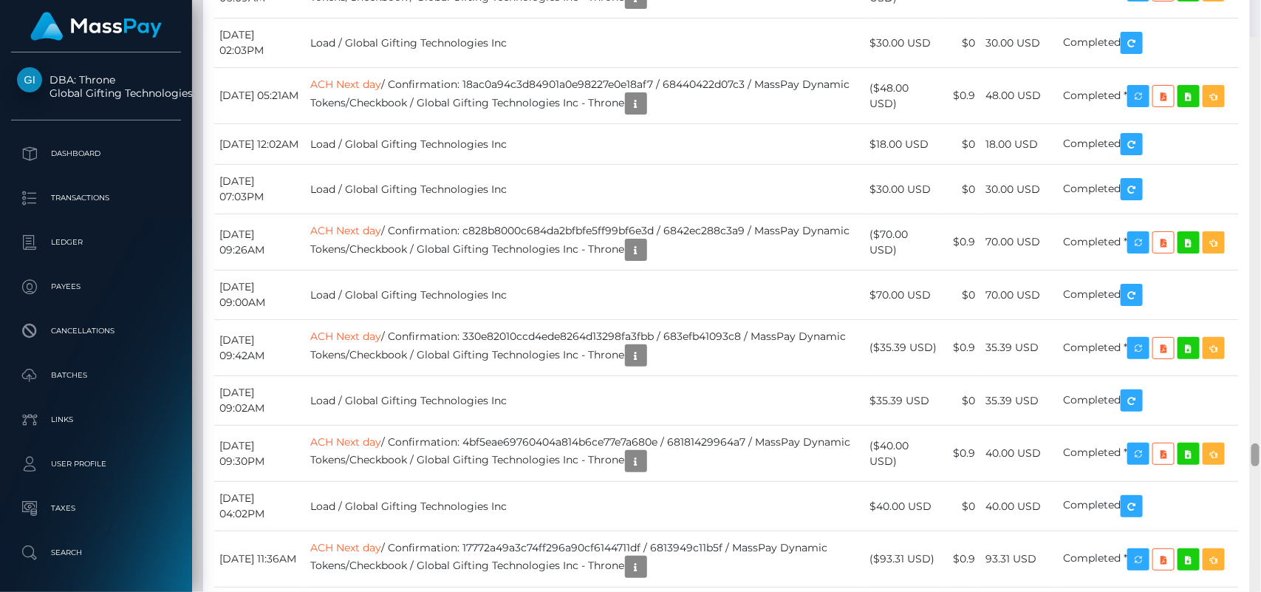
drag, startPoint x: 1256, startPoint y: 427, endPoint x: 1249, endPoint y: 414, distance: 14.6
click at [1249, 414] on div "Customer Profile Loading... Loading..." at bounding box center [726, 296] width 1069 height 592
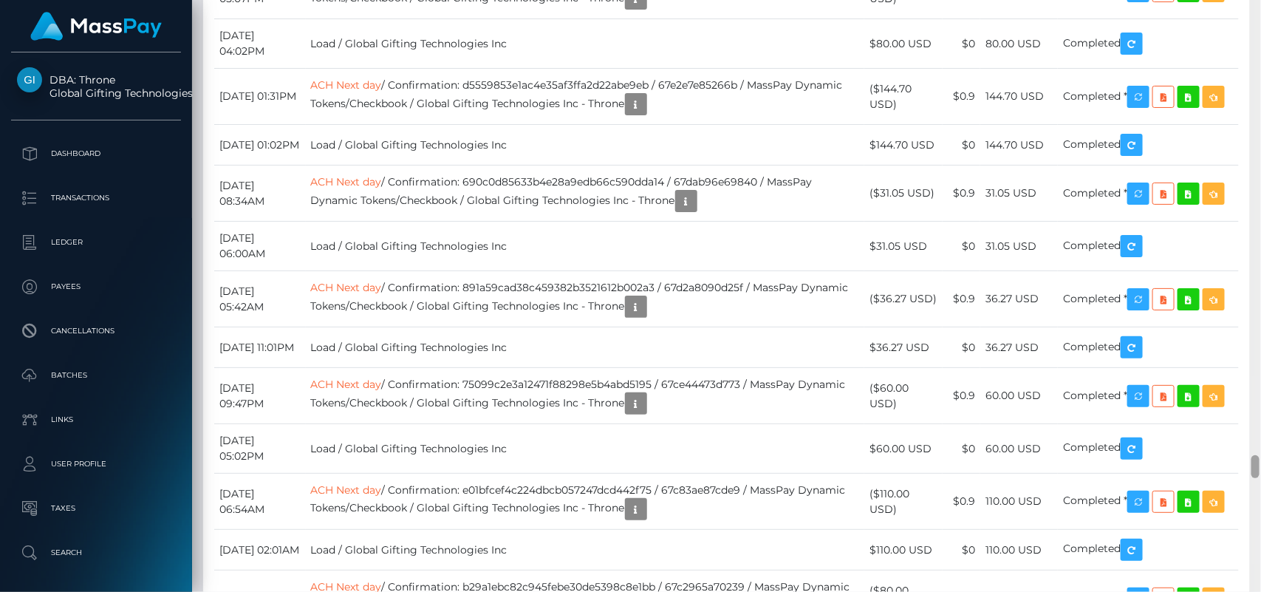
scroll to position [11474, 0]
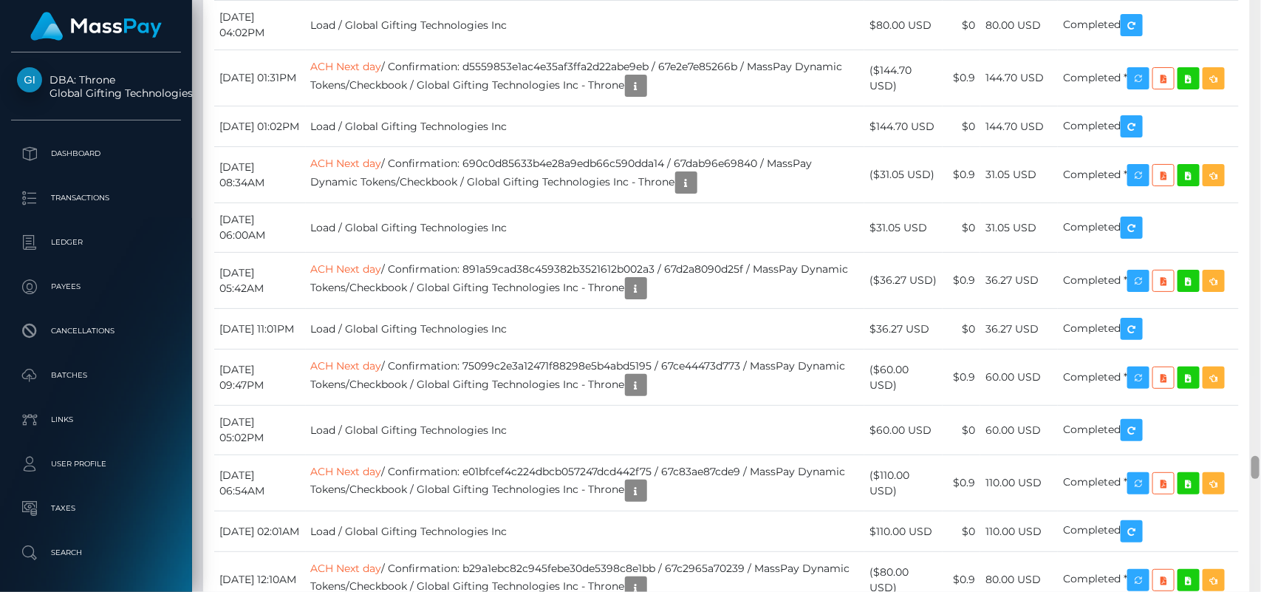
drag, startPoint x: 1258, startPoint y: 412, endPoint x: 1260, endPoint y: 463, distance: 51.0
click at [1260, 463] on div at bounding box center [1255, 296] width 11 height 592
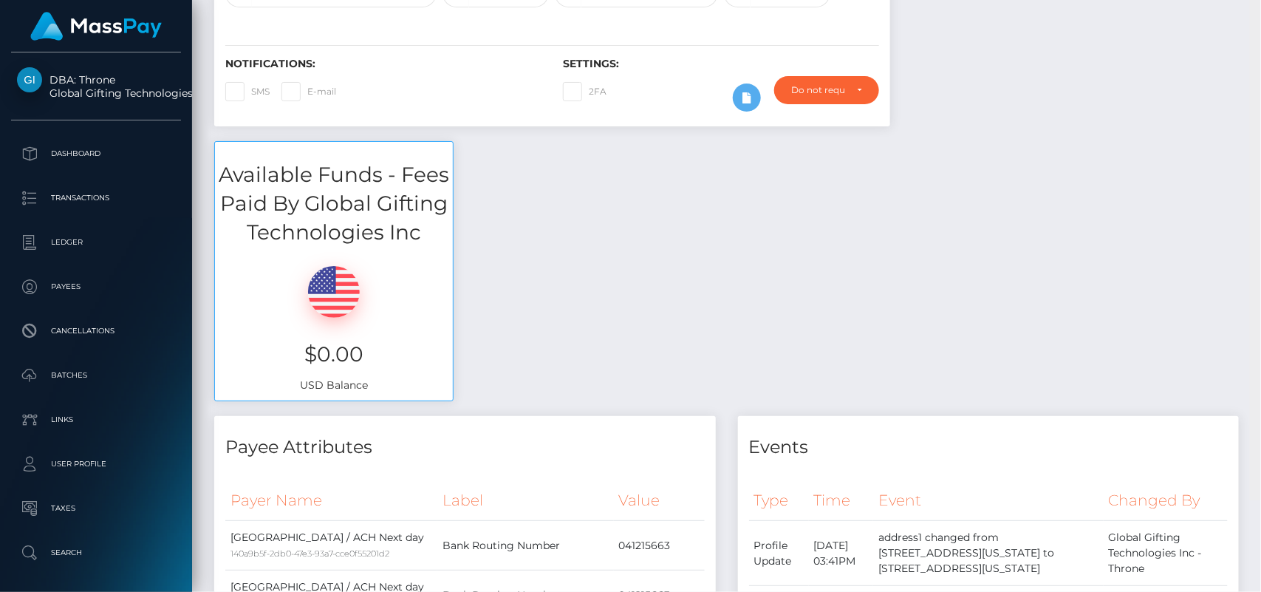
scroll to position [290, 0]
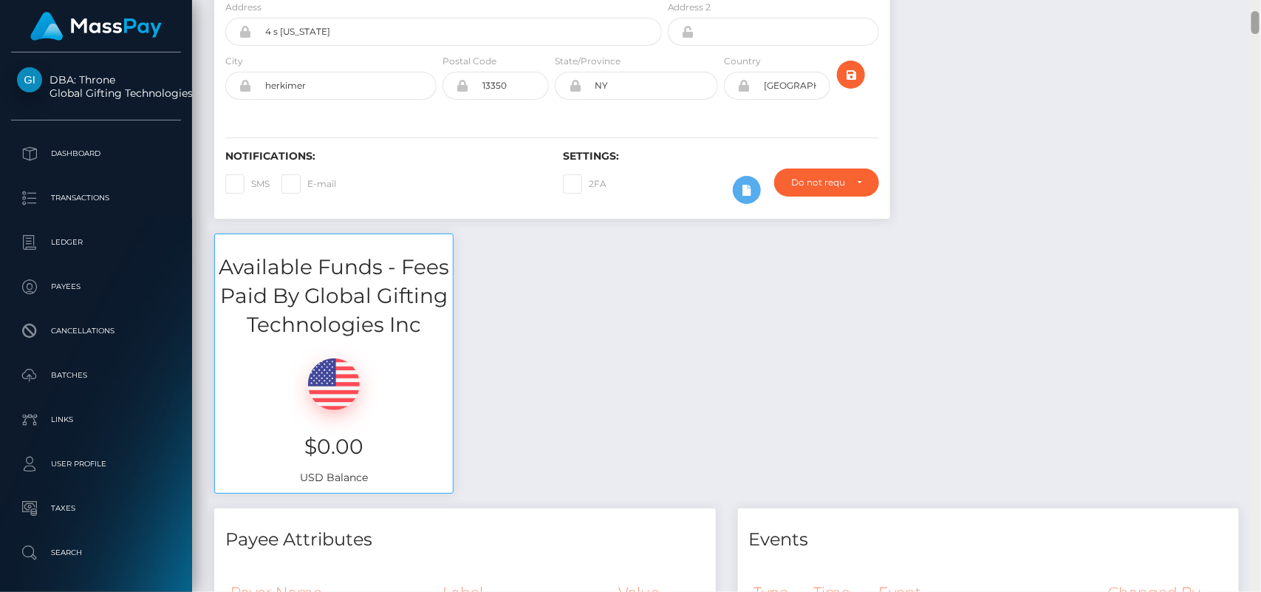
drag, startPoint x: 1257, startPoint y: 468, endPoint x: 1155, endPoint y: 23, distance: 456.3
click at [1155, 23] on div "Customer Profile Loading... Loading..." at bounding box center [726, 296] width 1069 height 592
click at [1155, 23] on div at bounding box center [1075, 10] width 349 height 446
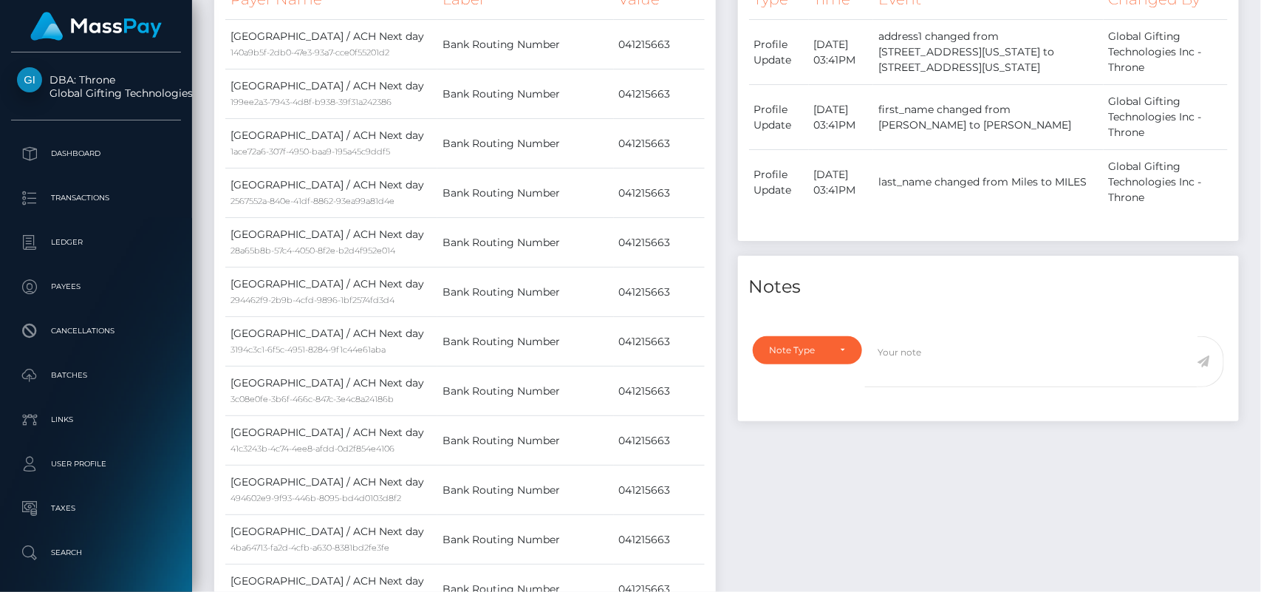
drag, startPoint x: 1260, startPoint y: 23, endPoint x: 1238, endPoint y: -36, distance: 63.1
click at [1238, 0] on html "DBA: Throne Global Gifting Technologies Inc Dashboard Transactions Ledger Payee…" at bounding box center [630, 296] width 1261 height 592
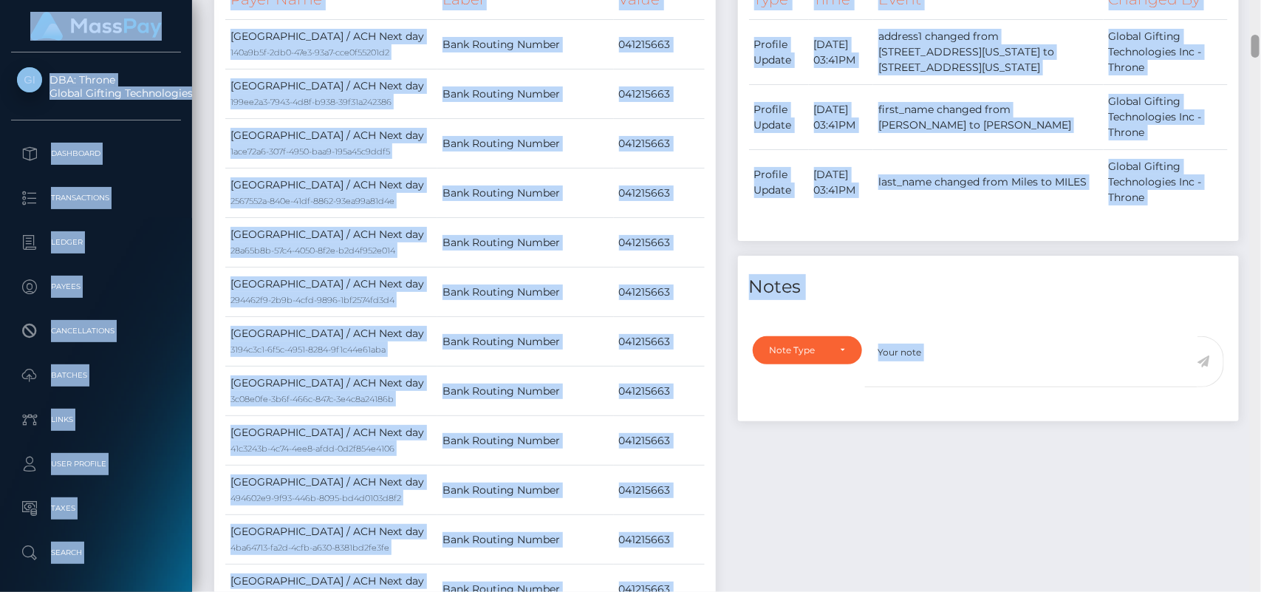
click at [1254, 69] on div at bounding box center [1255, 296] width 11 height 592
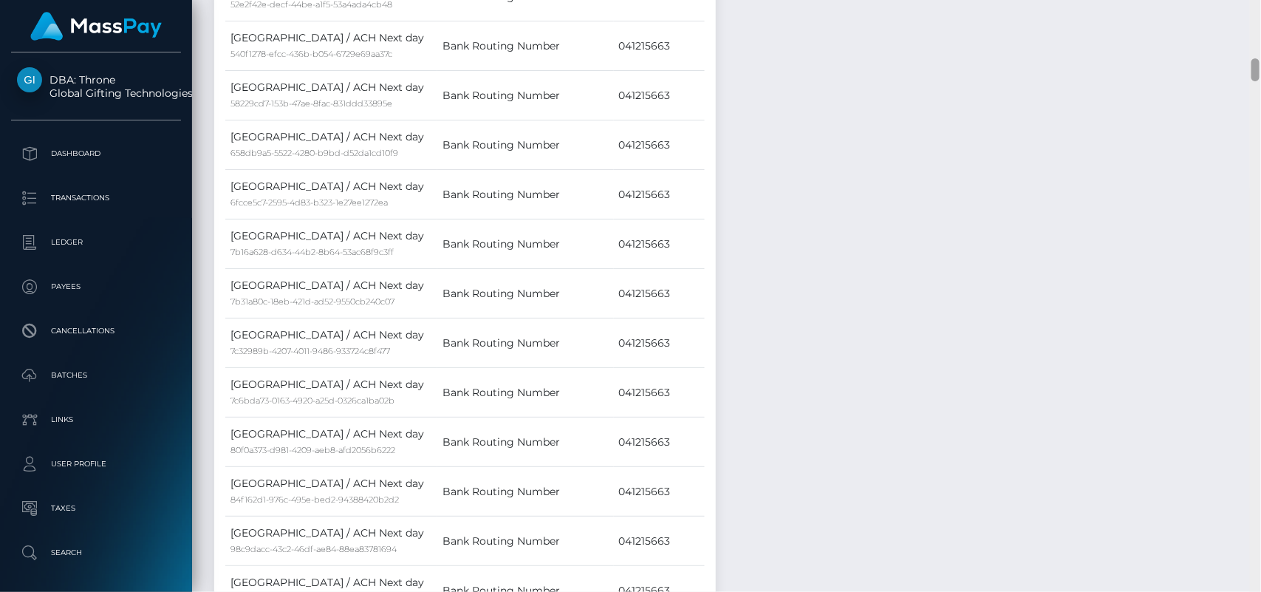
click at [1254, 69] on div at bounding box center [1255, 69] width 8 height 23
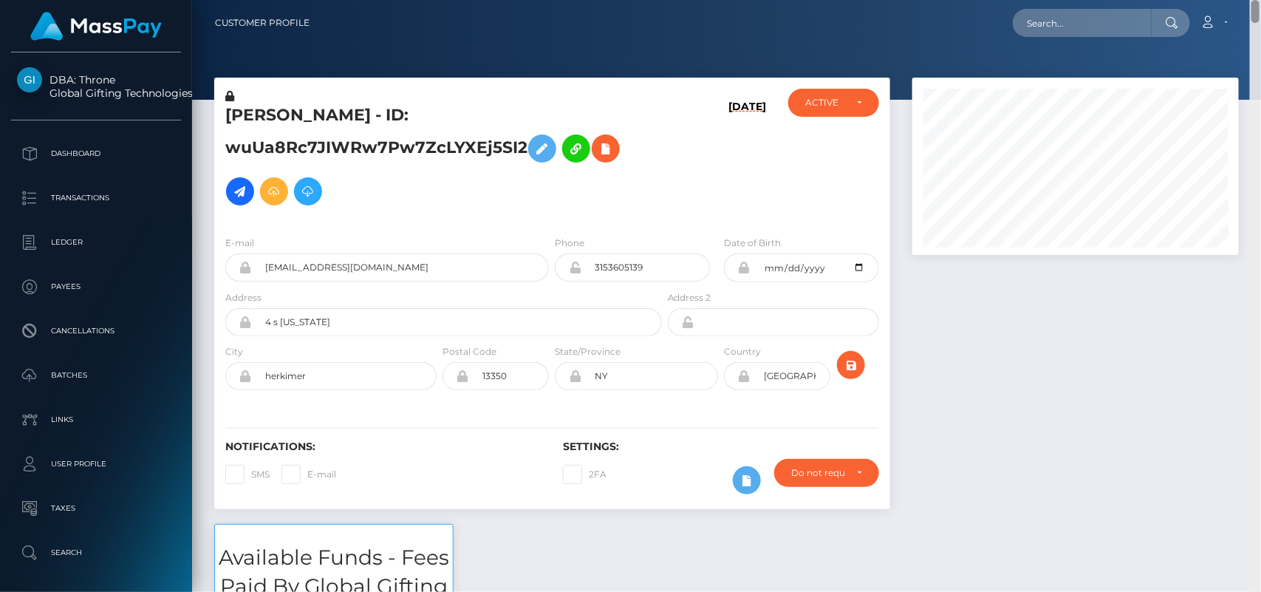
drag, startPoint x: 1254, startPoint y: 64, endPoint x: 1239, endPoint y: -35, distance: 100.8
click at [1239, 0] on html "DBA: Throne Global Gifting Technologies Inc Dashboard Transactions Ledger Payee…" at bounding box center [630, 296] width 1261 height 592
click at [1096, 34] on input "text" at bounding box center [1082, 23] width 139 height 28
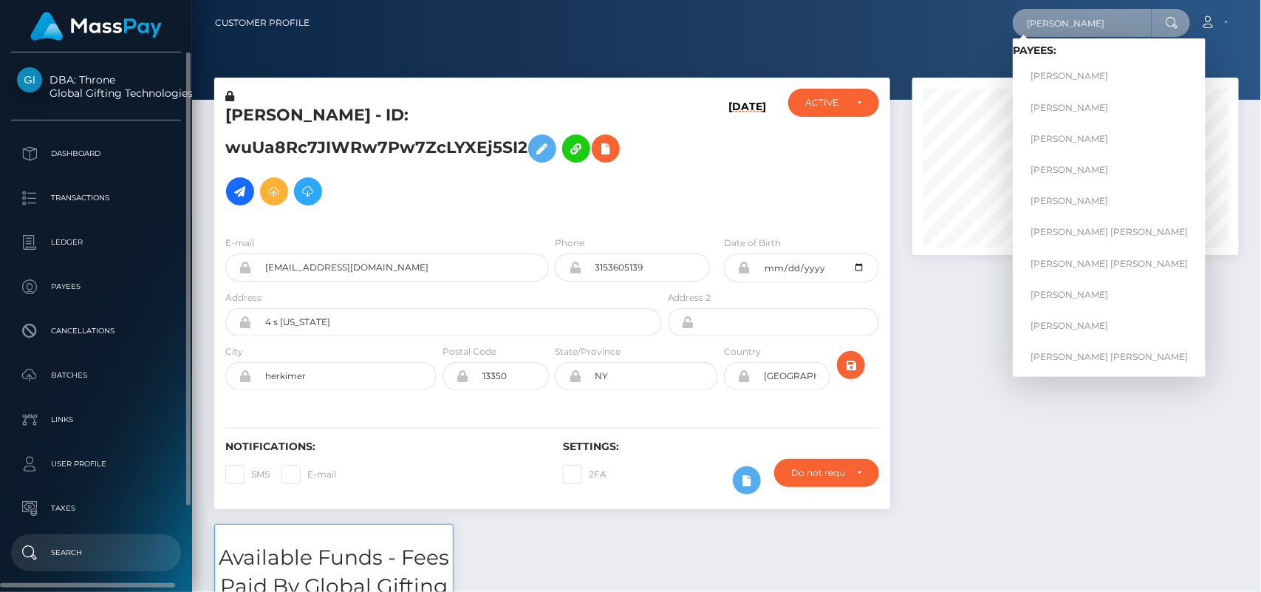
type input "Amanda lee"
click at [75, 547] on p "Search" at bounding box center [96, 553] width 158 height 22
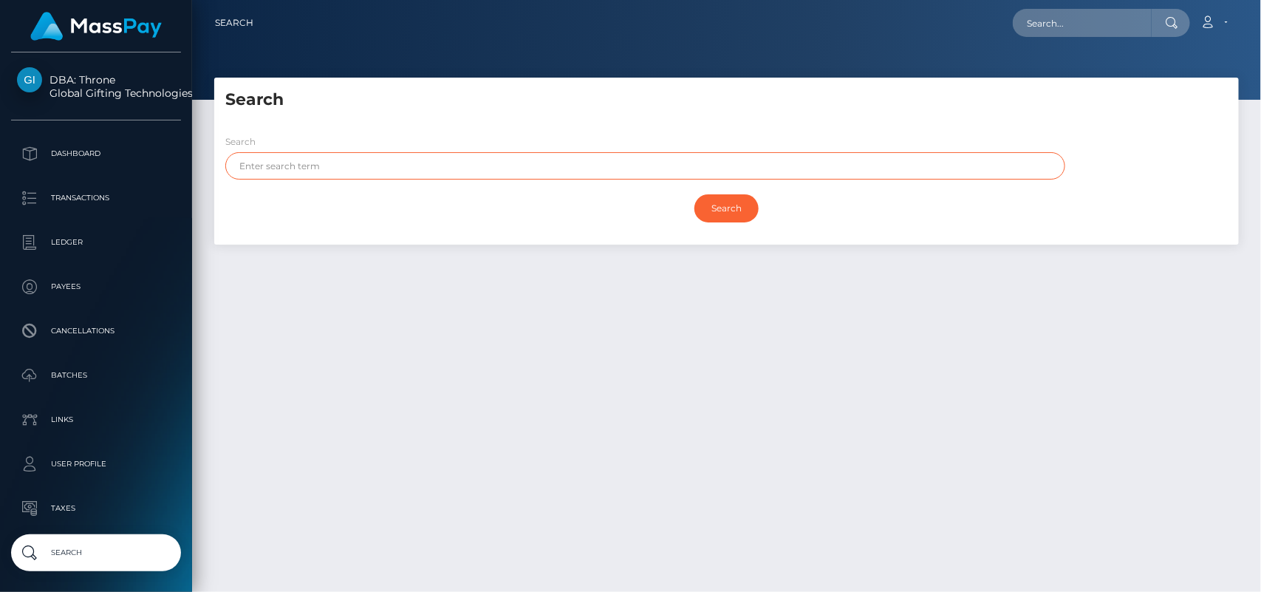
click at [379, 161] on input "text" at bounding box center [645, 165] width 840 height 27
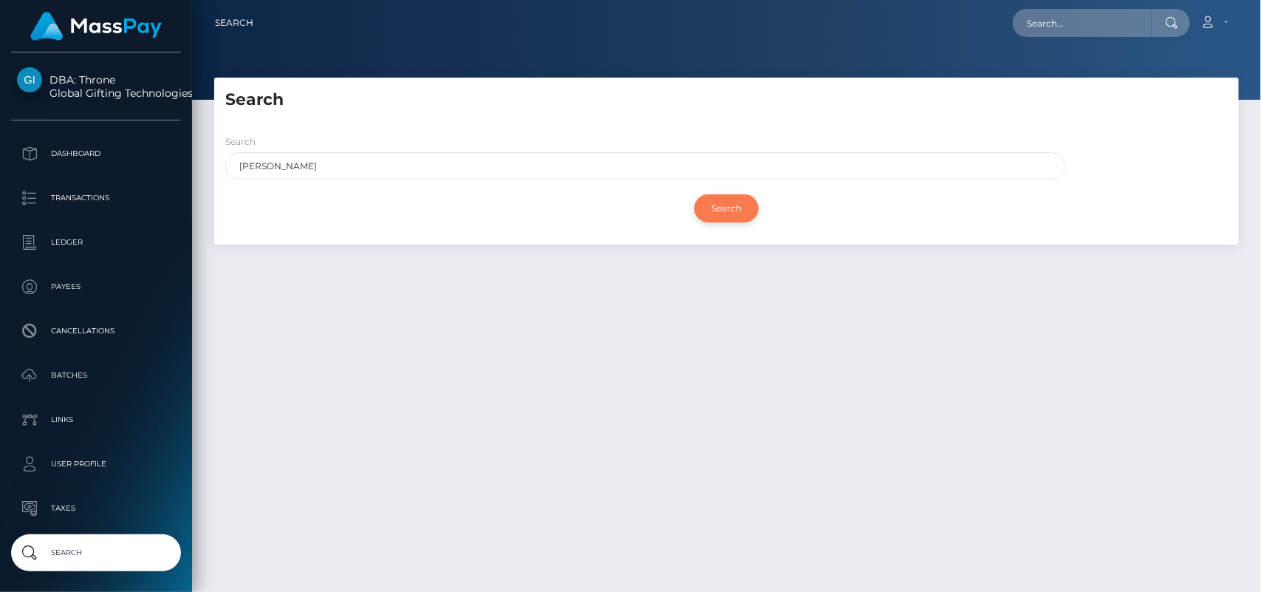
click at [725, 209] on input "Search" at bounding box center [726, 208] width 64 height 28
click at [726, 203] on input "Search" at bounding box center [726, 208] width 64 height 28
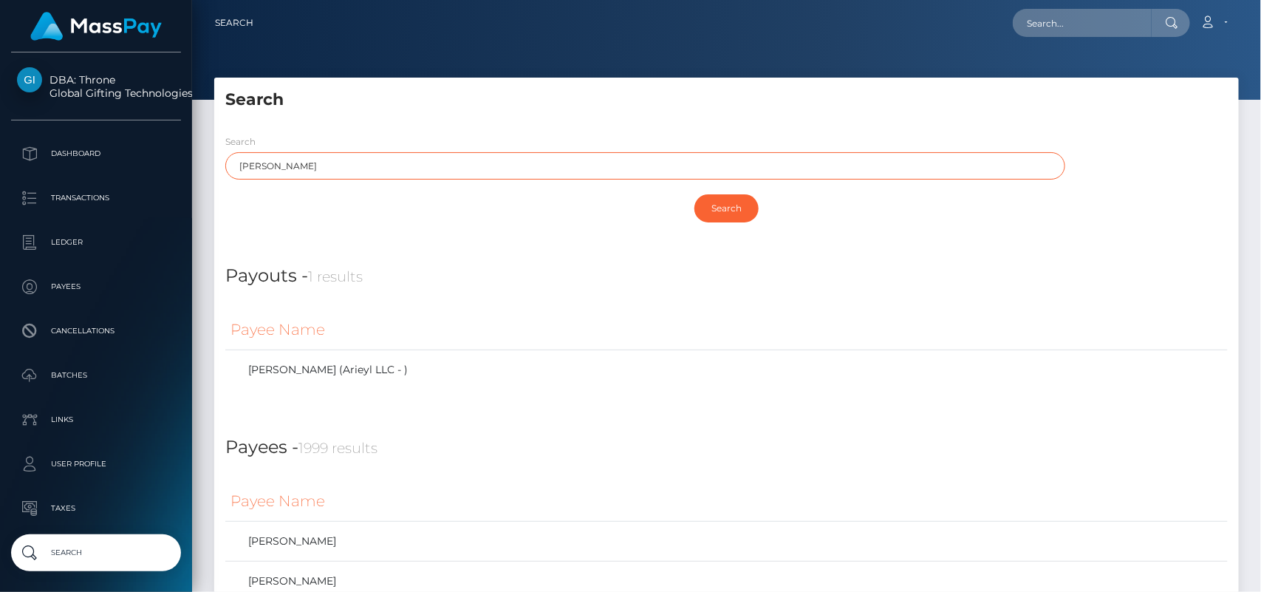
click at [347, 171] on input "[PERSON_NAME]" at bounding box center [645, 165] width 840 height 27
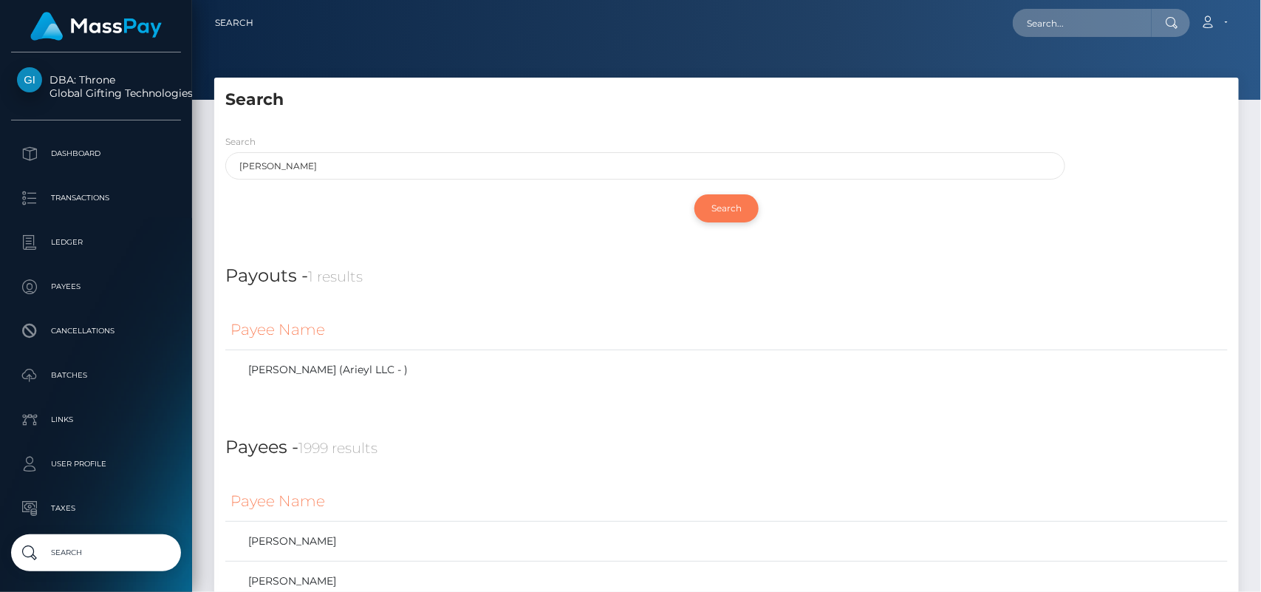
click at [733, 218] on input "Search" at bounding box center [726, 208] width 64 height 28
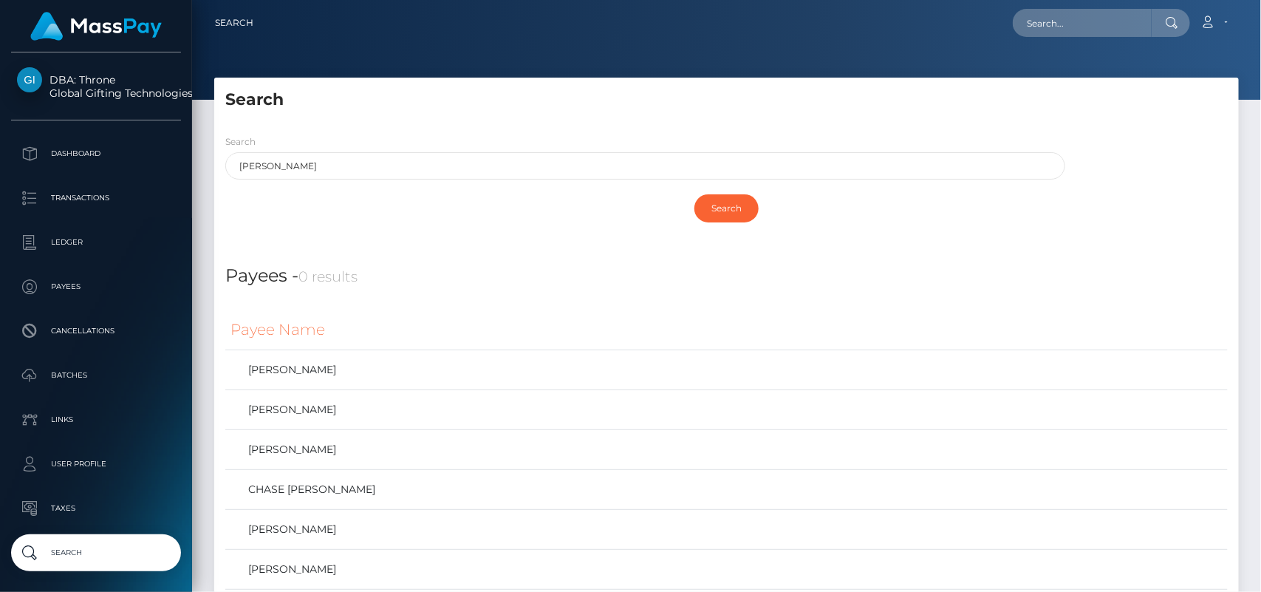
click at [991, 281] on h4 "Payees - 0 results" at bounding box center [726, 276] width 1002 height 27
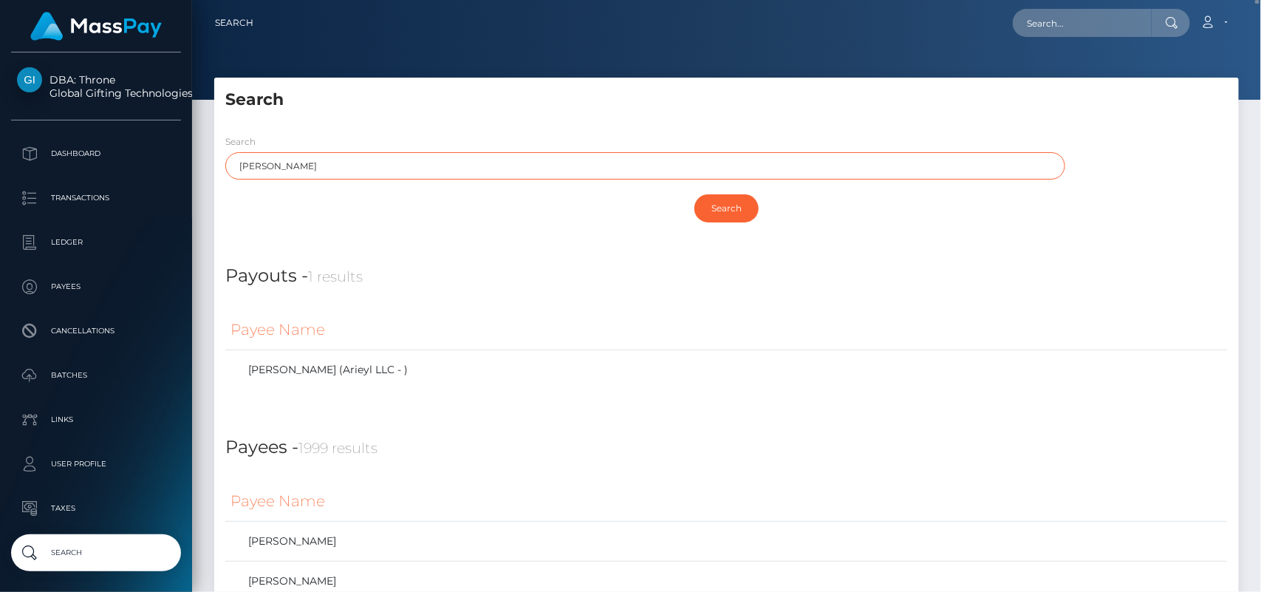
click at [344, 164] on input "Amanda lee" at bounding box center [645, 165] width 840 height 27
type input "Amanda lee miles"
click at [694, 194] on input "Search" at bounding box center [726, 208] width 64 height 28
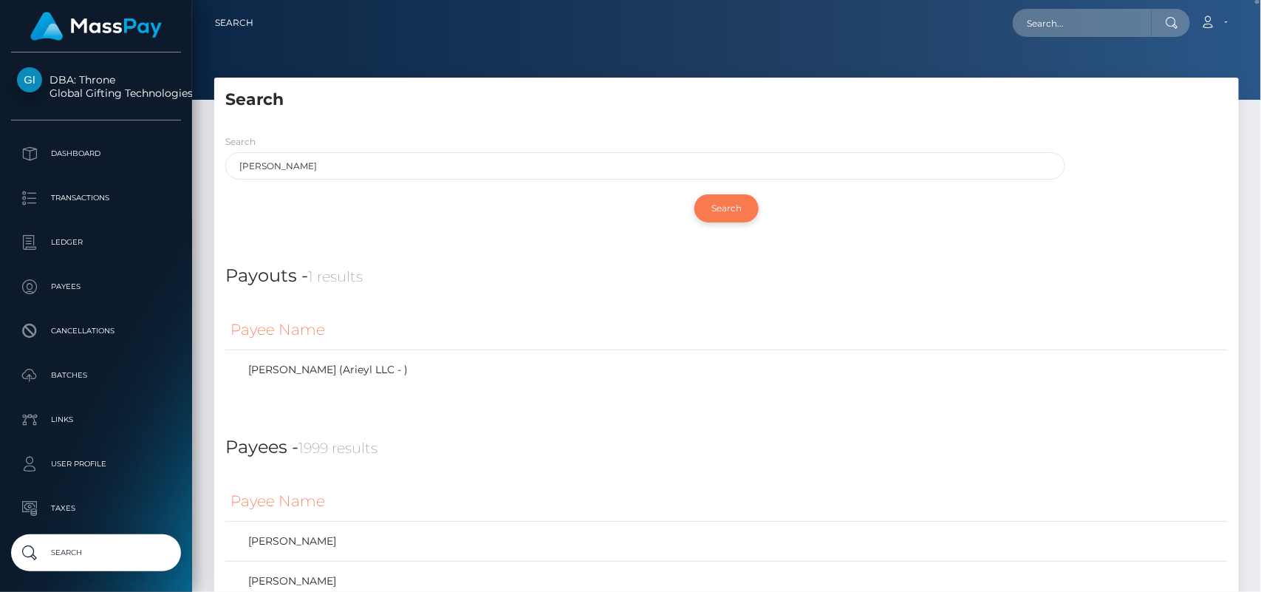
click at [728, 216] on input "Search" at bounding box center [726, 208] width 64 height 28
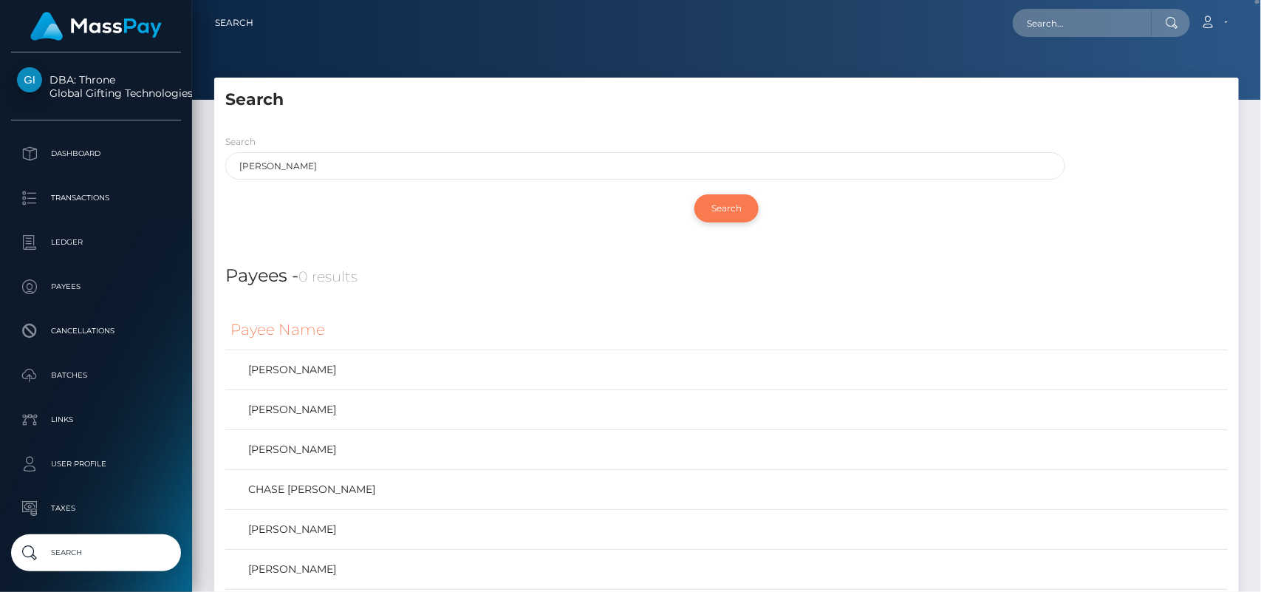
click at [717, 211] on input "Search" at bounding box center [726, 208] width 64 height 28
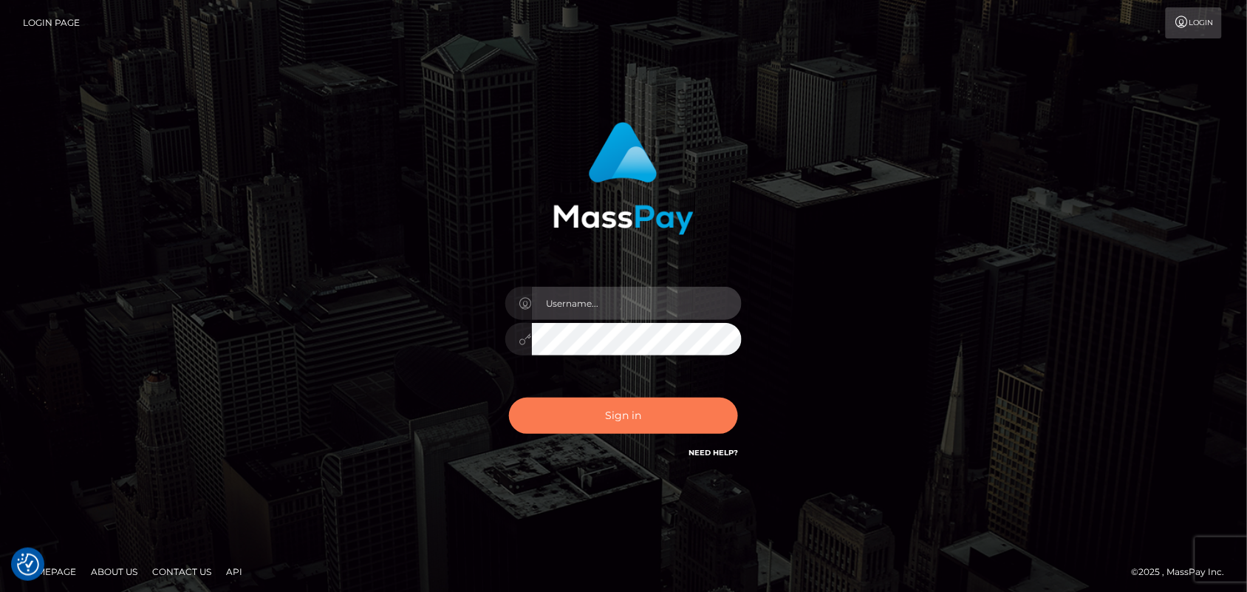
type input "[DOMAIN_NAME]"
click at [640, 422] on button "Sign in" at bounding box center [623, 415] width 229 height 36
type input "Pk.es"
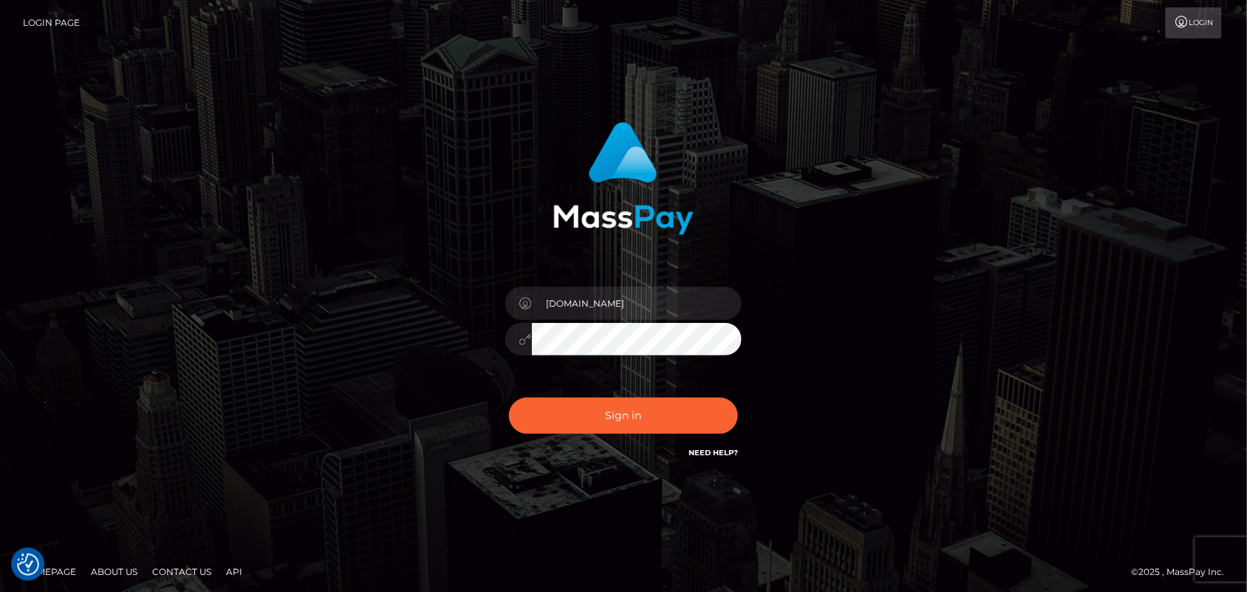
click at [587, 434] on div "Sign in Need Help?" at bounding box center [623, 422] width 259 height 66
click at [595, 415] on button "Sign in" at bounding box center [623, 415] width 229 height 36
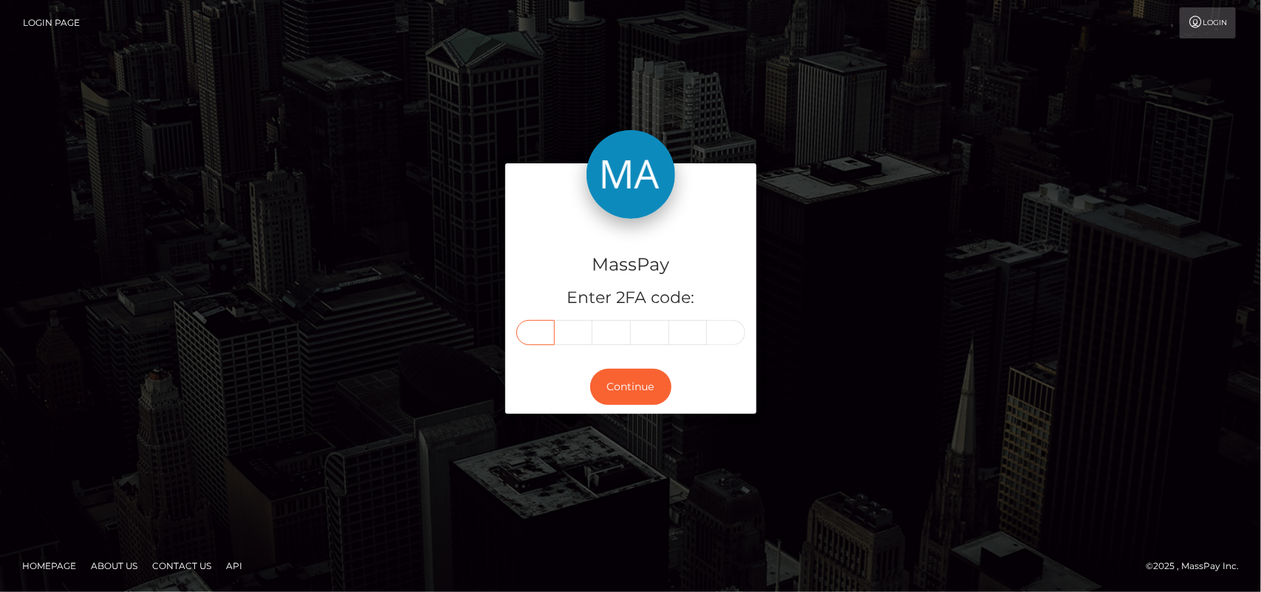
click at [536, 329] on input "text" at bounding box center [535, 332] width 38 height 25
type input "3"
type input "5"
type input "1"
type input "8"
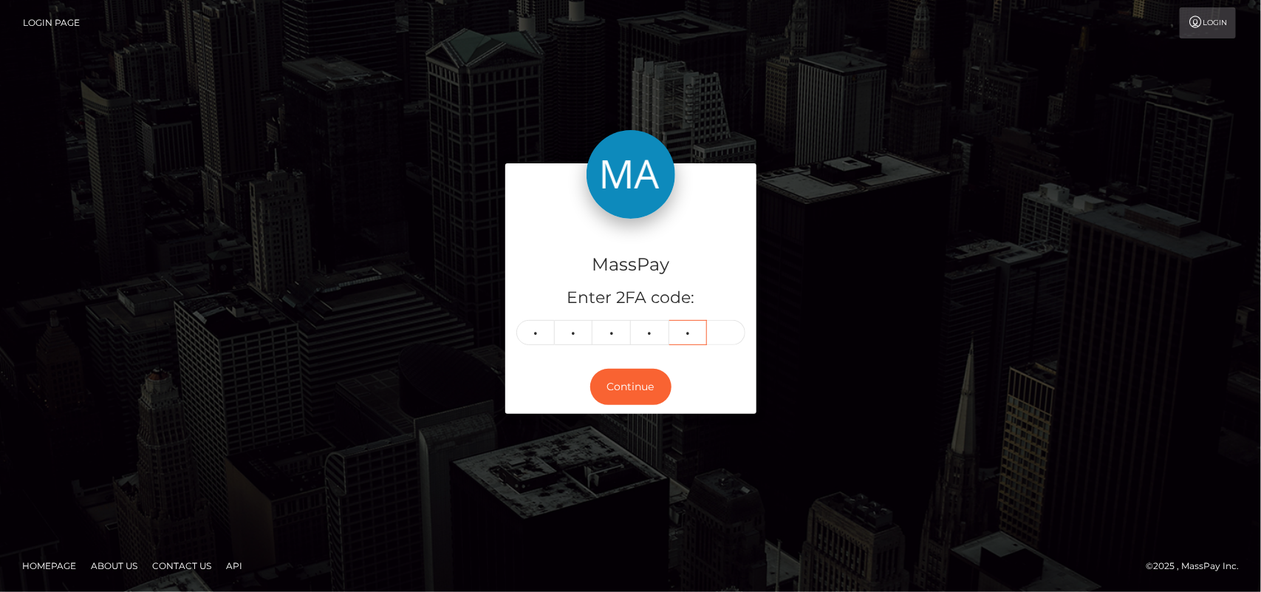
type input "3"
type input "5"
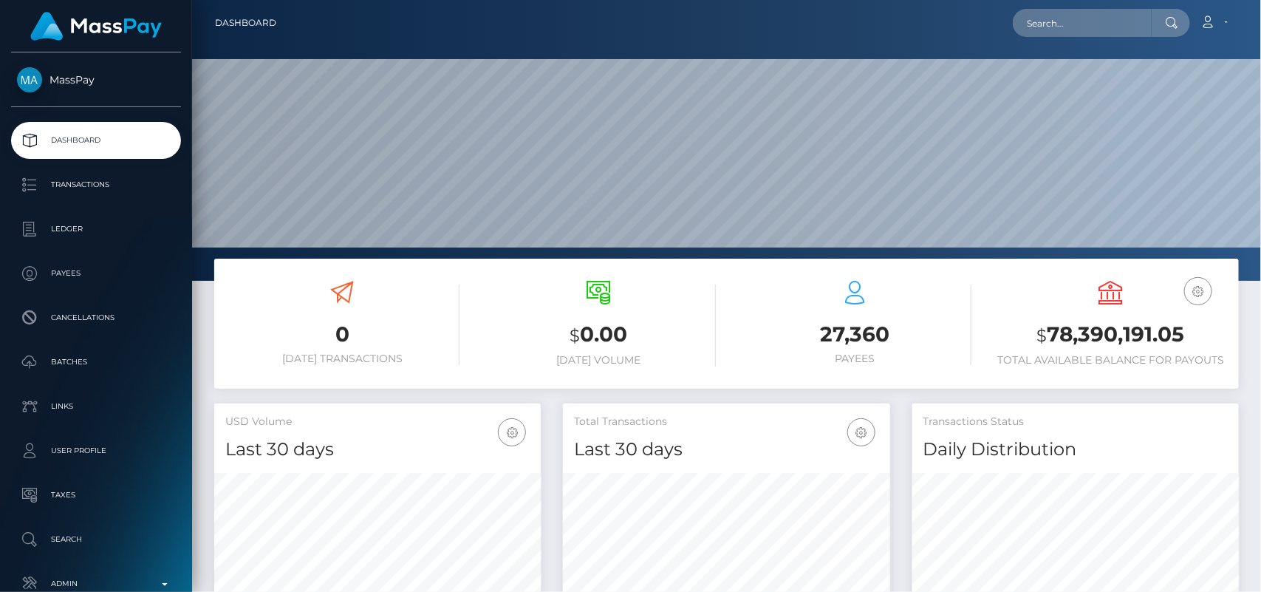
scroll to position [261, 327]
click at [1114, 28] on input "text" at bounding box center [1082, 23] width 139 height 28
paste input "[EMAIL_ADDRESS][DOMAIN_NAME]"
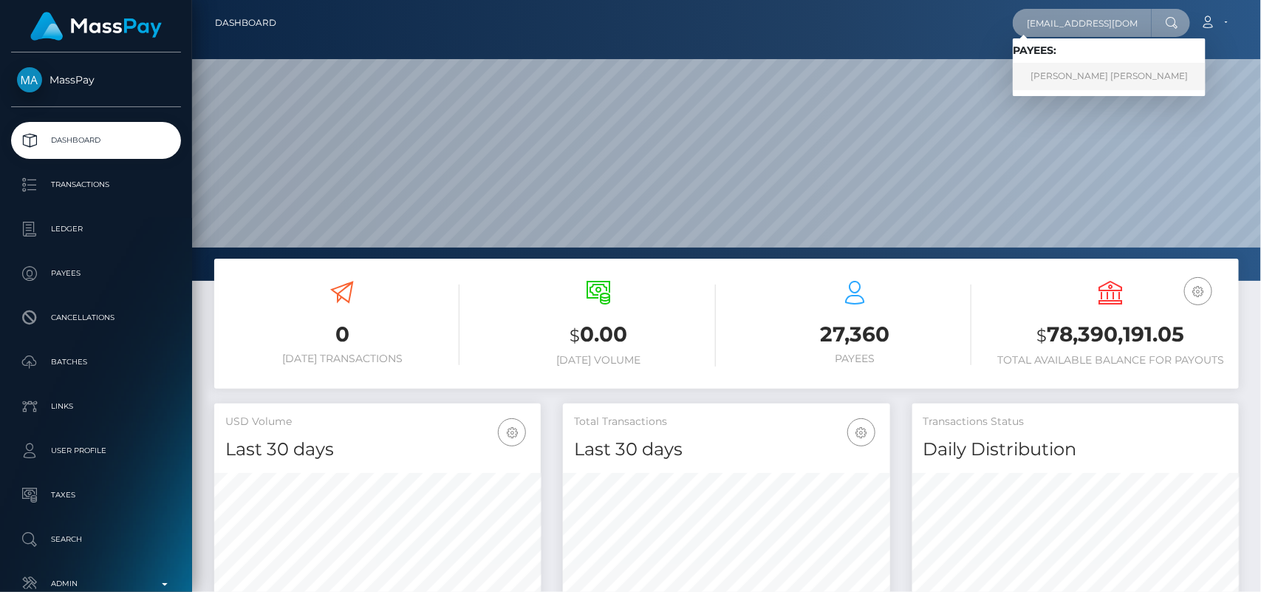
type input "[EMAIL_ADDRESS][DOMAIN_NAME]"
click at [1093, 82] on link "[PERSON_NAME] [PERSON_NAME]" at bounding box center [1109, 76] width 193 height 27
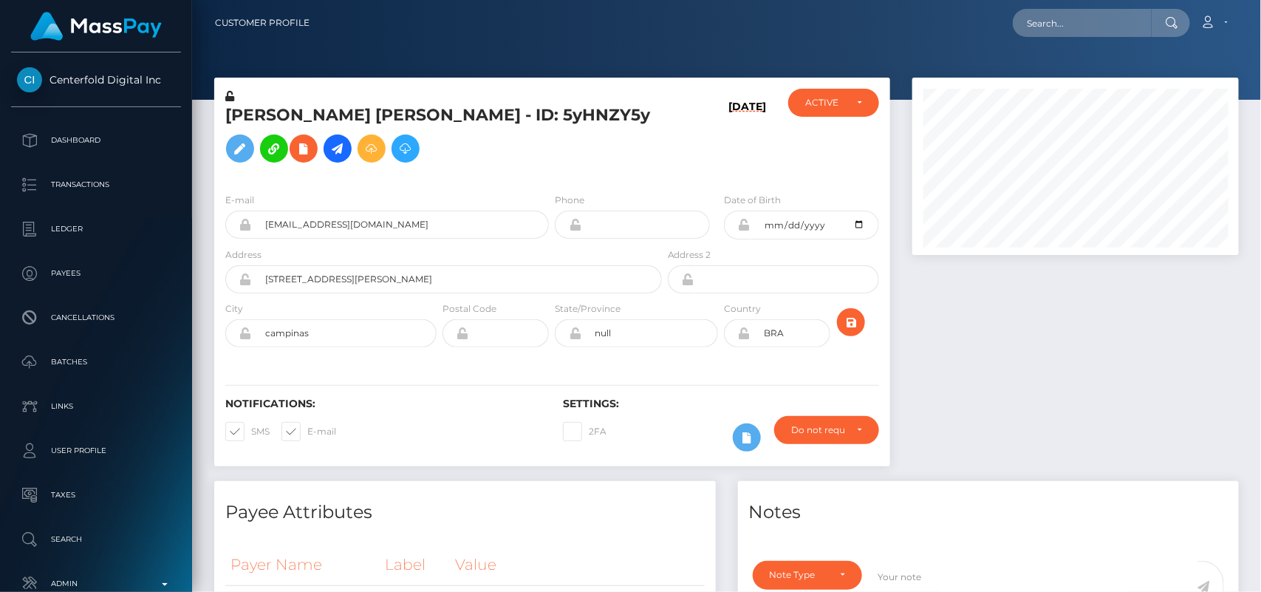
scroll to position [177, 327]
